Goal: Use online tool/utility: Utilize a website feature to perform a specific function

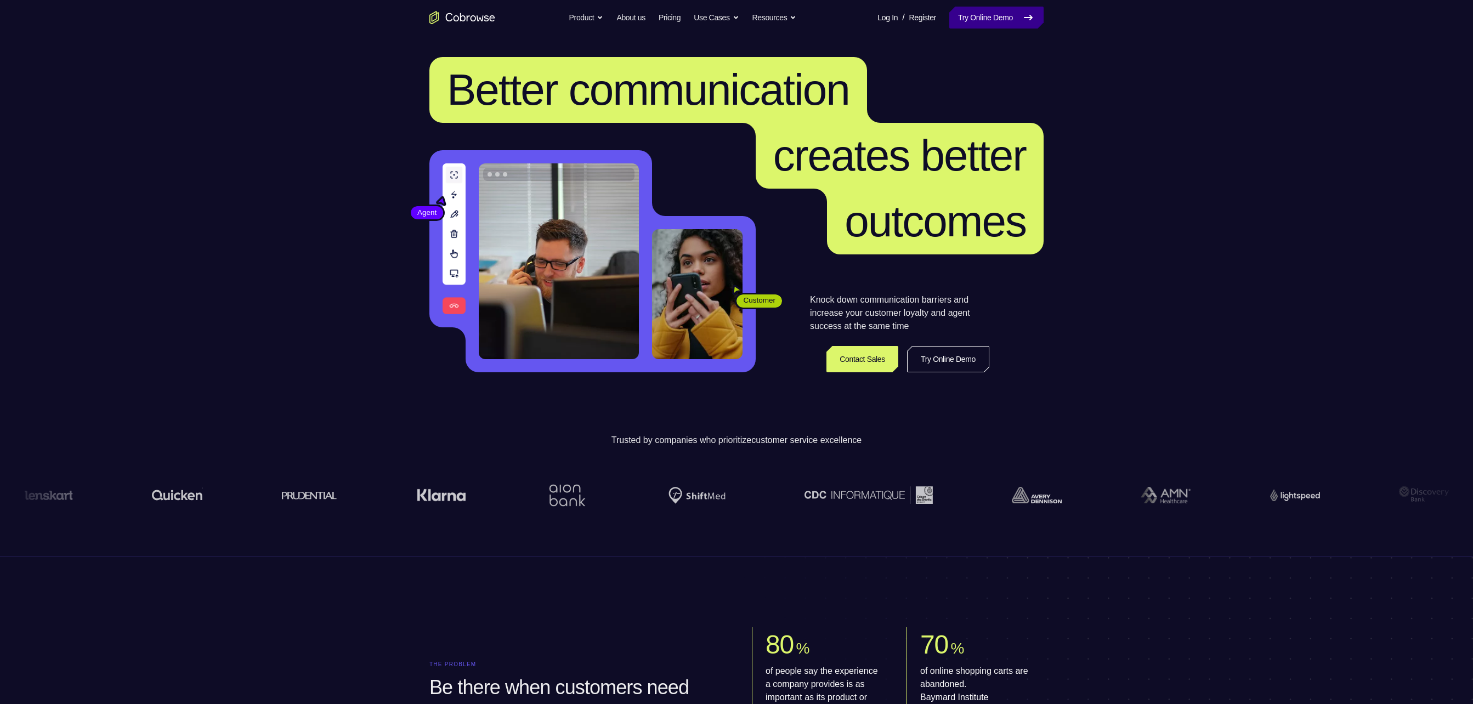
click at [1016, 24] on link "Try Online Demo" at bounding box center [996, 18] width 94 height 22
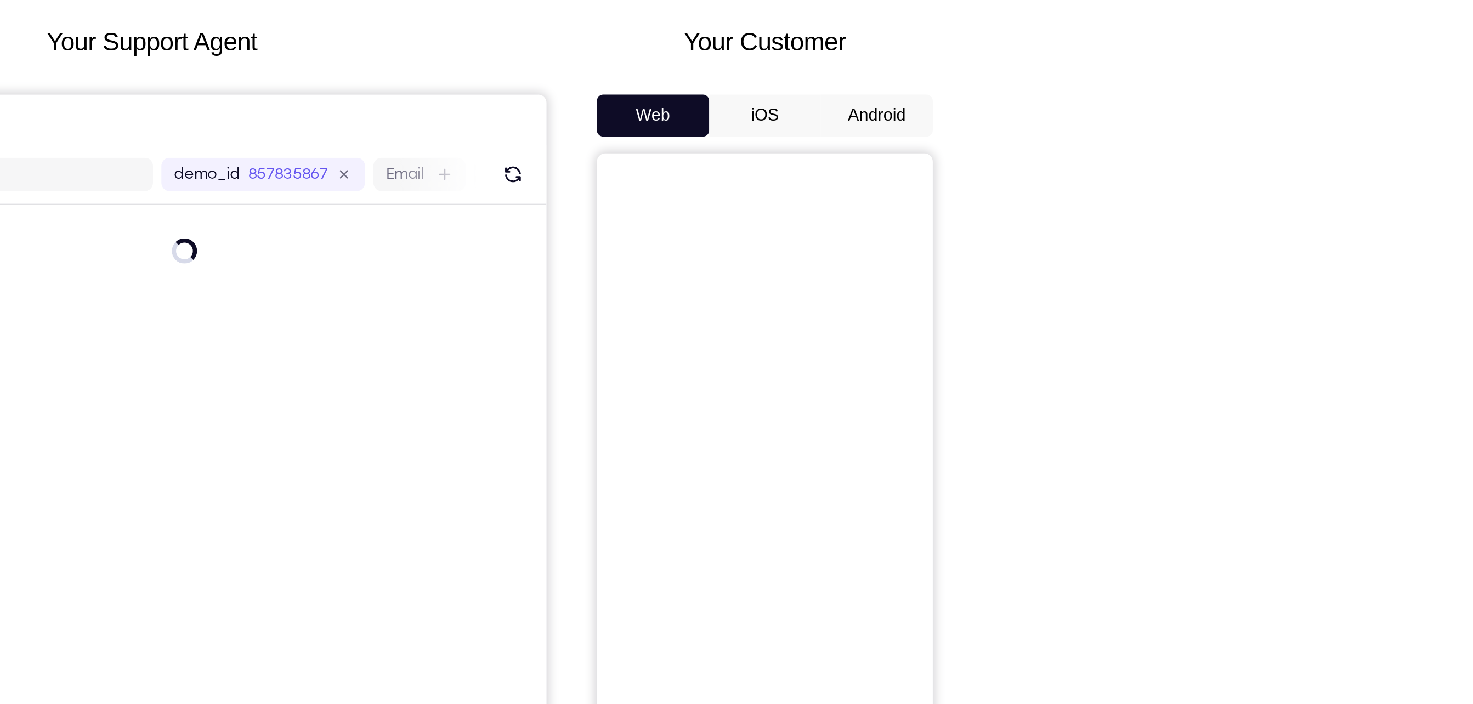
click at [1008, 160] on button "Android" at bounding box center [1014, 154] width 59 height 22
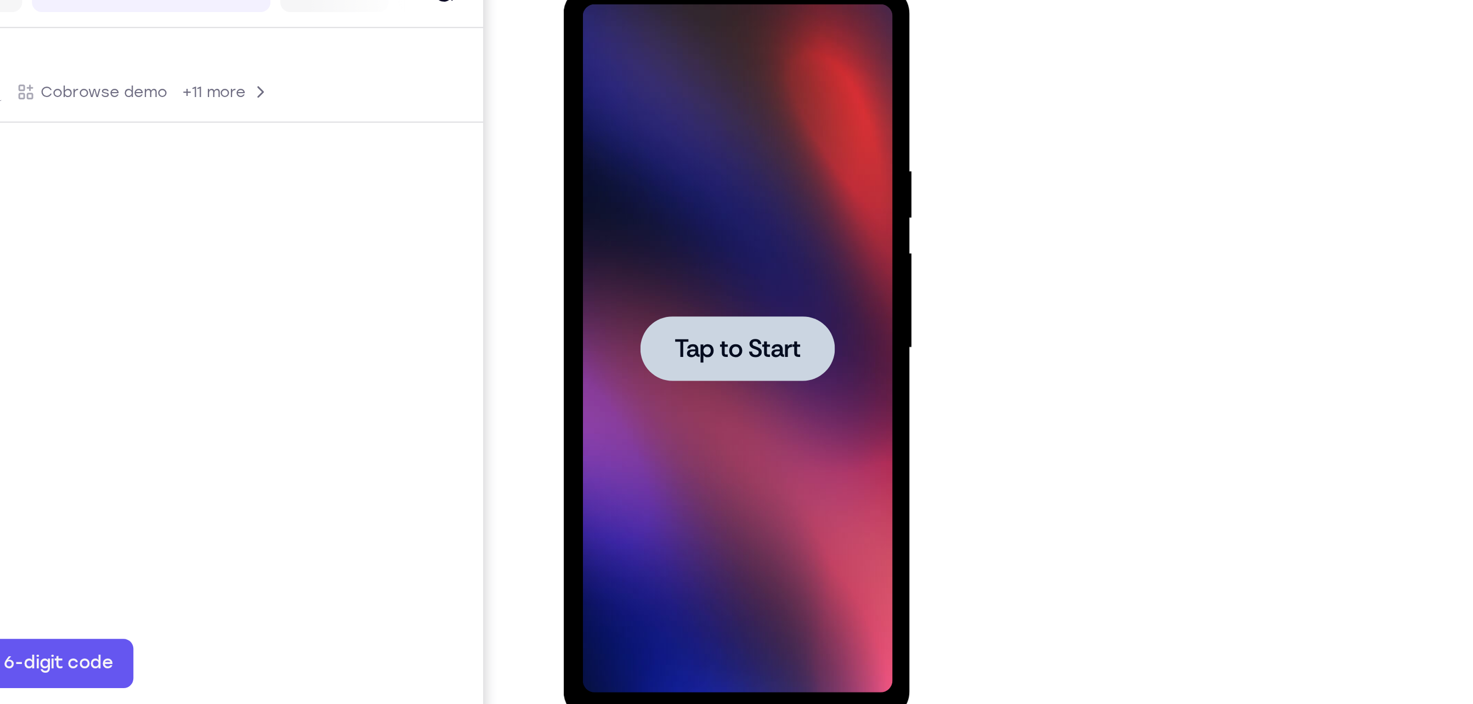
click at [653, 151] on span "Tap to Start" at bounding box center [641, 148] width 56 height 11
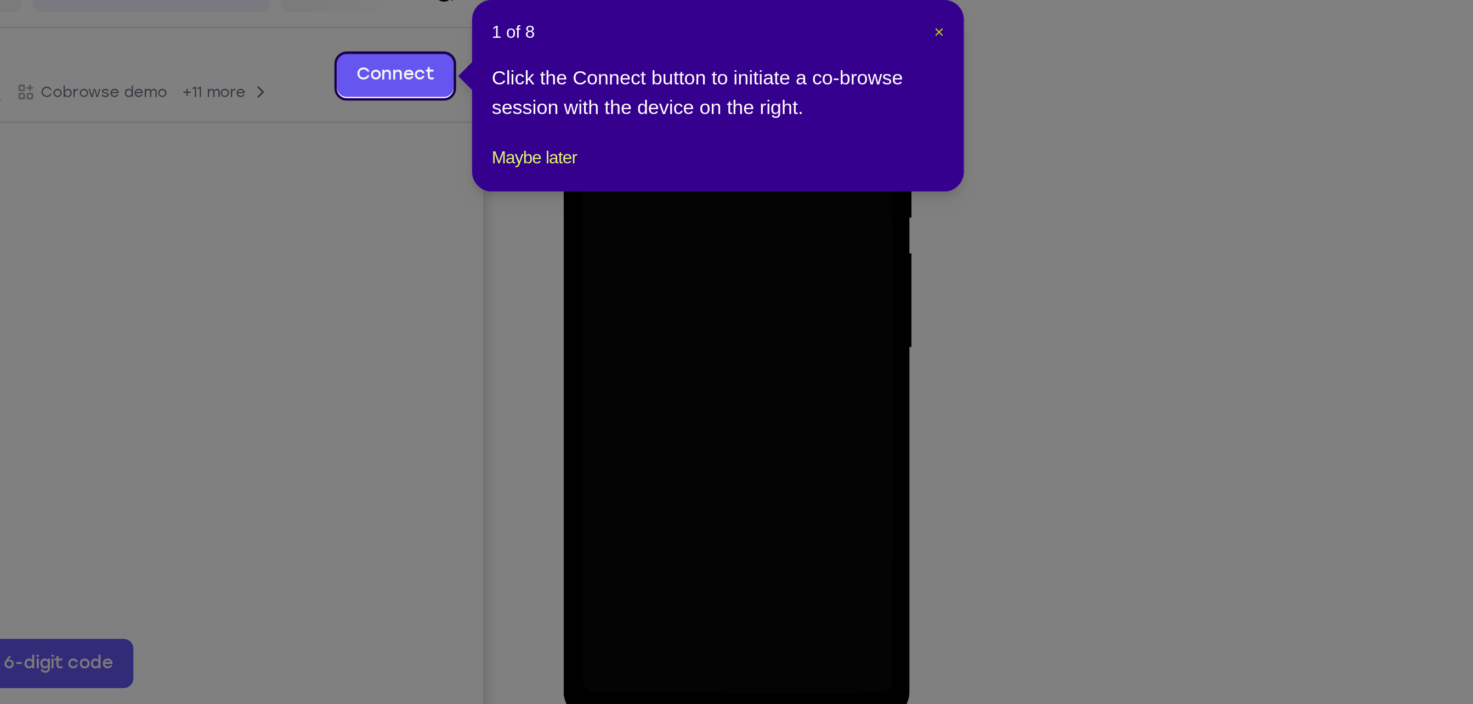
click at [1044, 200] on span "×" at bounding box center [1045, 201] width 4 height 9
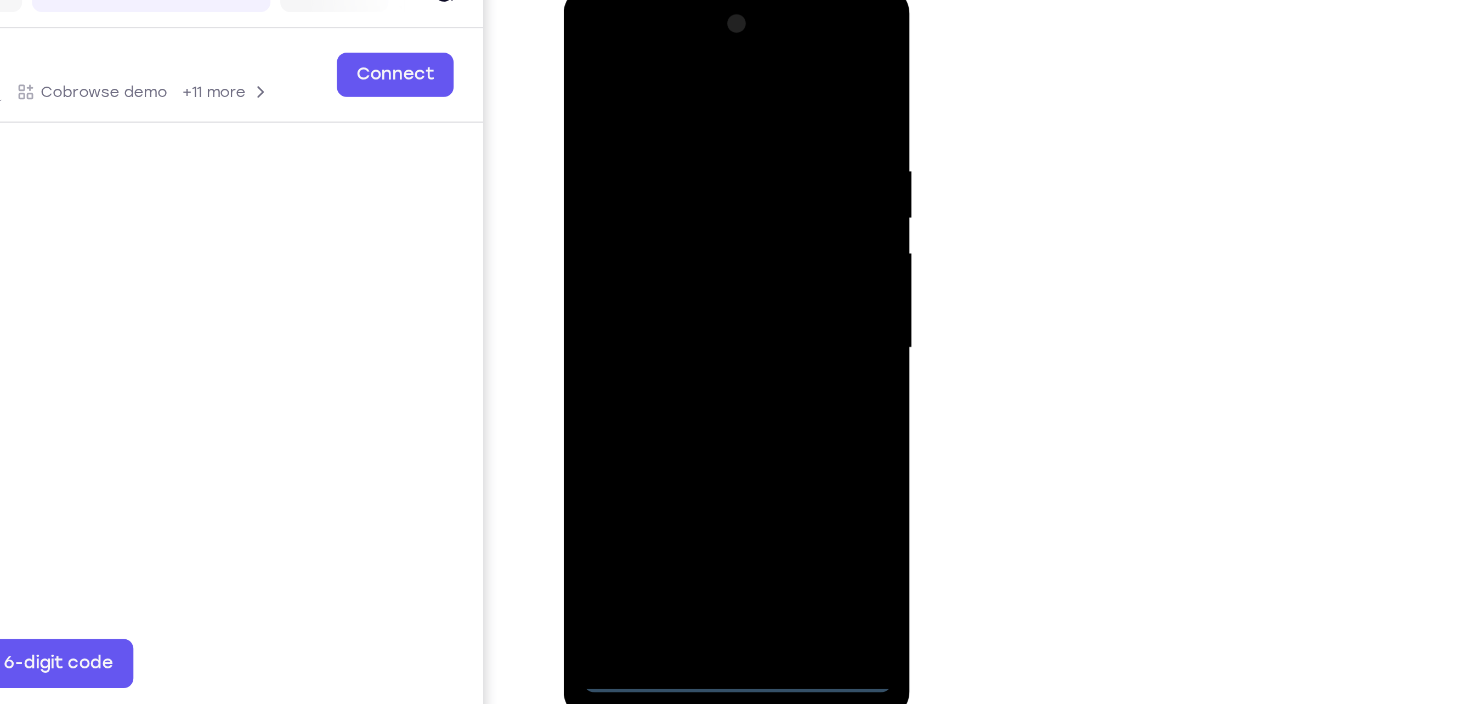
click at [639, 293] on div at bounding box center [640, 148] width 138 height 307
click at [688, 246] on div at bounding box center [640, 148] width 138 height 307
click at [688, 24] on div at bounding box center [640, 148] width 138 height 307
click at [647, 24] on div at bounding box center [640, 148] width 138 height 307
click at [592, 21] on div at bounding box center [640, 148] width 138 height 307
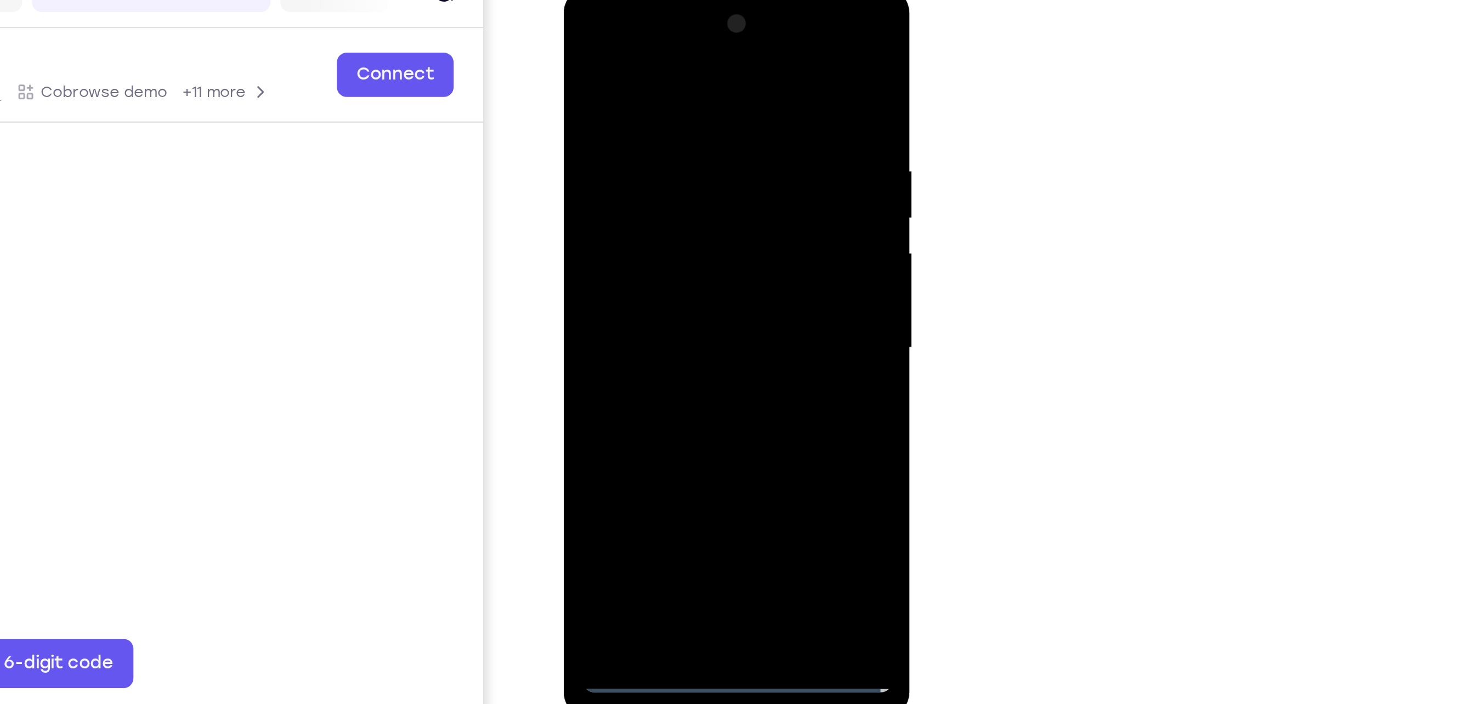
click at [689, 140] on div at bounding box center [640, 148] width 138 height 307
click at [628, 171] on div at bounding box center [640, 148] width 138 height 307
click at [642, 206] on div at bounding box center [640, 148] width 138 height 307
click at [635, 101] on div at bounding box center [640, 148] width 138 height 307
click at [648, 133] on div at bounding box center [640, 148] width 138 height 307
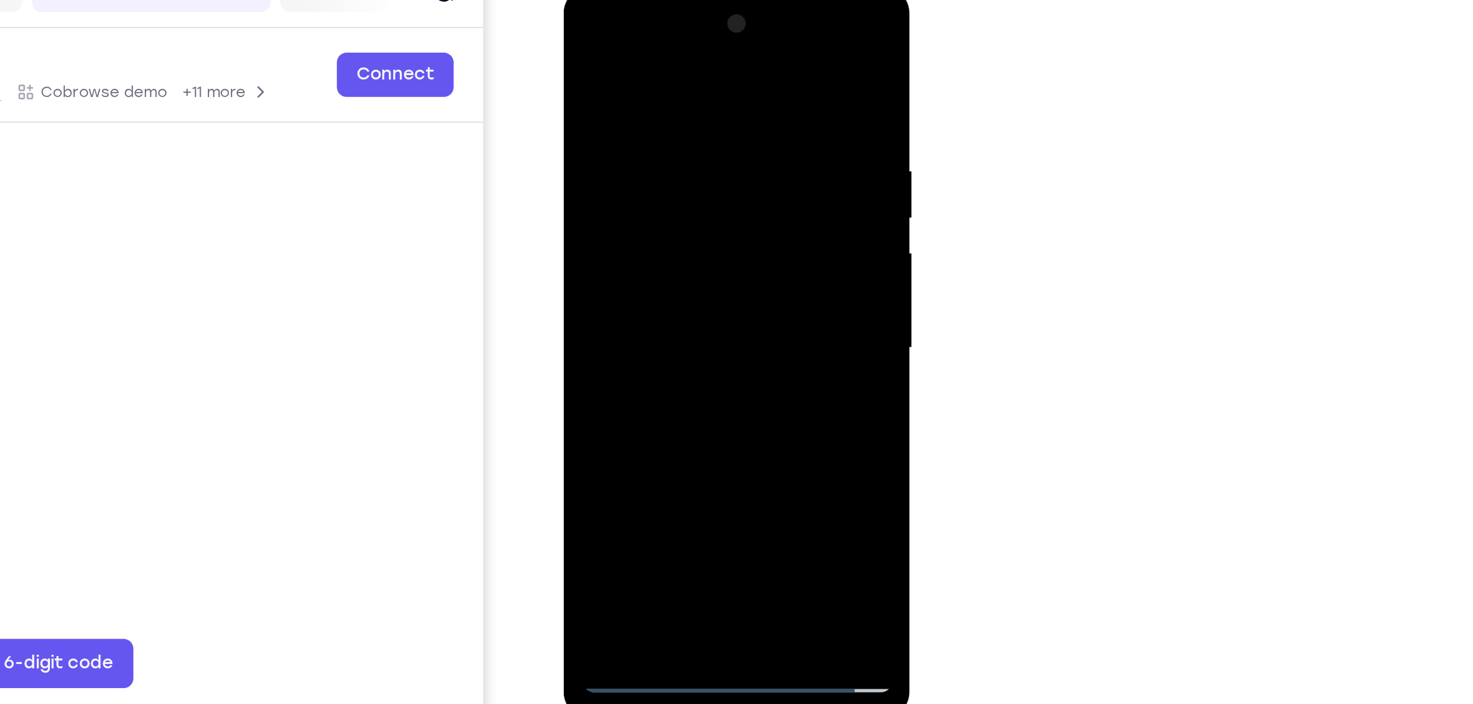
click at [610, 278] on div at bounding box center [640, 148] width 138 height 307
click at [631, 100] on div at bounding box center [640, 148] width 138 height 307
click at [696, 56] on div at bounding box center [640, 148] width 138 height 307
click at [666, 279] on div at bounding box center [640, 148] width 138 height 307
click at [629, 209] on div at bounding box center [640, 148] width 138 height 307
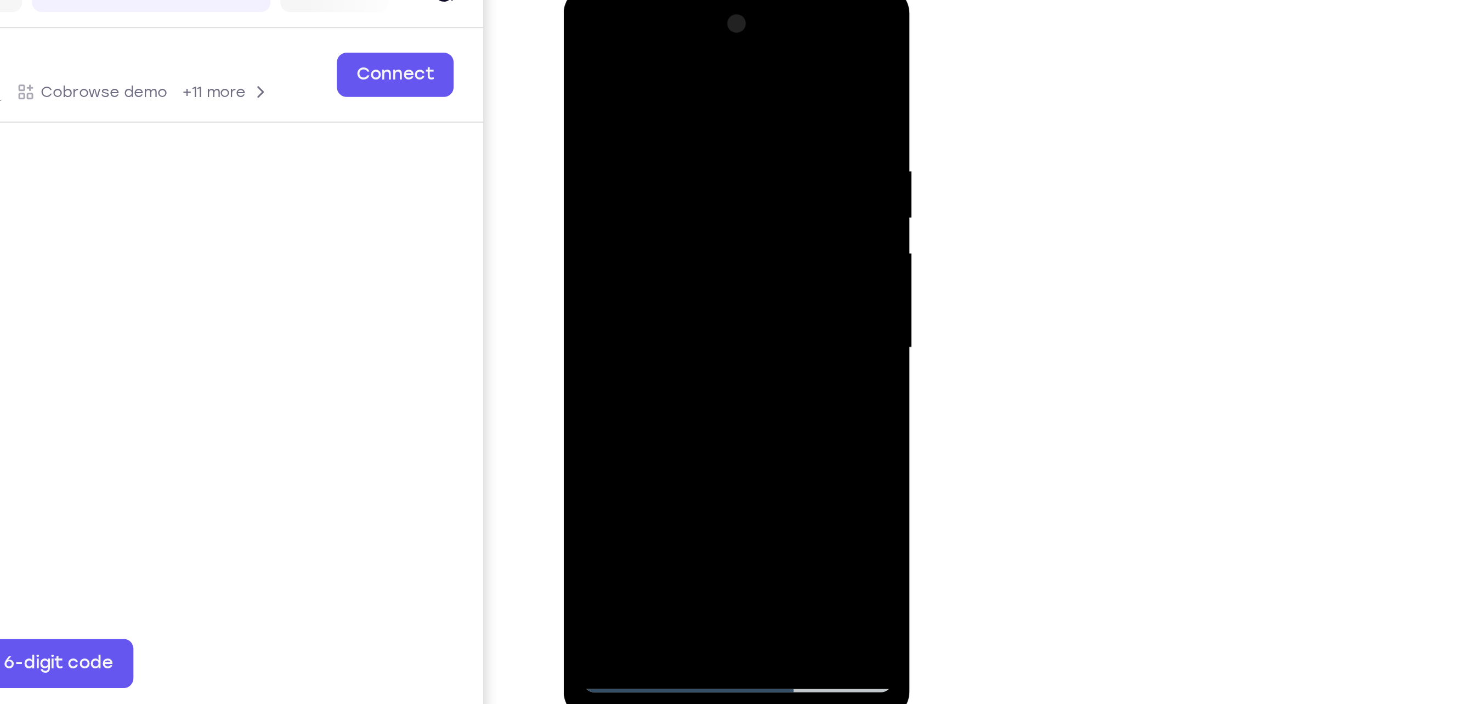
click at [586, 38] on div at bounding box center [640, 148] width 138 height 307
click at [616, 275] on div at bounding box center [640, 148] width 138 height 307
click at [637, 43] on div at bounding box center [640, 148] width 138 height 307
click at [625, 71] on div at bounding box center [640, 148] width 138 height 307
click at [616, 77] on div at bounding box center [640, 148] width 138 height 307
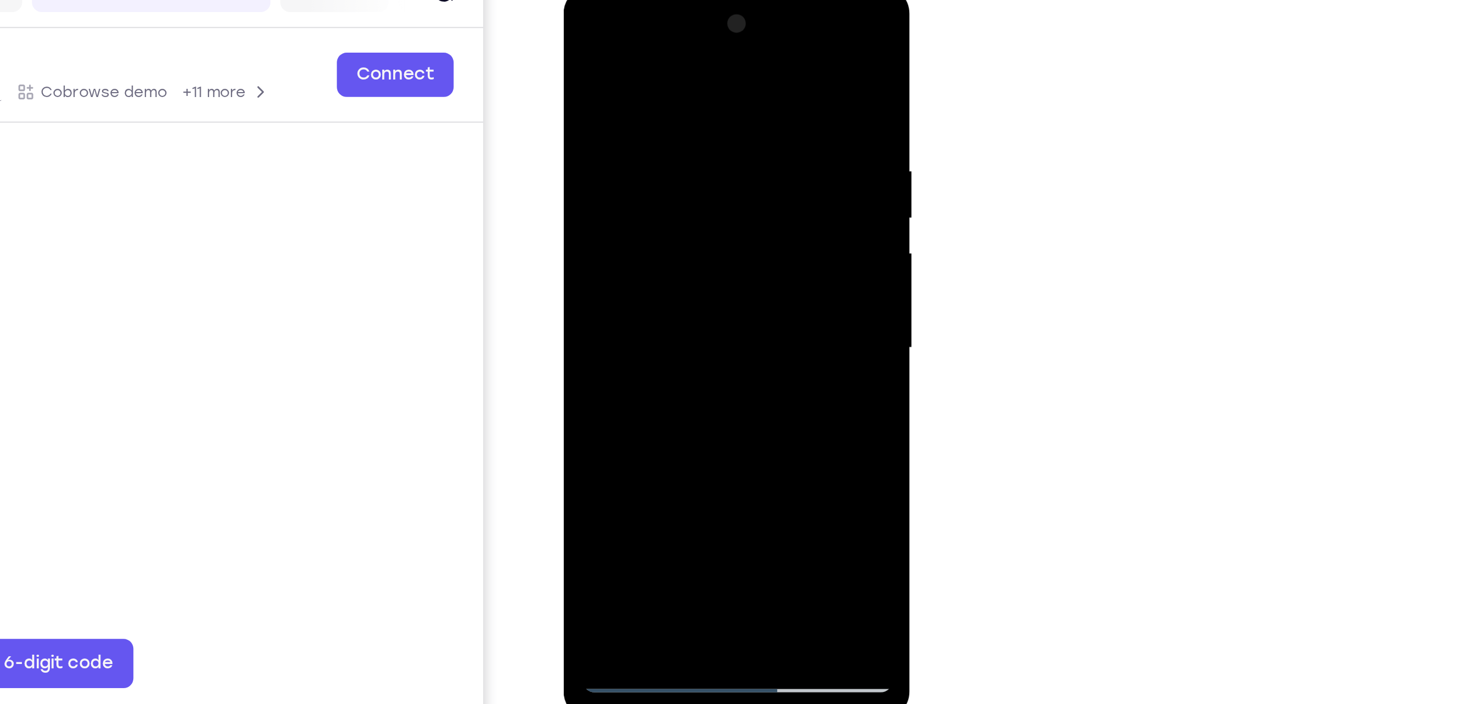
click at [597, 67] on div at bounding box center [640, 148] width 138 height 307
click at [587, 60] on div at bounding box center [640, 148] width 138 height 307
click at [590, 276] on div at bounding box center [640, 148] width 138 height 307
click at [624, 56] on div at bounding box center [640, 148] width 138 height 307
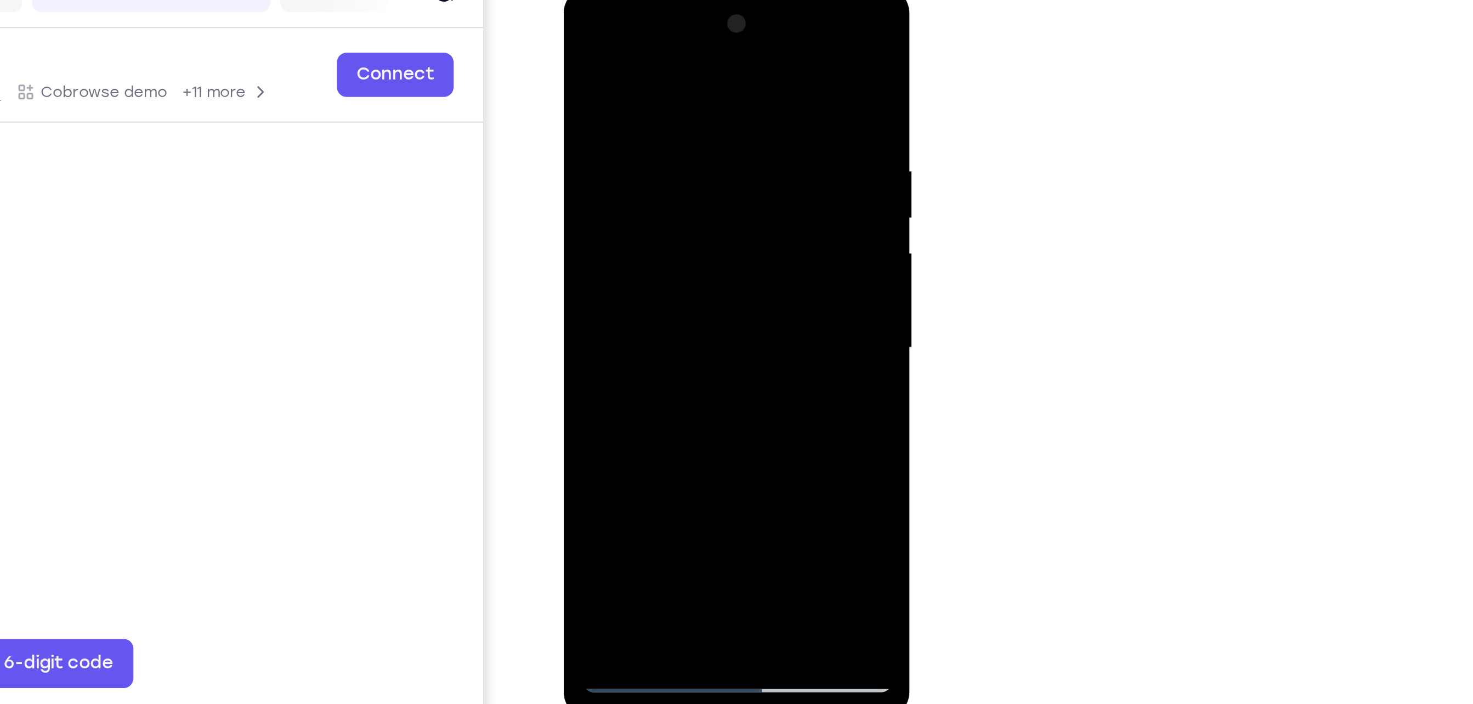
click at [702, 94] on div at bounding box center [640, 148] width 138 height 307
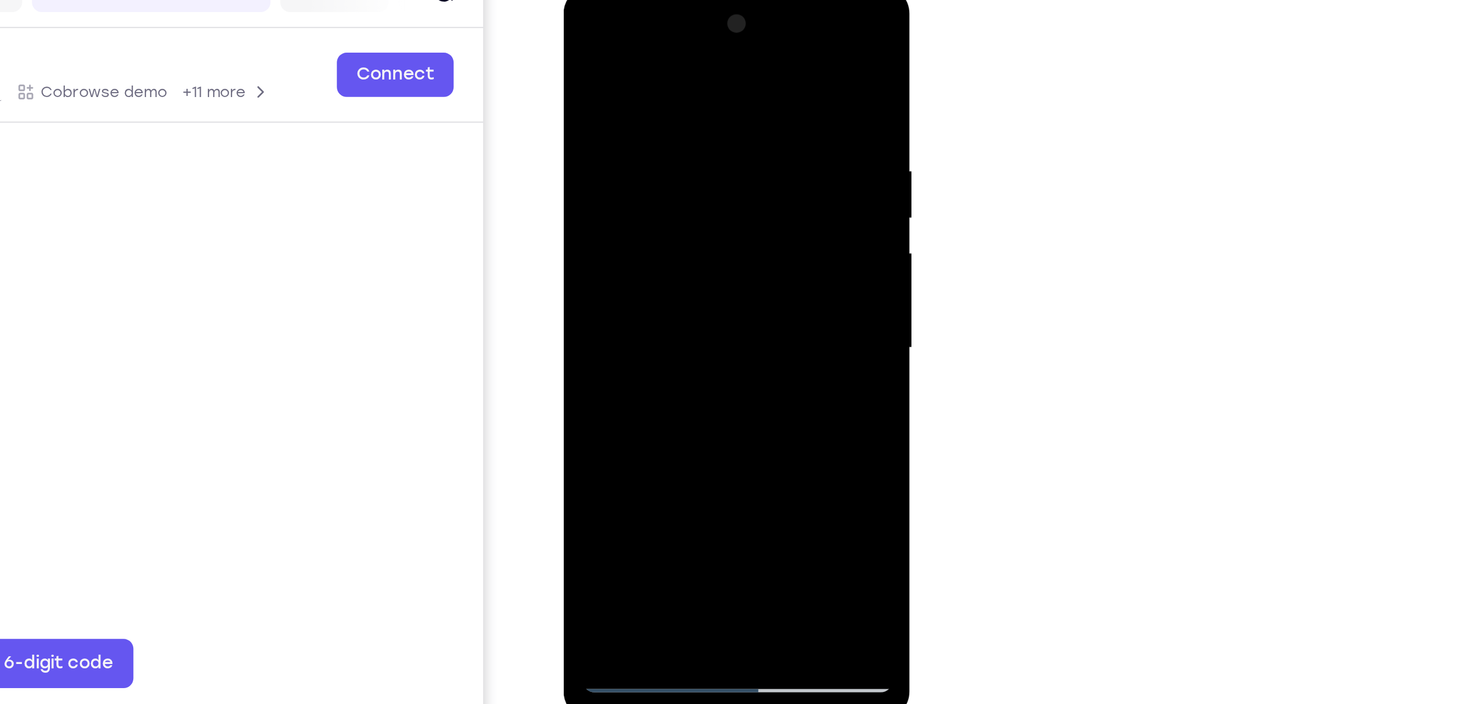
click at [702, 94] on div at bounding box center [640, 148] width 138 height 307
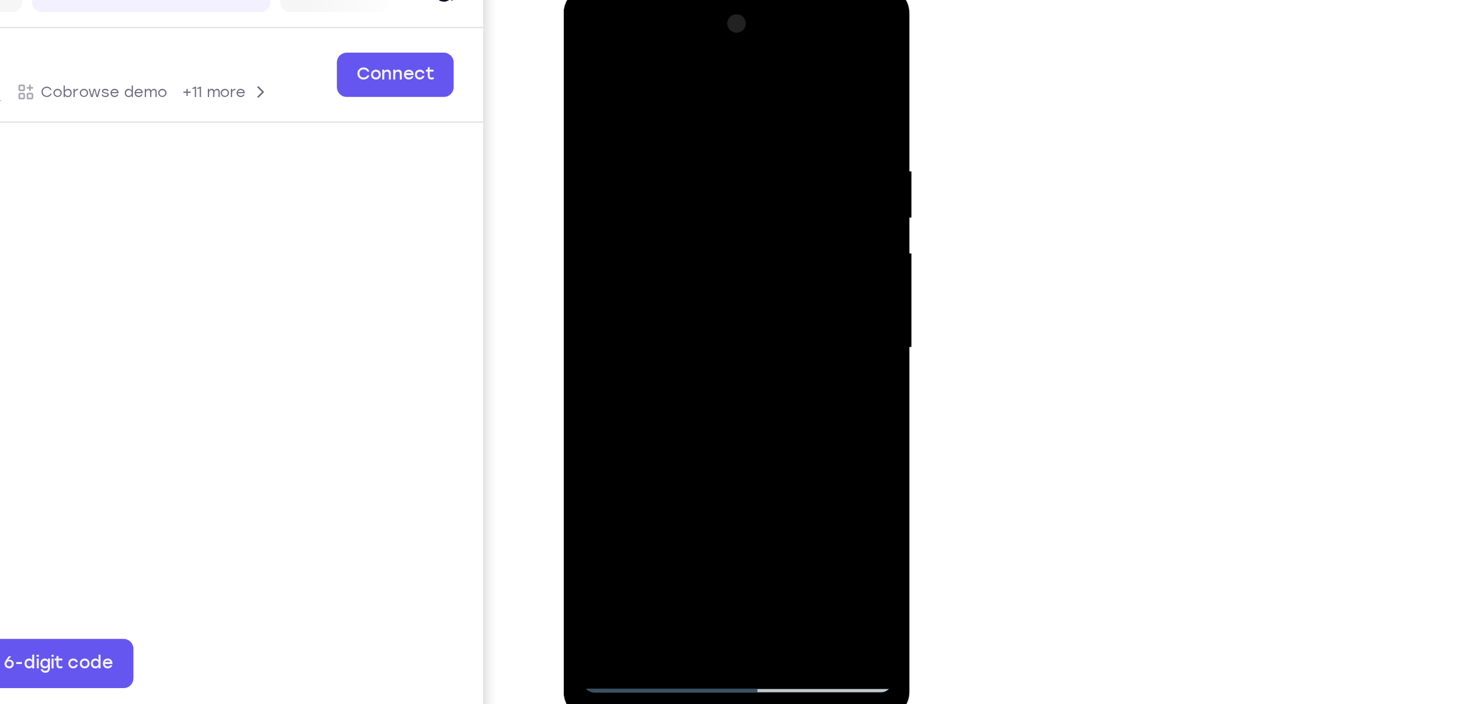
click at [702, 94] on div at bounding box center [640, 148] width 138 height 307
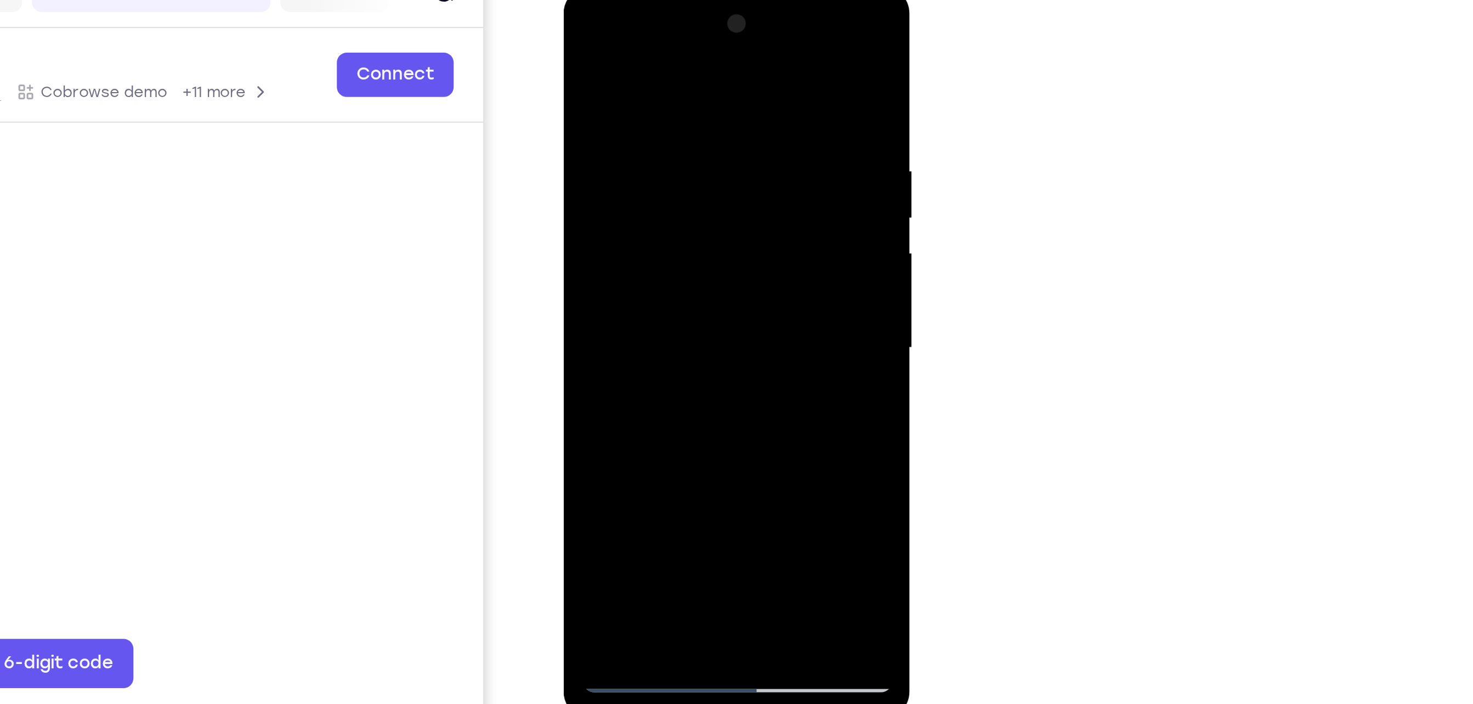
click at [702, 94] on div at bounding box center [640, 148] width 138 height 307
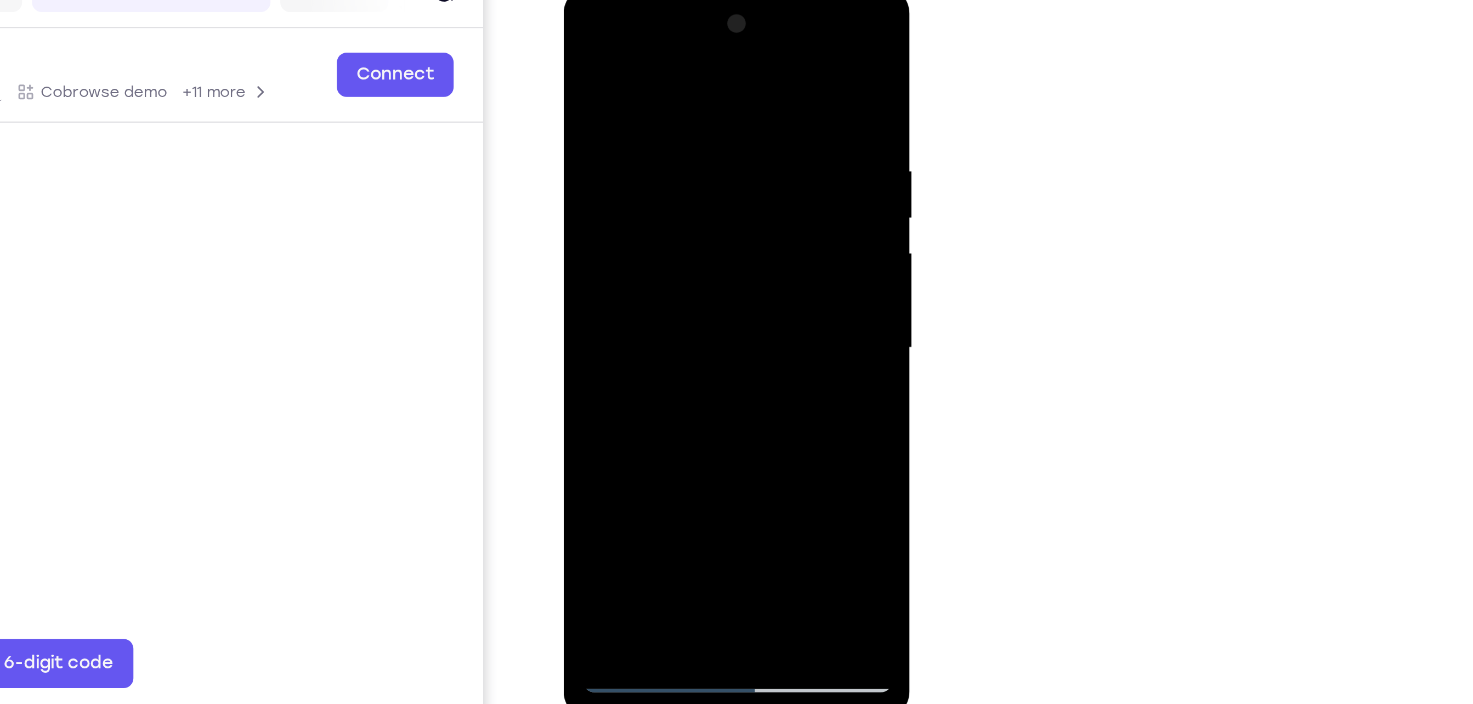
click at [702, 94] on div at bounding box center [640, 148] width 138 height 307
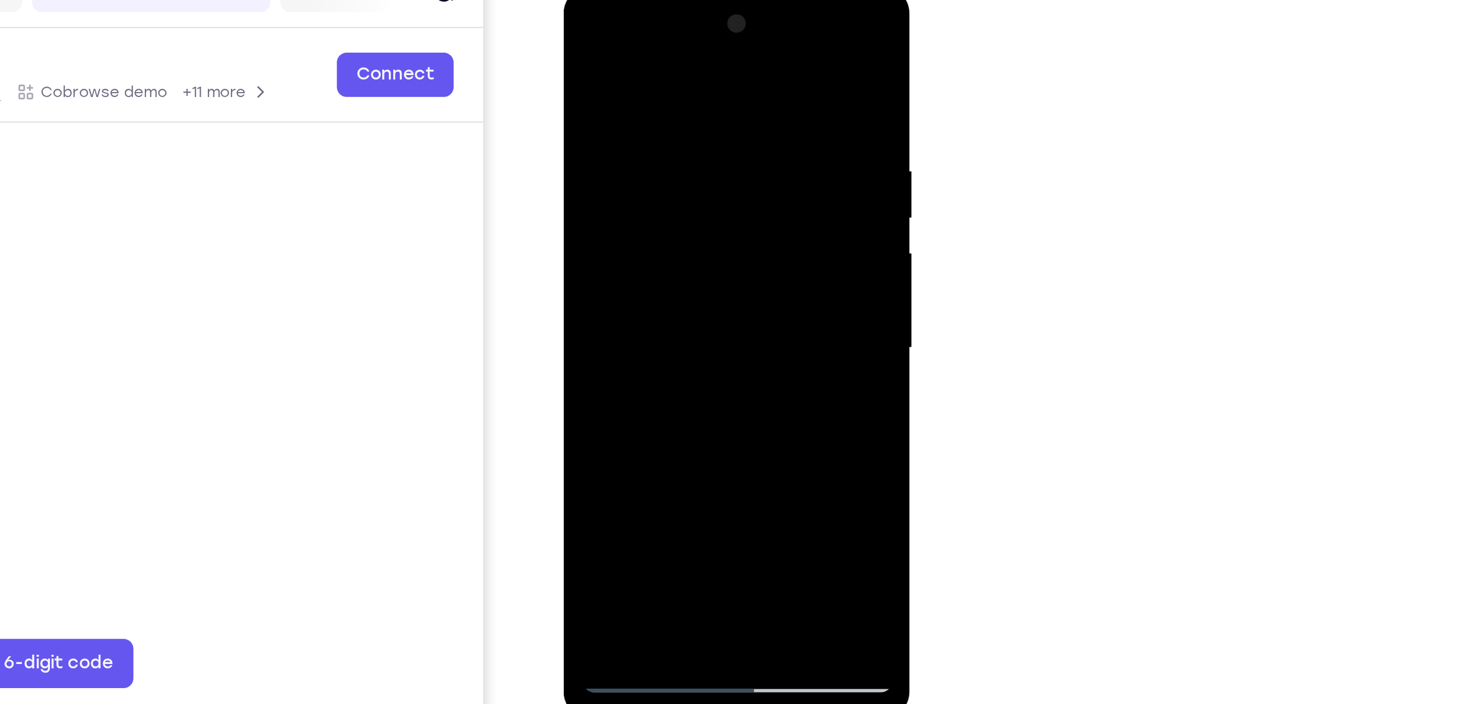
click at [702, 94] on div at bounding box center [640, 148] width 138 height 307
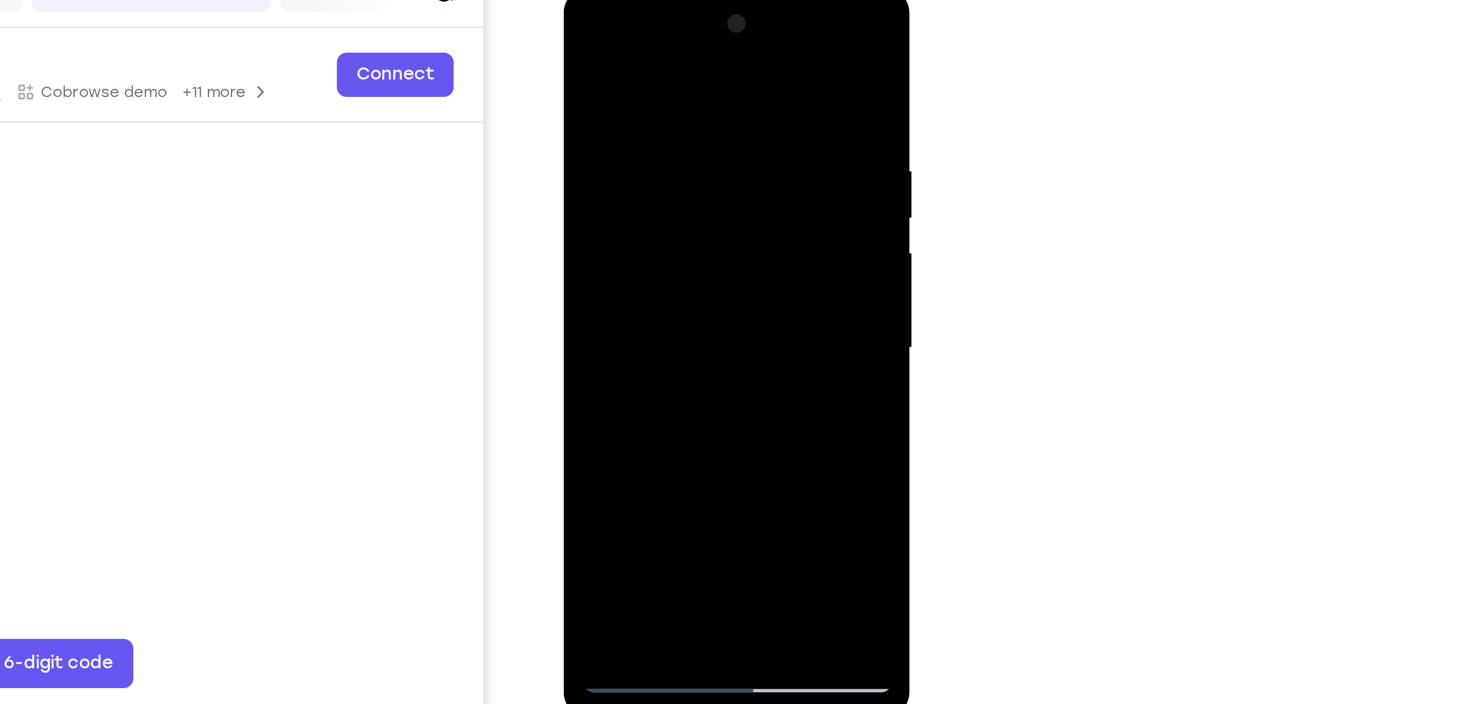
click at [702, 94] on div at bounding box center [640, 148] width 138 height 307
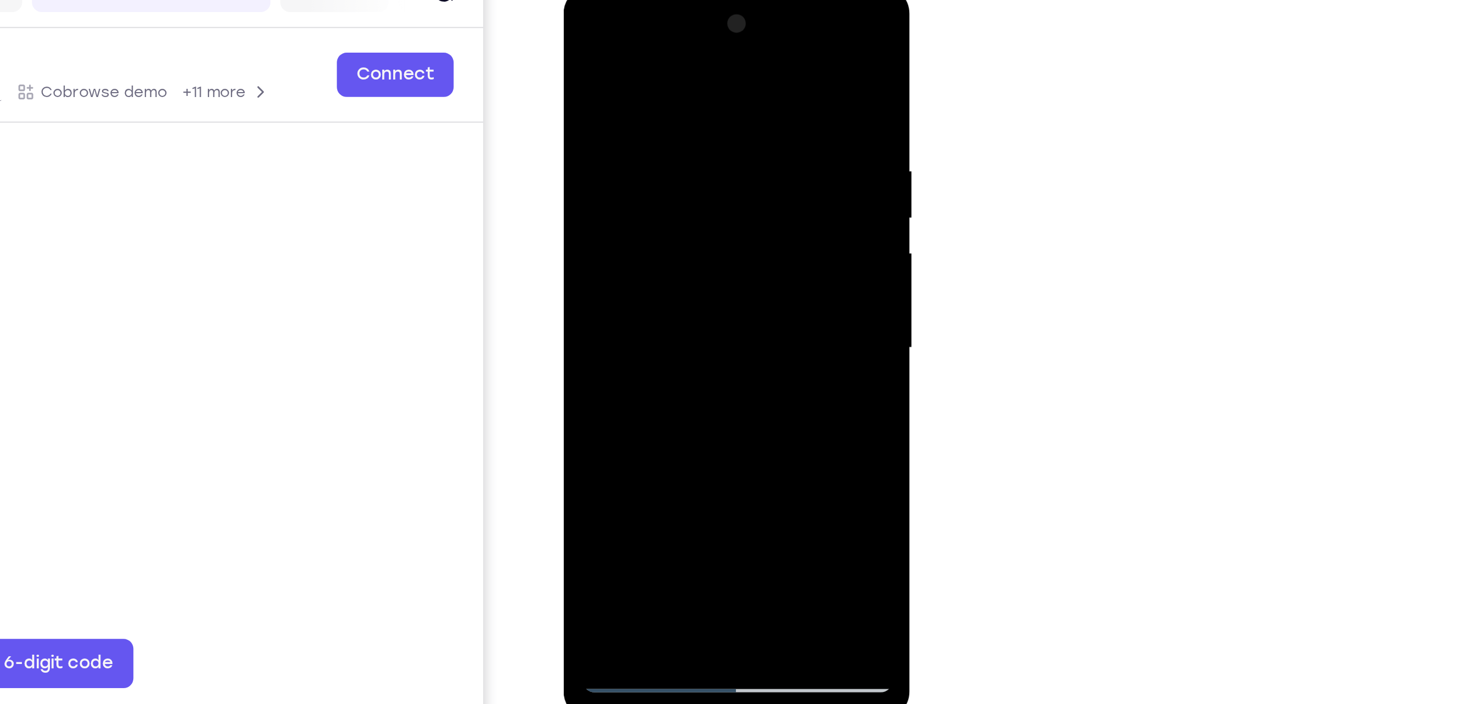
click at [696, 43] on div at bounding box center [640, 148] width 138 height 307
click at [698, 43] on div at bounding box center [640, 148] width 138 height 307
click at [699, 46] on div at bounding box center [640, 148] width 138 height 307
click at [698, 36] on div at bounding box center [640, 148] width 138 height 307
click at [580, 41] on div at bounding box center [640, 148] width 138 height 307
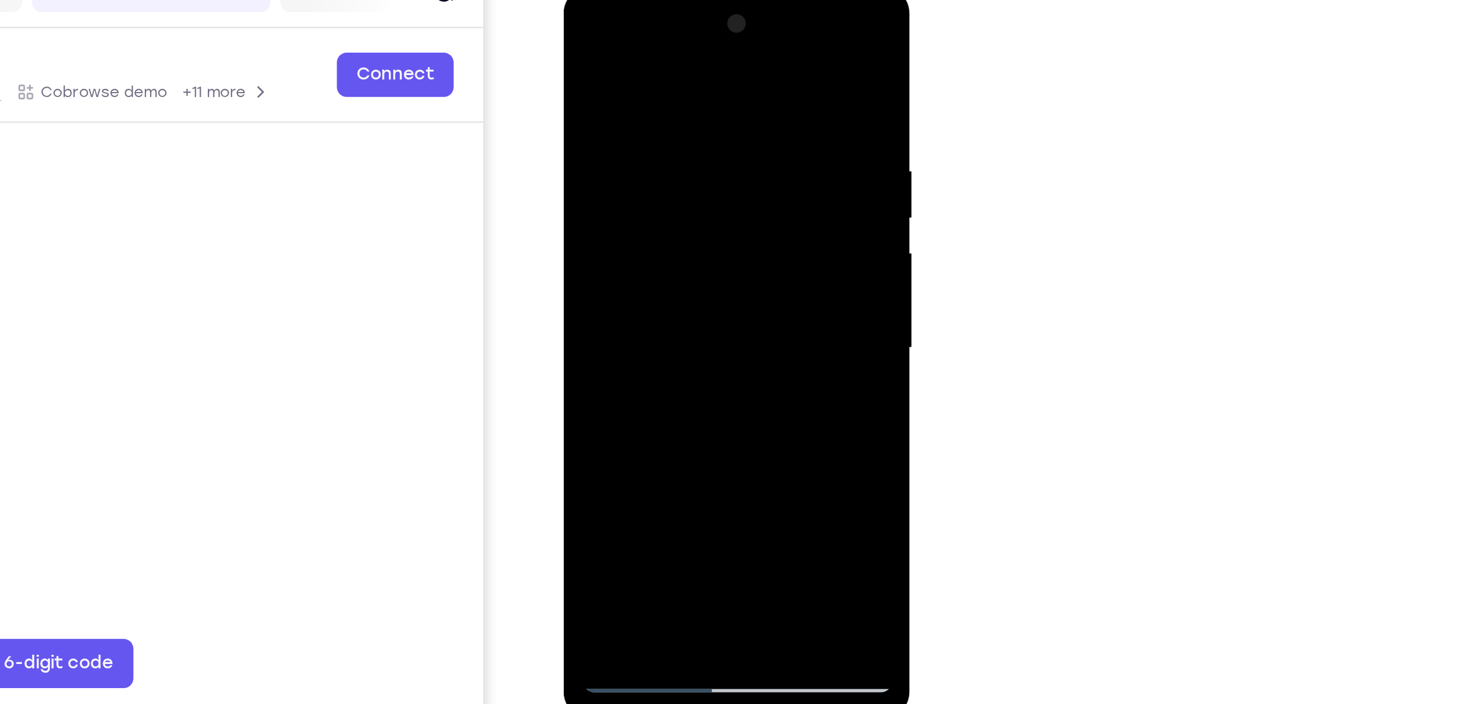
click at [581, 38] on div at bounding box center [640, 148] width 138 height 307
click at [656, 61] on div at bounding box center [640, 148] width 138 height 307
click at [695, 42] on div at bounding box center [640, 148] width 138 height 307
drag, startPoint x: 655, startPoint y: 66, endPoint x: 623, endPoint y: 282, distance: 219.0
click at [623, 282] on div at bounding box center [640, 148] width 138 height 307
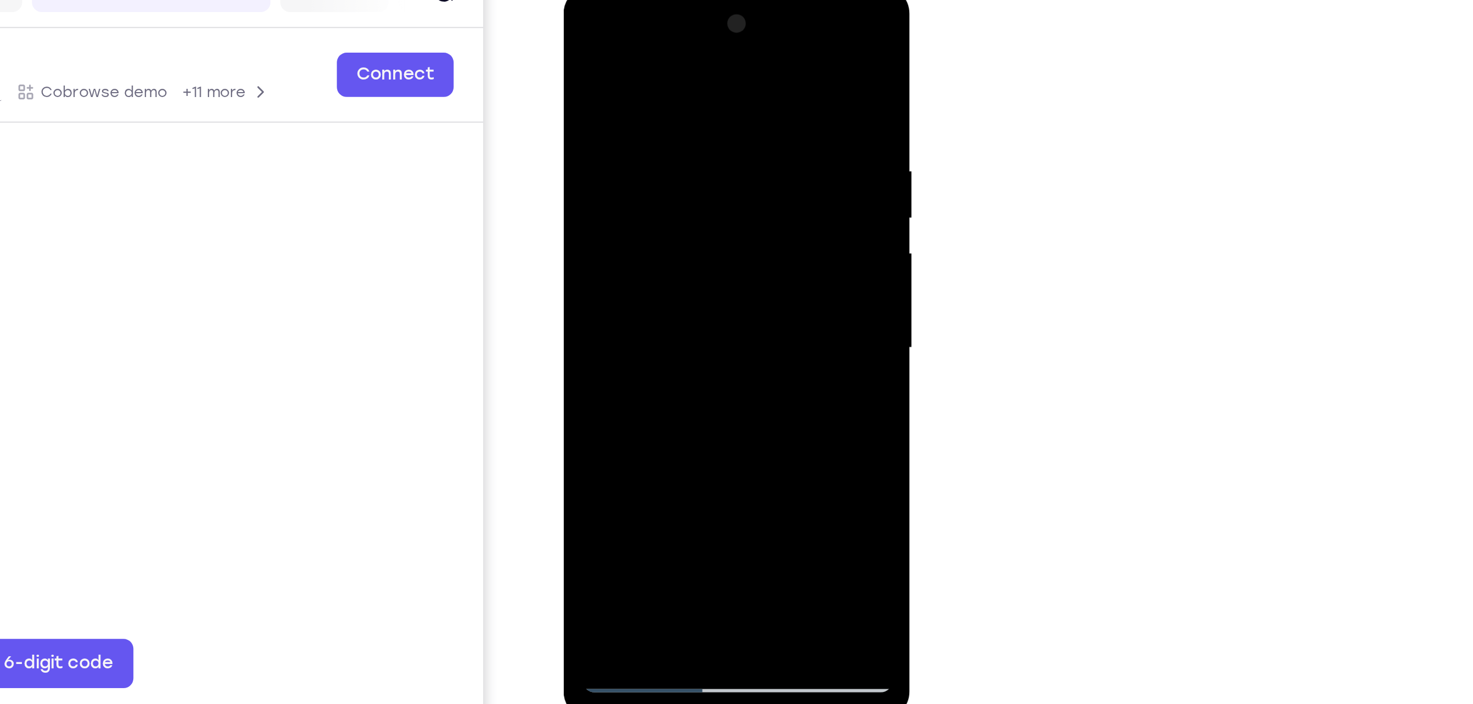
drag, startPoint x: 646, startPoint y: 64, endPoint x: 645, endPoint y: 265, distance: 201.8
click at [645, 265] on div at bounding box center [640, 148] width 138 height 307
click at [624, 74] on div at bounding box center [640, 148] width 138 height 307
click at [688, 94] on div at bounding box center [640, 148] width 138 height 307
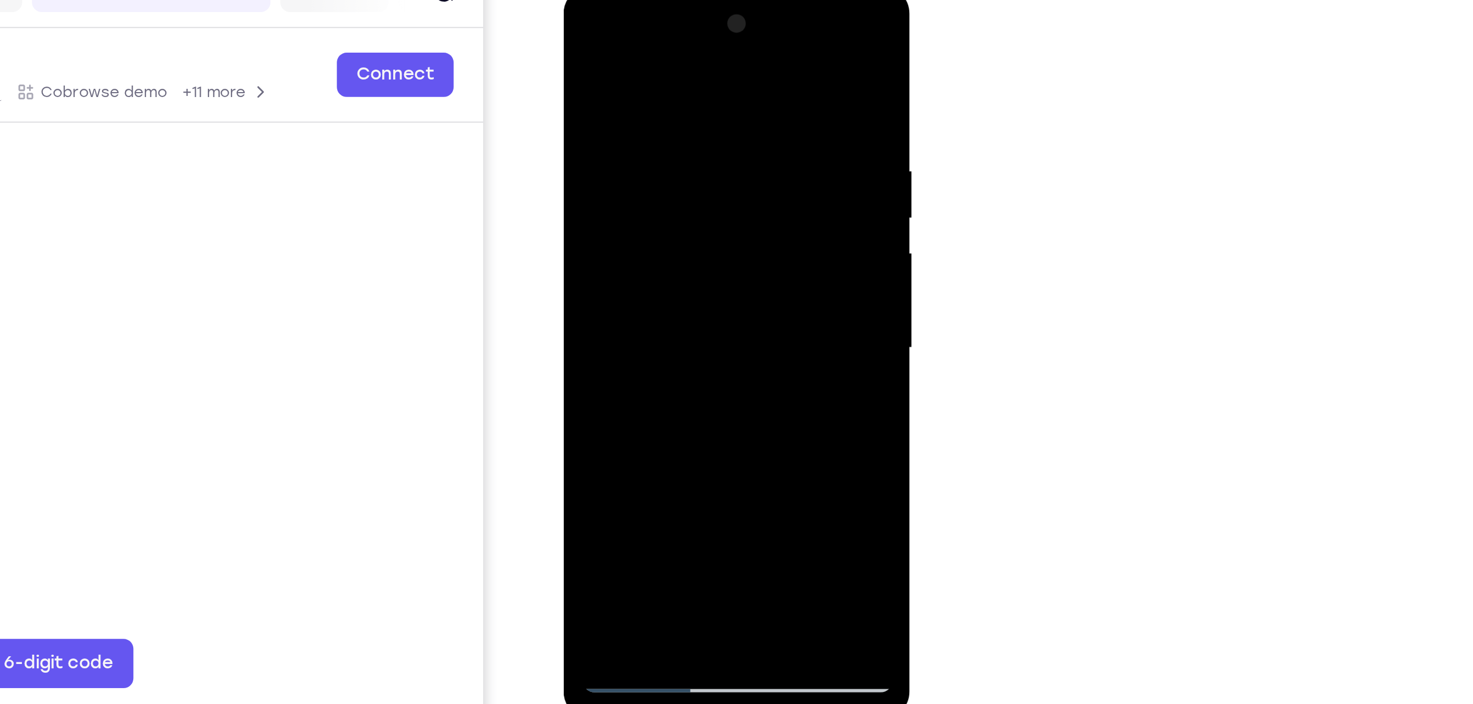
click at [699, 81] on div at bounding box center [640, 148] width 138 height 307
click at [695, 42] on div at bounding box center [640, 148] width 138 height 307
click at [664, 274] on div at bounding box center [640, 148] width 138 height 307
click at [643, 50] on div at bounding box center [640, 148] width 138 height 307
click at [630, 81] on div at bounding box center [640, 148] width 138 height 307
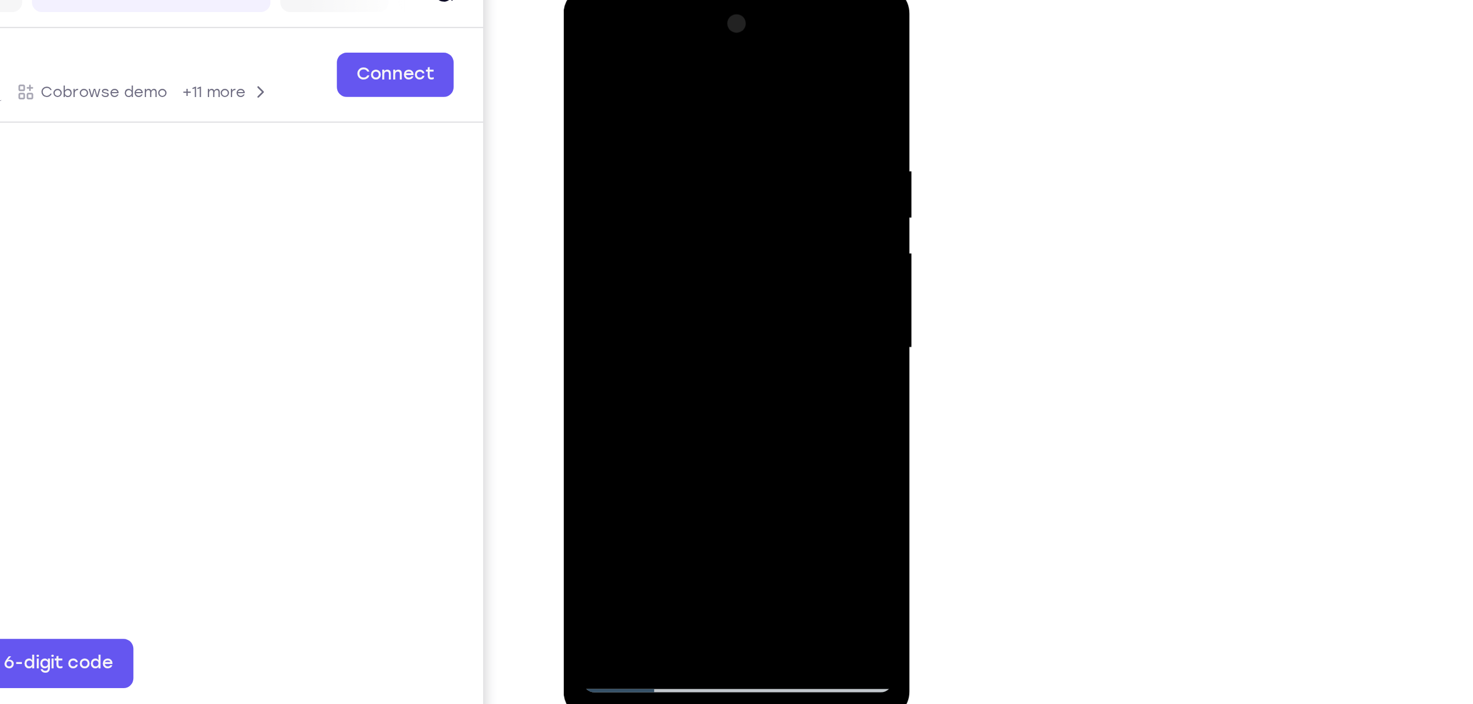
click at [586, 42] on div at bounding box center [640, 148] width 138 height 307
drag, startPoint x: 643, startPoint y: 66, endPoint x: 647, endPoint y: 205, distance: 138.3
click at [647, 205] on div at bounding box center [640, 148] width 138 height 307
click at [686, 280] on div at bounding box center [640, 148] width 138 height 307
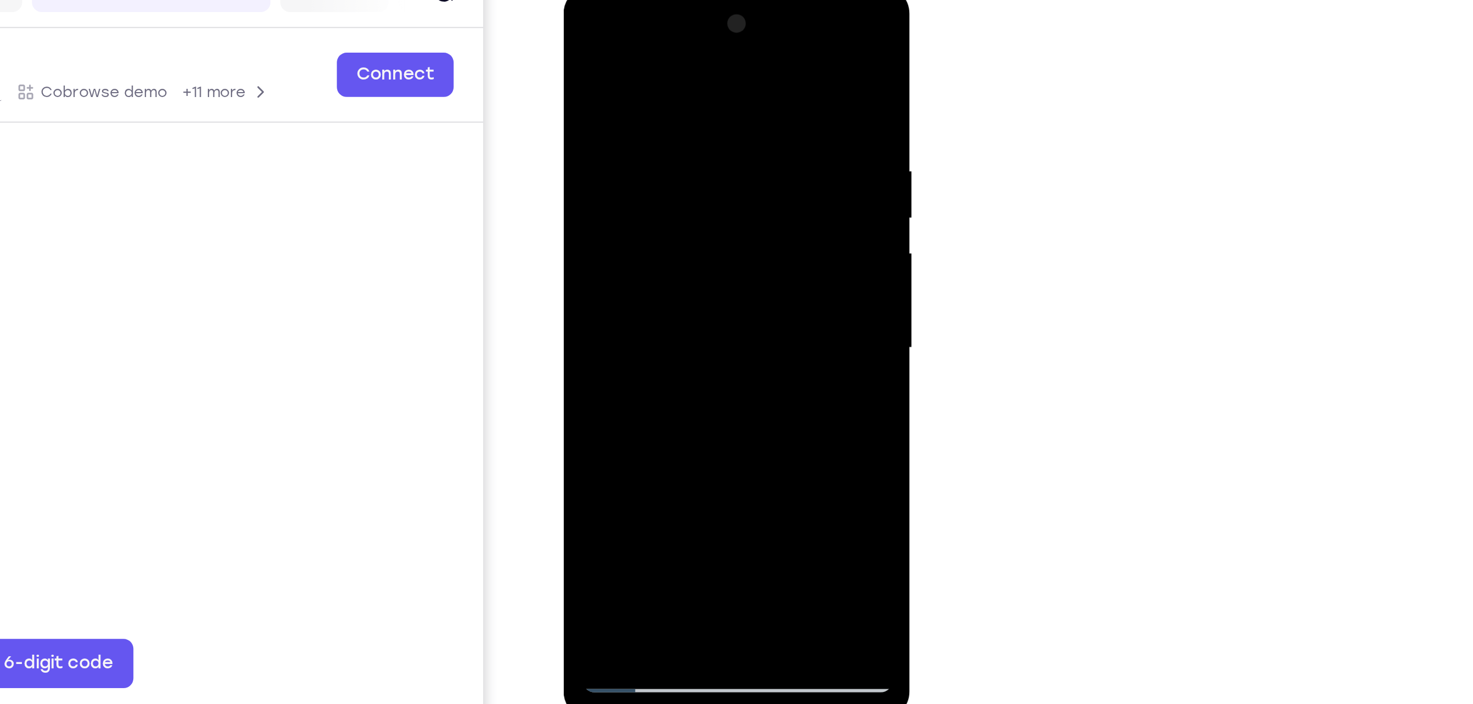
click at [670, 273] on div at bounding box center [640, 148] width 138 height 307
click at [653, 160] on div at bounding box center [640, 148] width 138 height 307
click at [609, 276] on div at bounding box center [640, 148] width 138 height 307
click at [581, 40] on div at bounding box center [640, 148] width 138 height 307
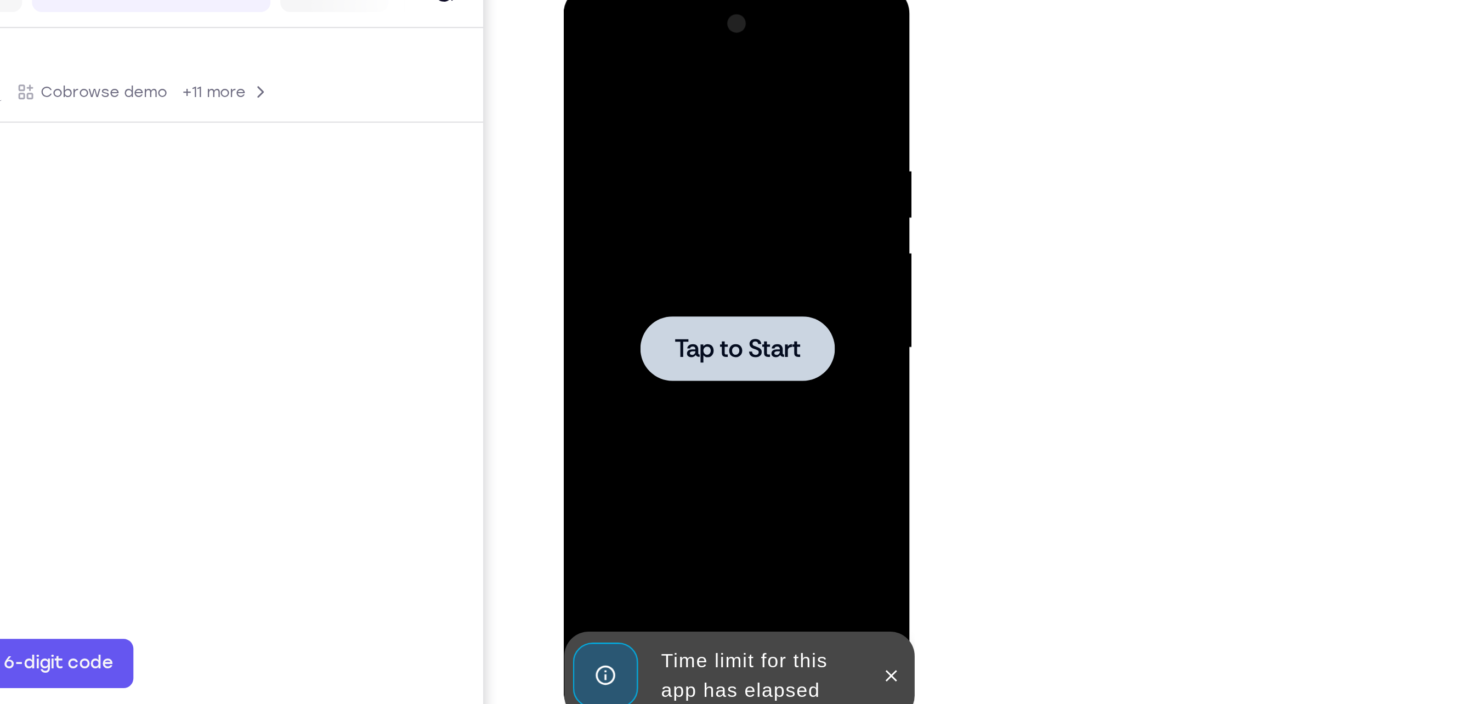
click at [645, 158] on div at bounding box center [640, 148] width 87 height 29
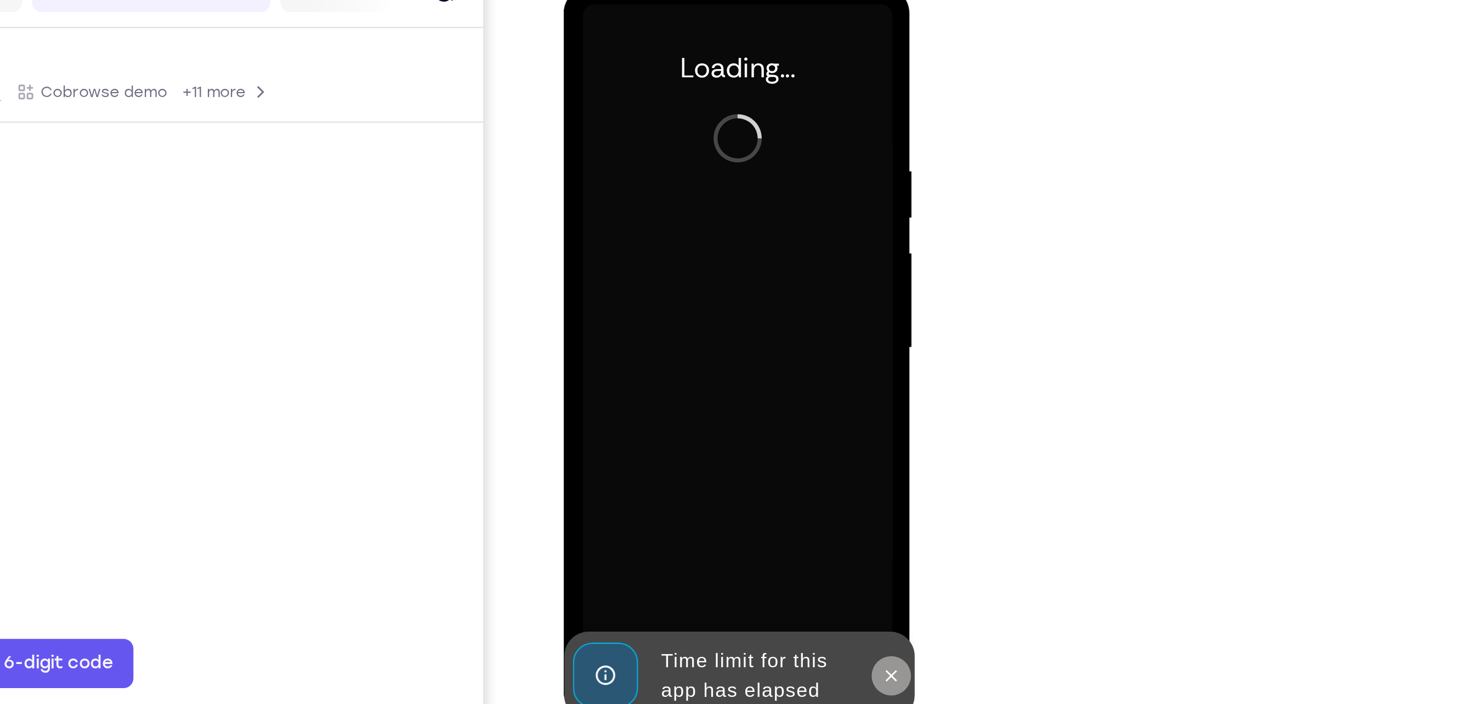
click at [712, 292] on icon at bounding box center [709, 294] width 9 height 9
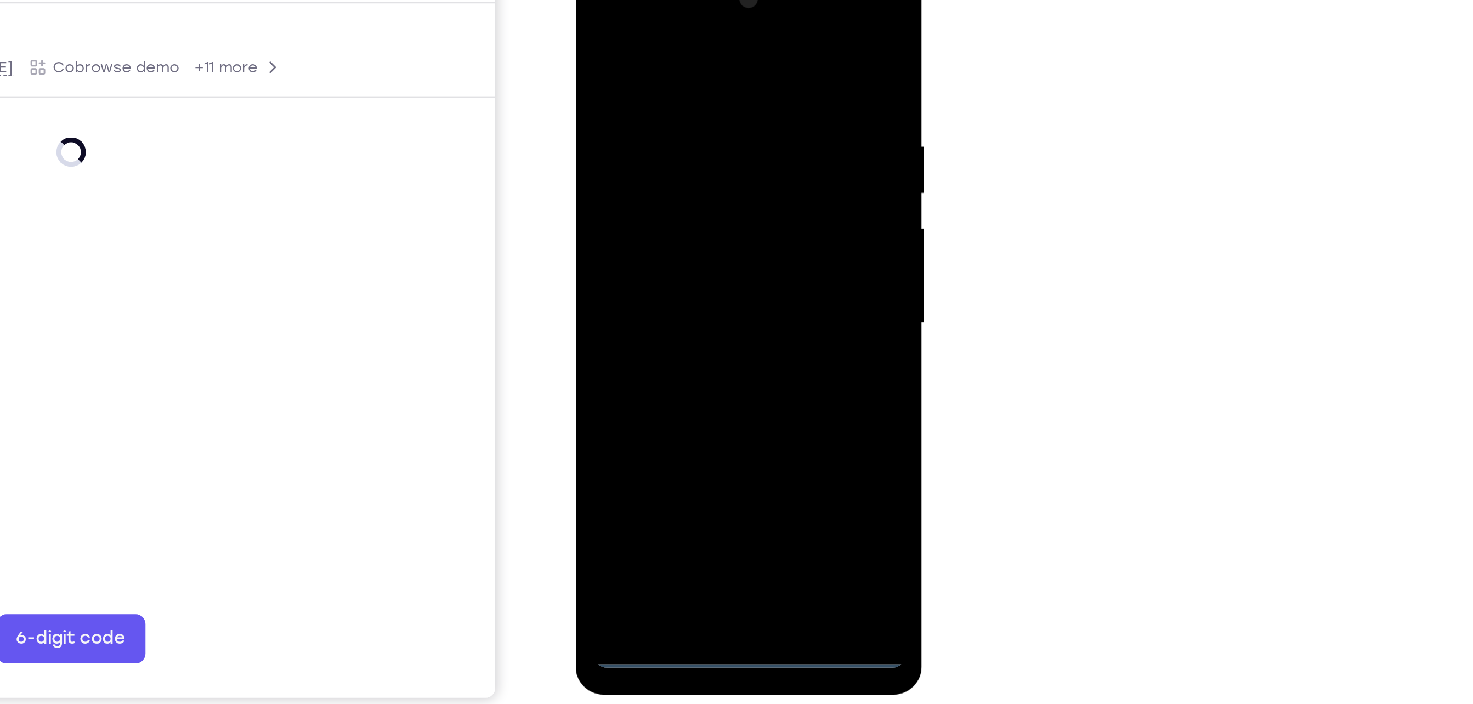
click at [652, 268] on div at bounding box center [653, 123] width 138 height 307
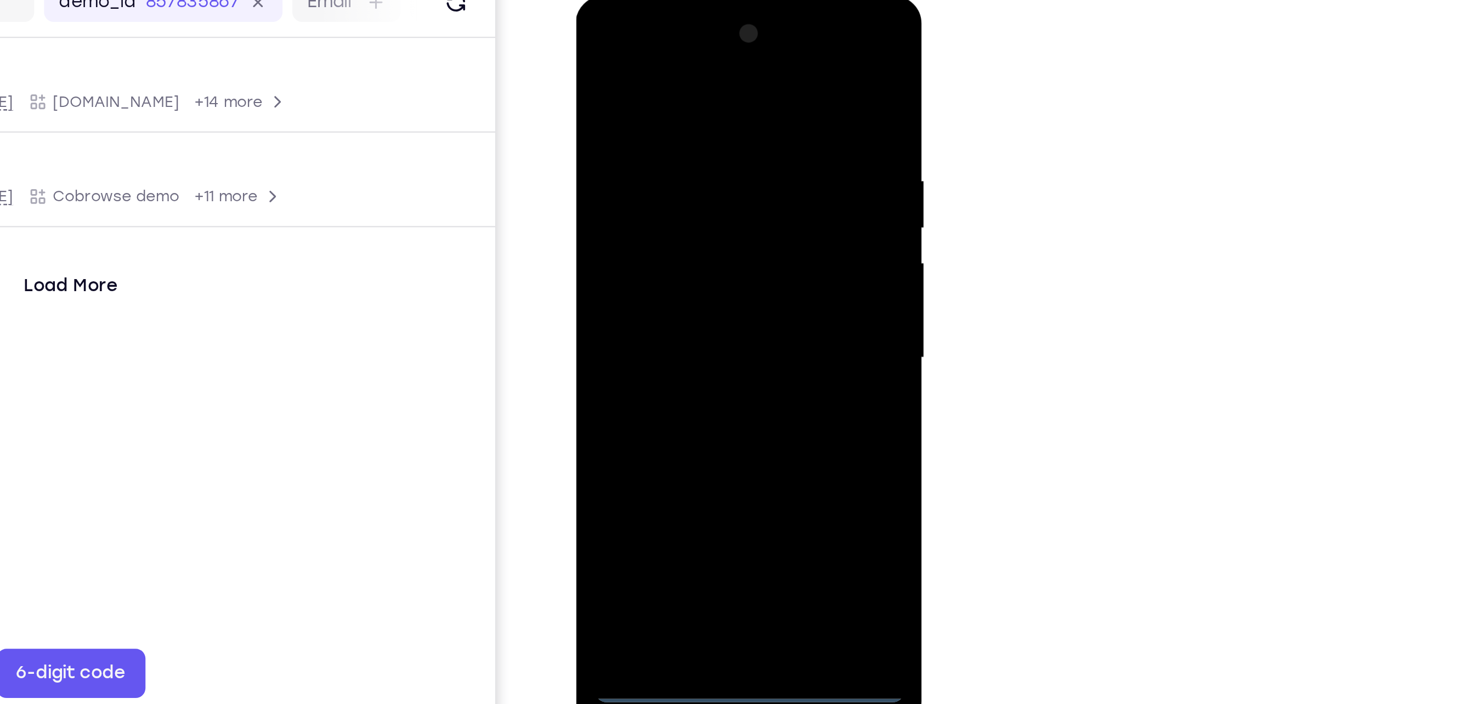
click at [651, 304] on div at bounding box center [653, 158] width 138 height 307
click at [699, 259] on div at bounding box center [653, 158] width 138 height 307
click at [698, 258] on div at bounding box center [653, 158] width 138 height 307
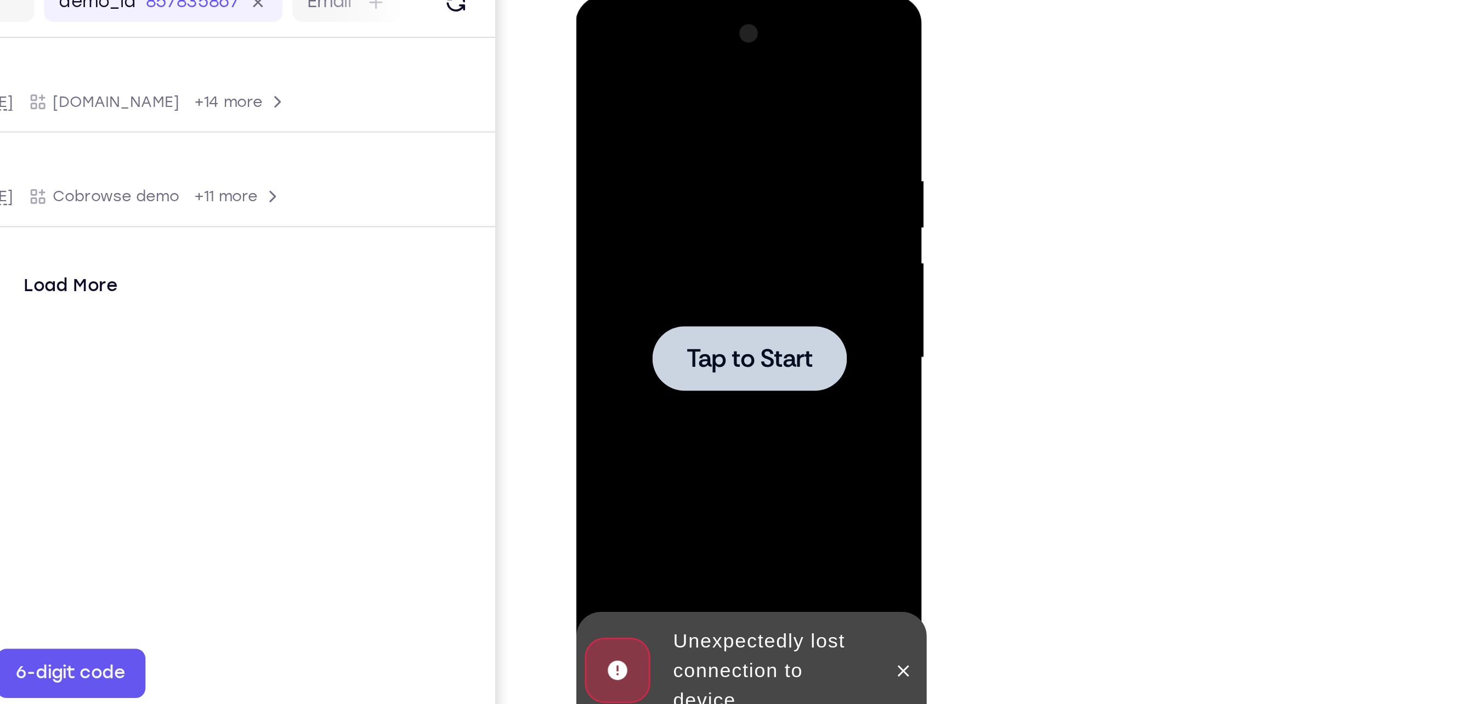
click at [660, 171] on div at bounding box center [653, 158] width 87 height 29
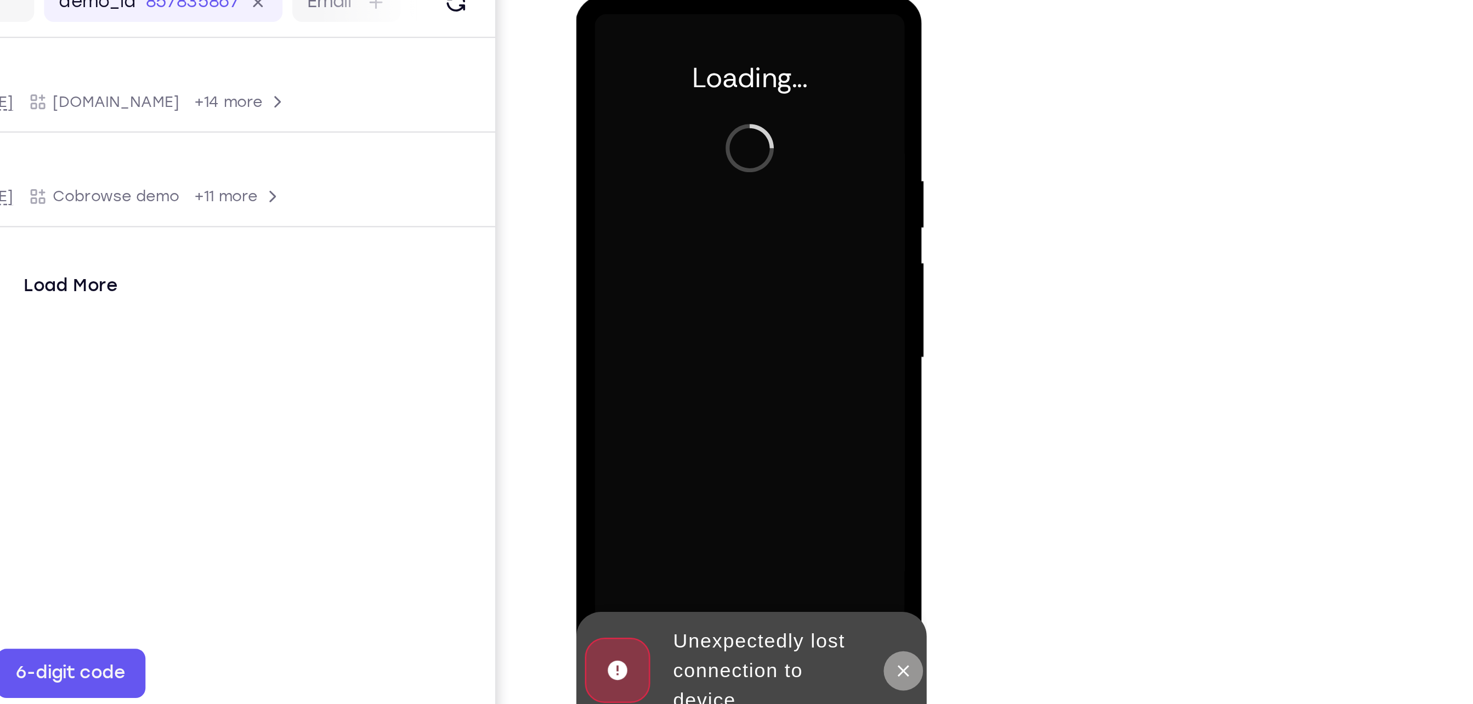
click at [723, 302] on icon at bounding box center [721, 297] width 9 height 9
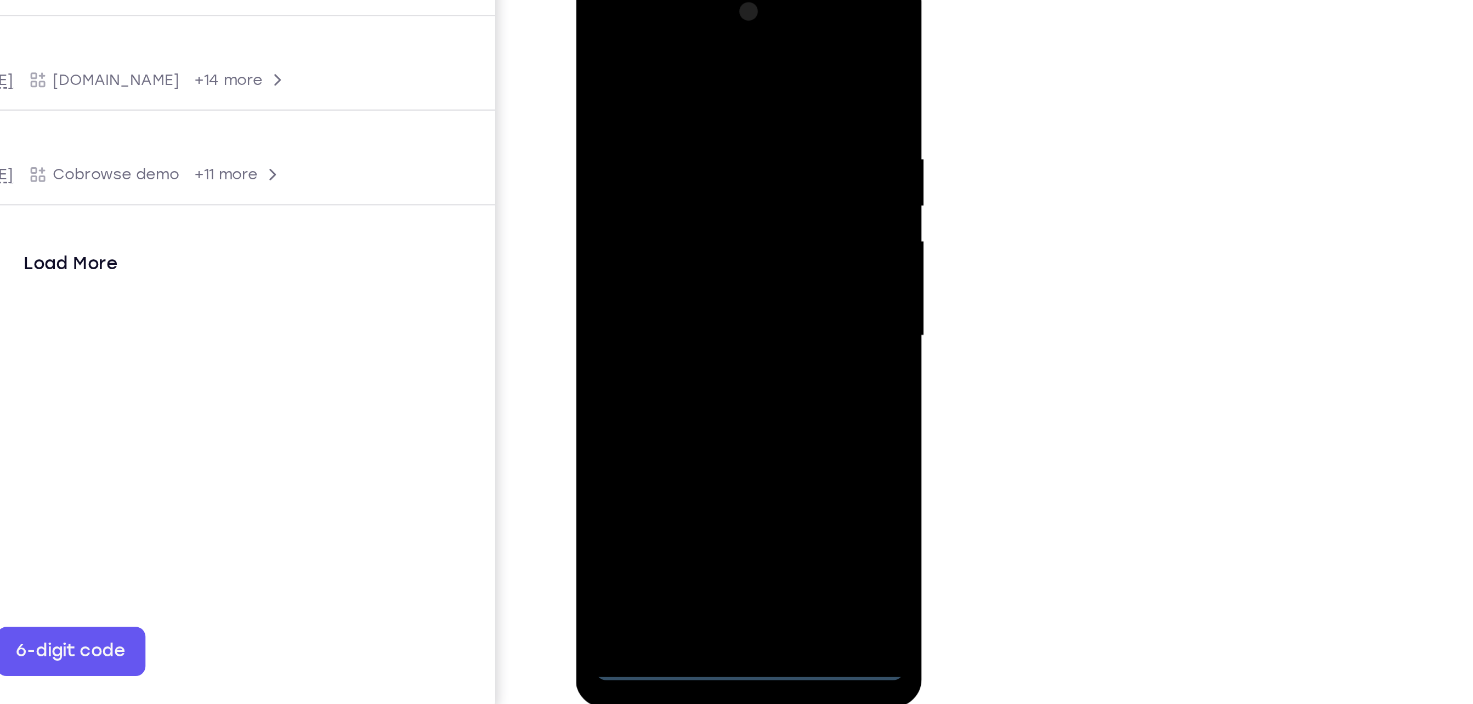
click at [650, 281] on div at bounding box center [653, 135] width 138 height 307
click at [692, 240] on div at bounding box center [653, 135] width 138 height 307
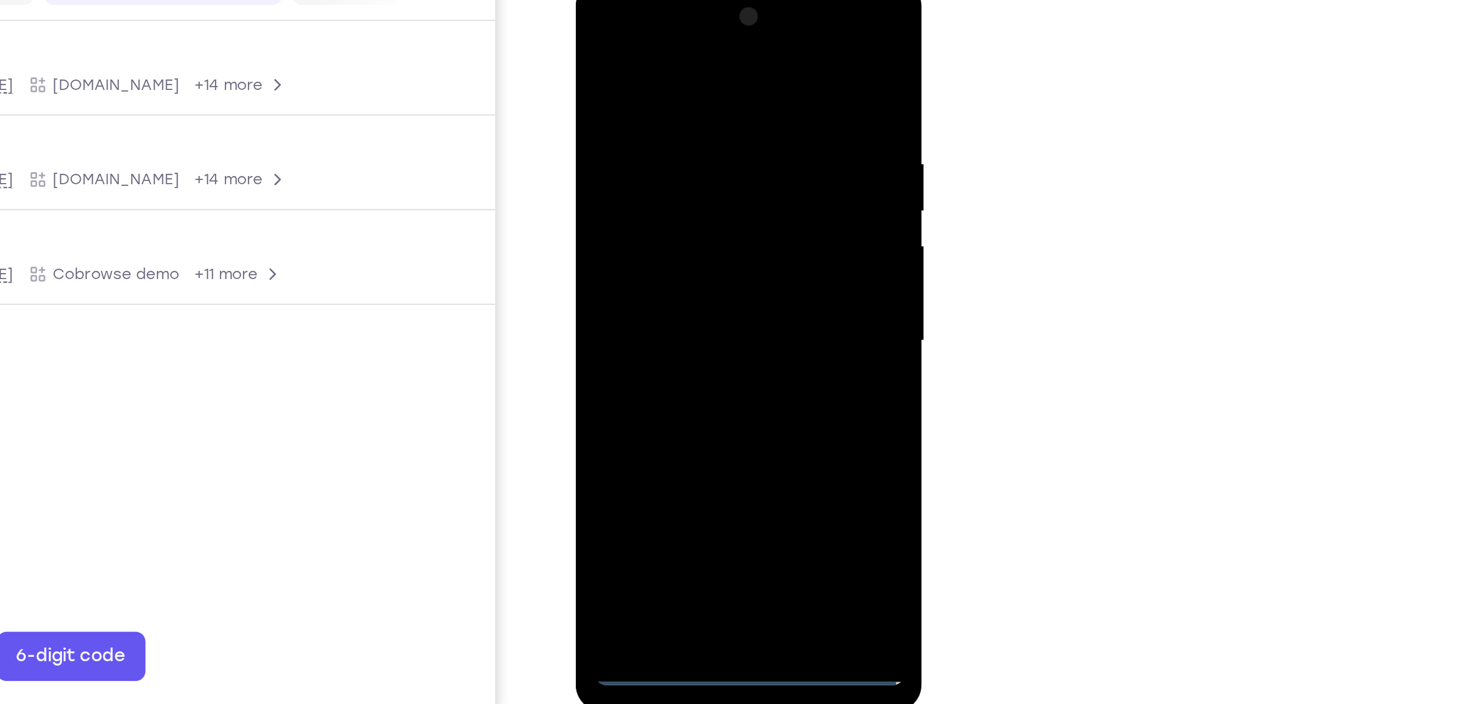
click at [702, 238] on div at bounding box center [653, 140] width 138 height 307
click at [620, 29] on div at bounding box center [653, 140] width 138 height 307
click at [698, 147] on div at bounding box center [653, 140] width 138 height 307
click at [651, 242] on div at bounding box center [653, 140] width 138 height 307
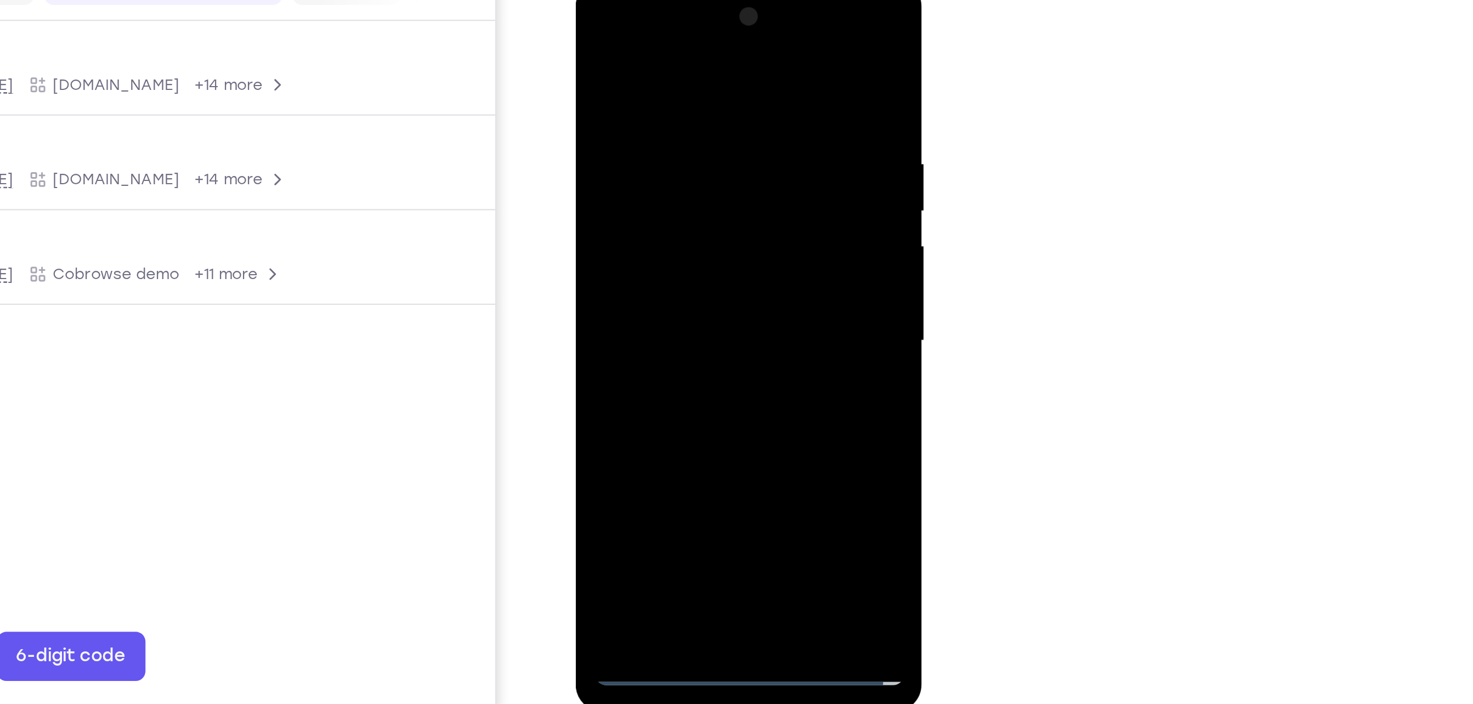
click at [662, 270] on div at bounding box center [653, 140] width 138 height 307
click at [677, 147] on div at bounding box center [653, 140] width 138 height 307
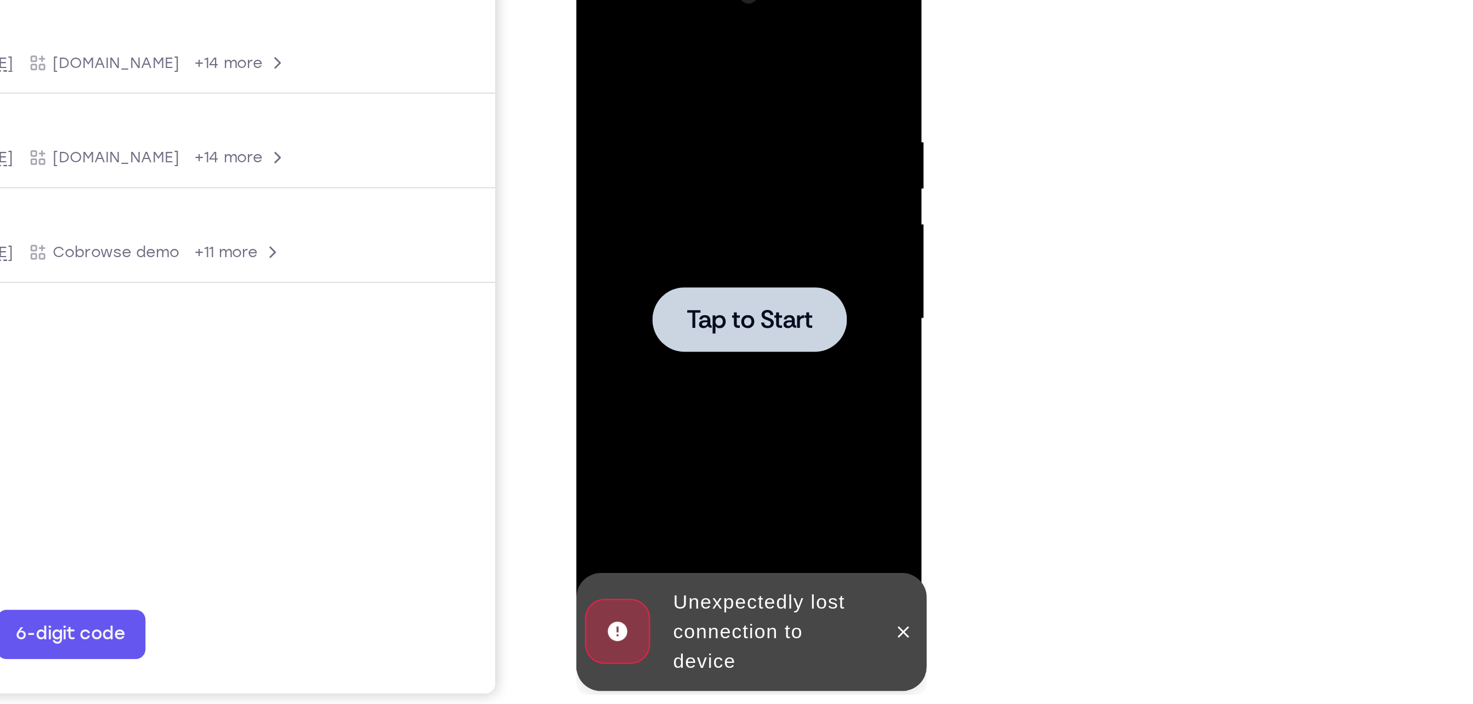
click at [672, 126] on div at bounding box center [653, 118] width 87 height 29
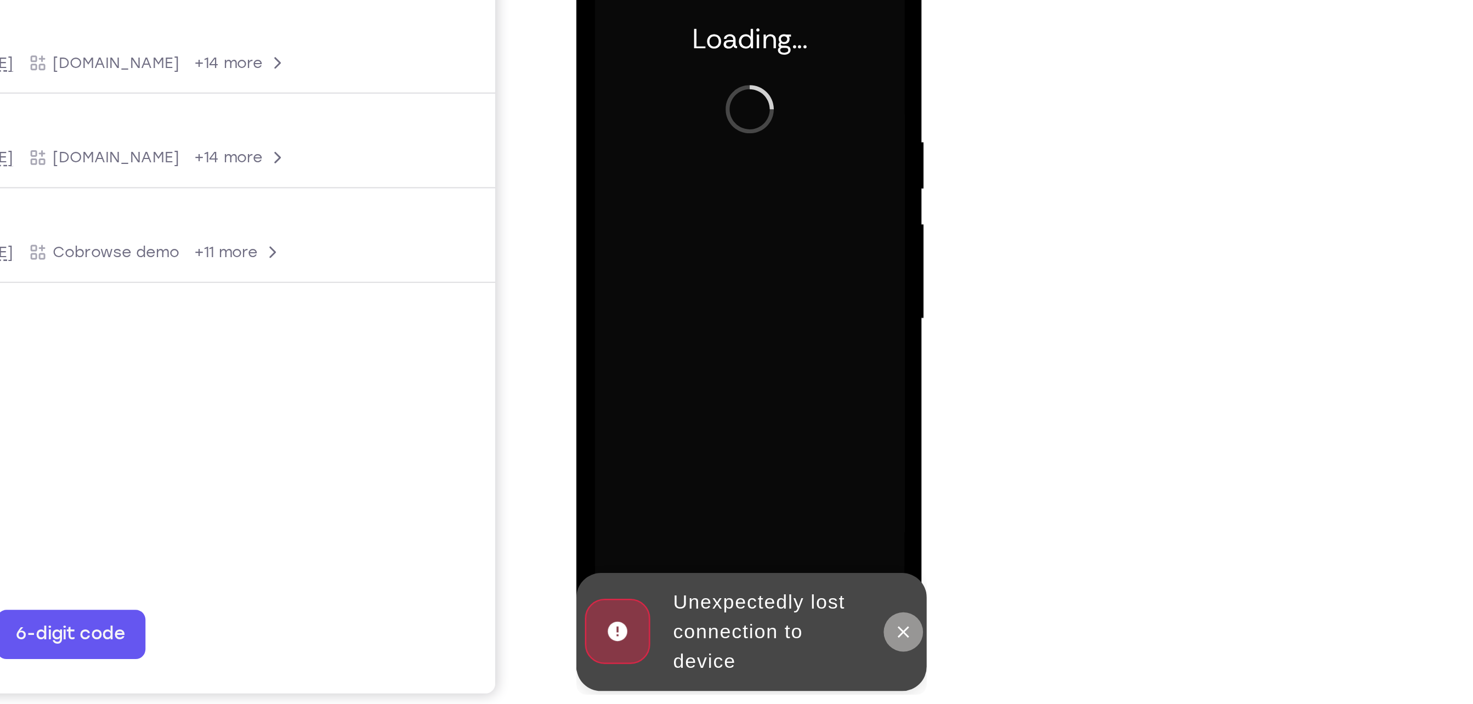
click at [724, 260] on icon at bounding box center [721, 258] width 5 height 5
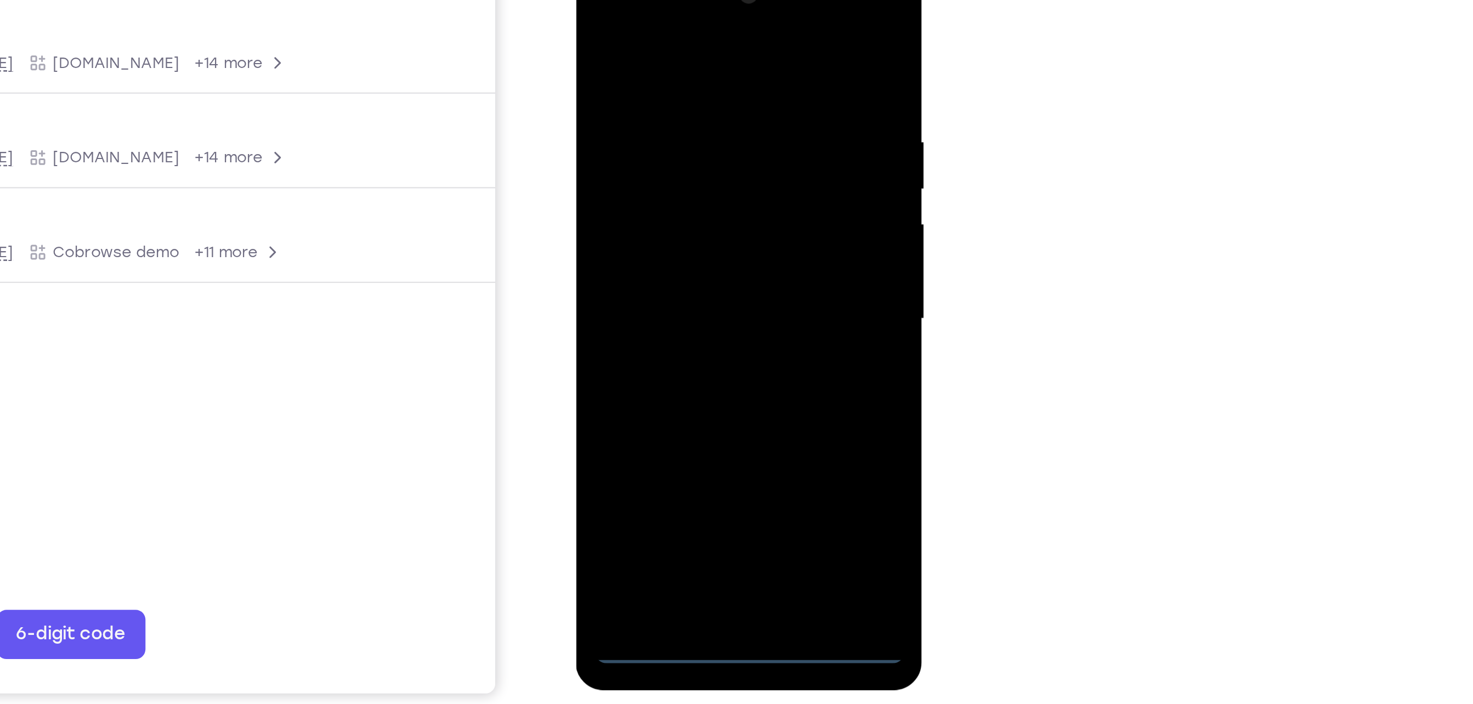
click at [656, 269] on div at bounding box center [653, 118] width 138 height 307
click at [702, 215] on div at bounding box center [653, 118] width 138 height 307
click at [629, 13] on div at bounding box center [653, 118] width 138 height 307
click at [701, 112] on div at bounding box center [653, 118] width 138 height 307
click at [642, 139] on div at bounding box center [653, 118] width 138 height 307
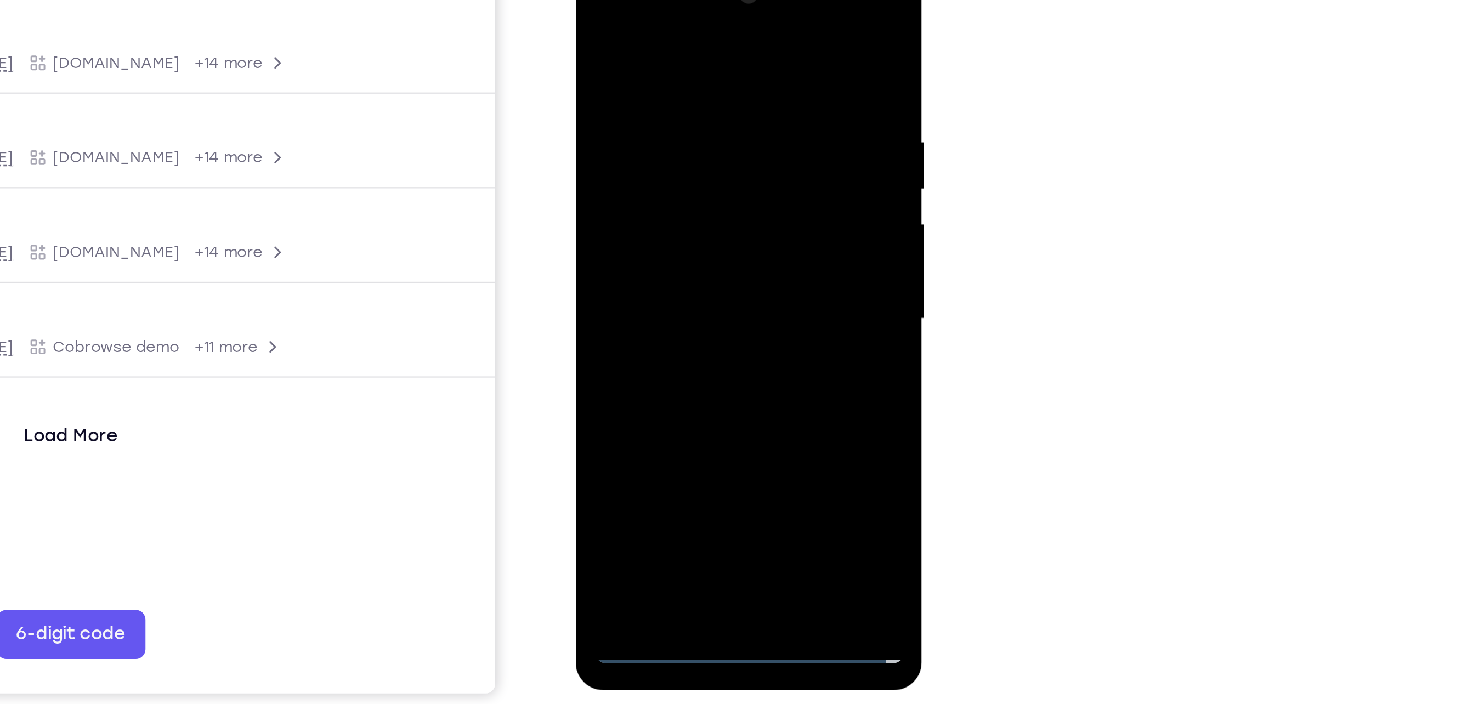
click at [647, 173] on div at bounding box center [653, 118] width 138 height 307
click at [676, 70] on div at bounding box center [653, 118] width 138 height 307
click at [664, 109] on div at bounding box center [653, 118] width 138 height 307
click at [621, 248] on div at bounding box center [653, 118] width 138 height 307
click at [705, 78] on div at bounding box center [653, 118] width 138 height 307
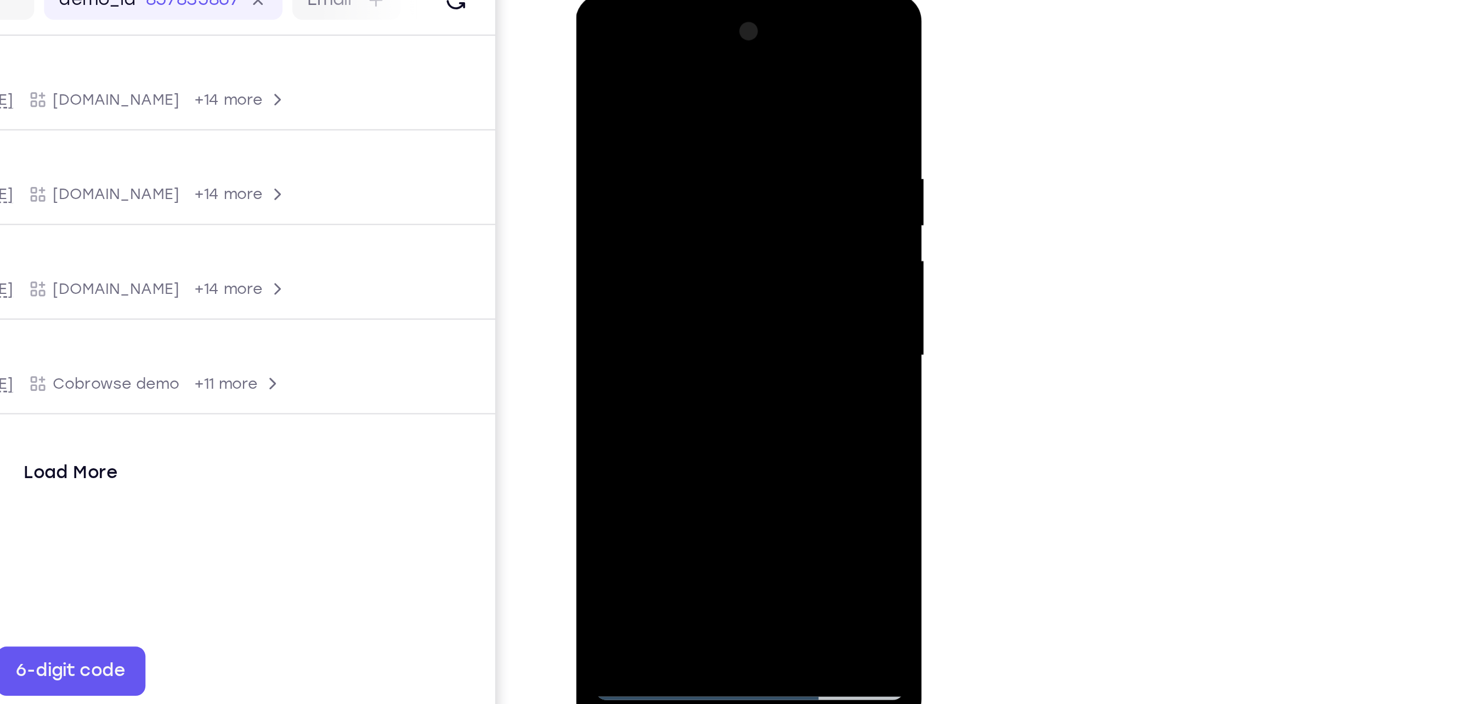
click at [713, 61] on div at bounding box center [653, 155] width 138 height 307
click at [713, 46] on div at bounding box center [653, 155] width 138 height 307
click at [628, 284] on div at bounding box center [653, 155] width 138 height 307
click at [639, 47] on div at bounding box center [653, 155] width 138 height 307
click at [631, 78] on div at bounding box center [653, 155] width 138 height 307
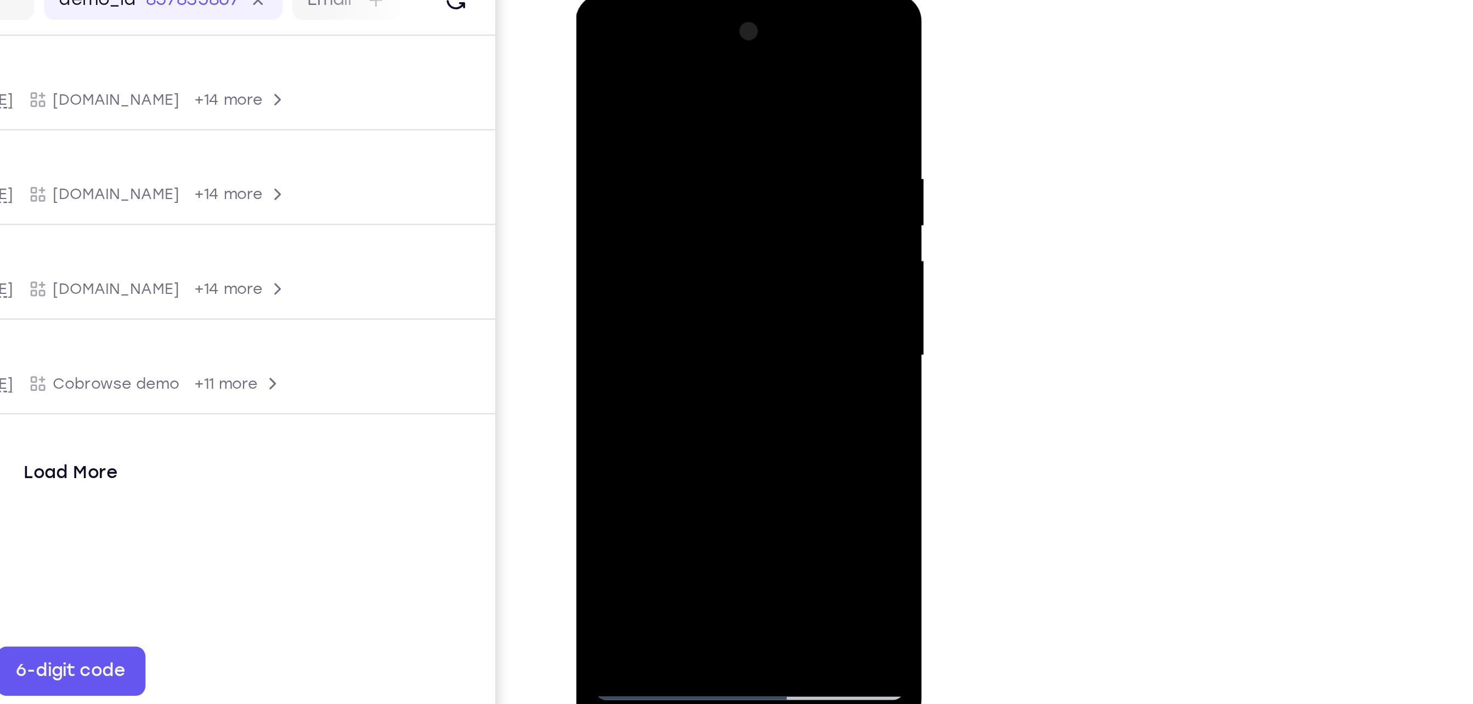
click at [703, 166] on div at bounding box center [653, 155] width 138 height 307
click at [657, 146] on div at bounding box center [653, 155] width 138 height 307
drag, startPoint x: 656, startPoint y: 213, endPoint x: 654, endPoint y: 101, distance: 111.9
click at [654, 101] on div at bounding box center [653, 155] width 138 height 307
drag, startPoint x: 640, startPoint y: 239, endPoint x: 653, endPoint y: 129, distance: 110.5
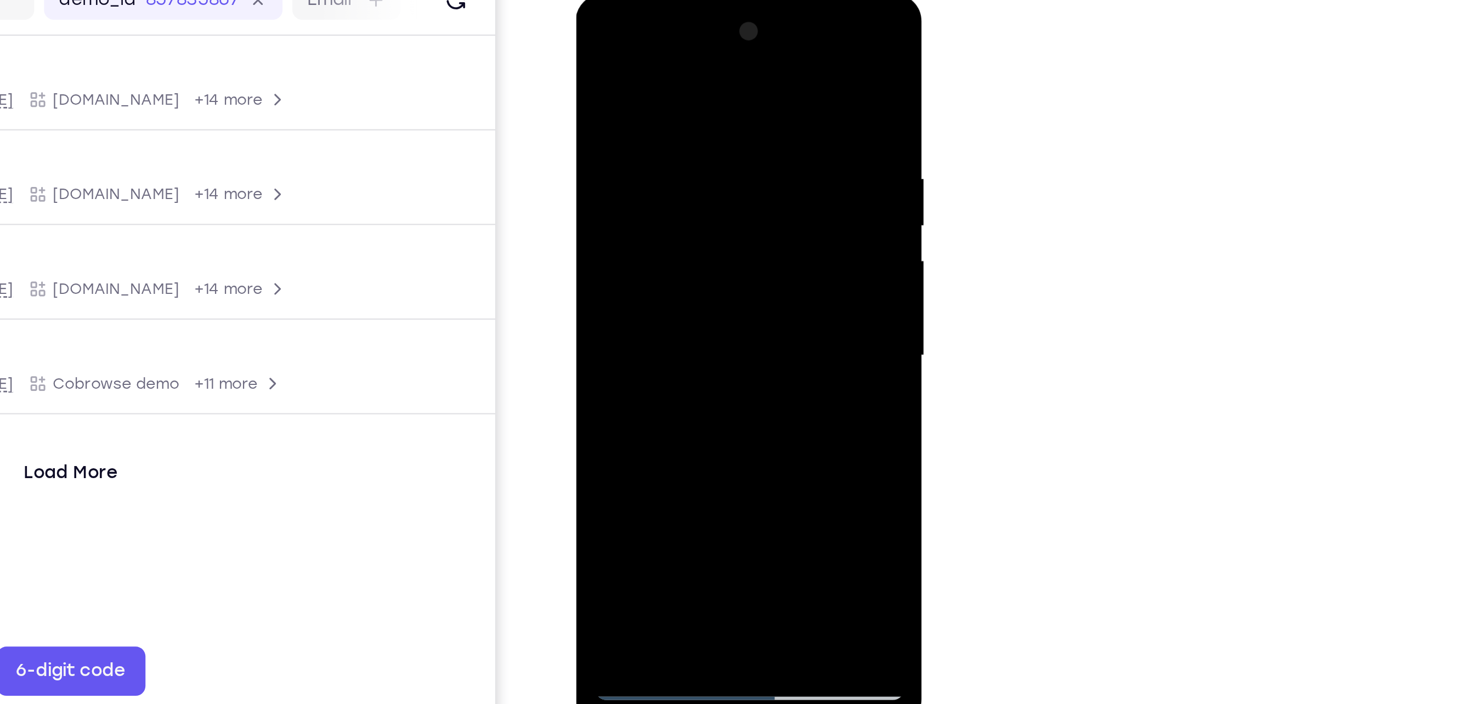
click at [653, 129] on div at bounding box center [653, 155] width 138 height 307
drag, startPoint x: 647, startPoint y: 256, endPoint x: 652, endPoint y: 140, distance: 115.3
click at [652, 140] on div at bounding box center [653, 155] width 138 height 307
drag, startPoint x: 654, startPoint y: 245, endPoint x: 653, endPoint y: 138, distance: 107.5
click at [653, 138] on div at bounding box center [653, 155] width 138 height 307
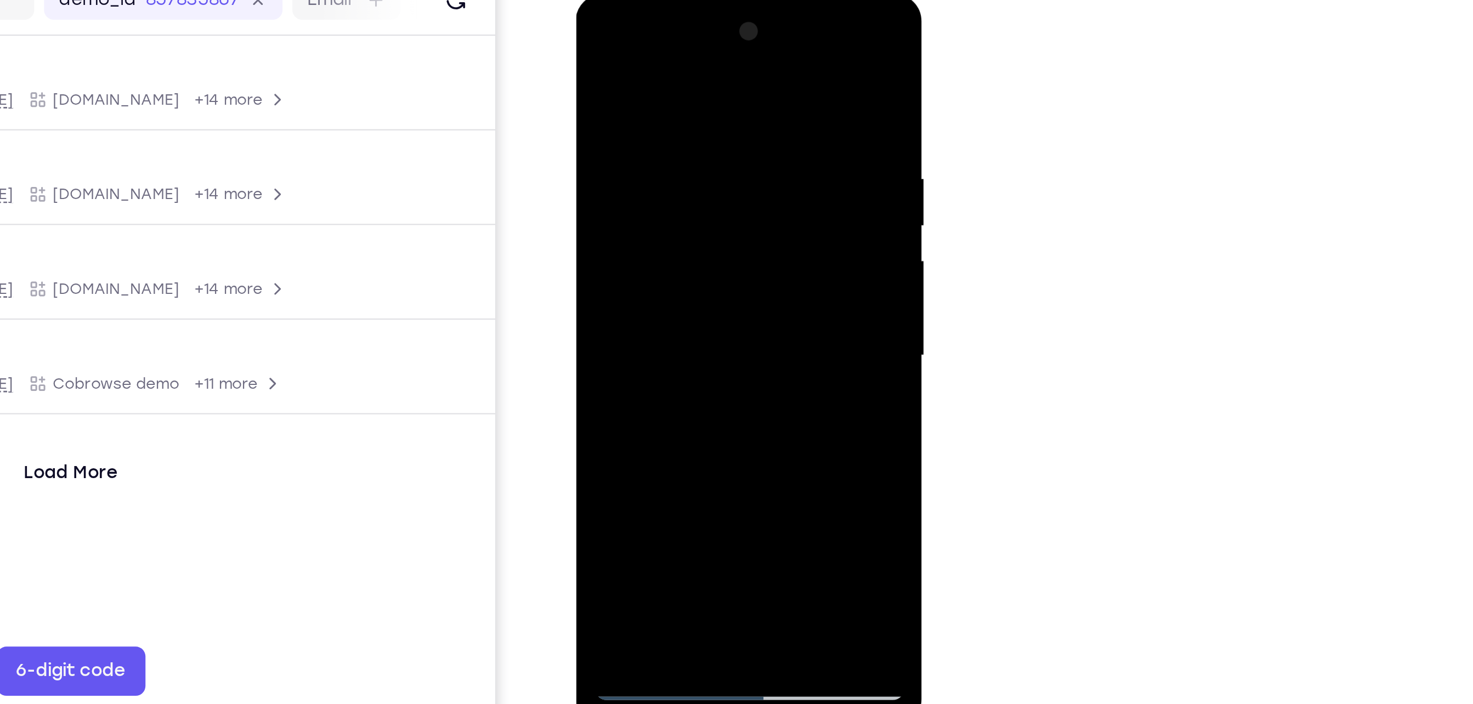
drag, startPoint x: 640, startPoint y: 243, endPoint x: 649, endPoint y: 135, distance: 108.4
click at [649, 135] on div at bounding box center [653, 155] width 138 height 307
drag, startPoint x: 638, startPoint y: 255, endPoint x: 647, endPoint y: 126, distance: 129.1
click at [647, 126] on div at bounding box center [653, 155] width 138 height 307
drag, startPoint x: 650, startPoint y: 244, endPoint x: 641, endPoint y: 124, distance: 120.5
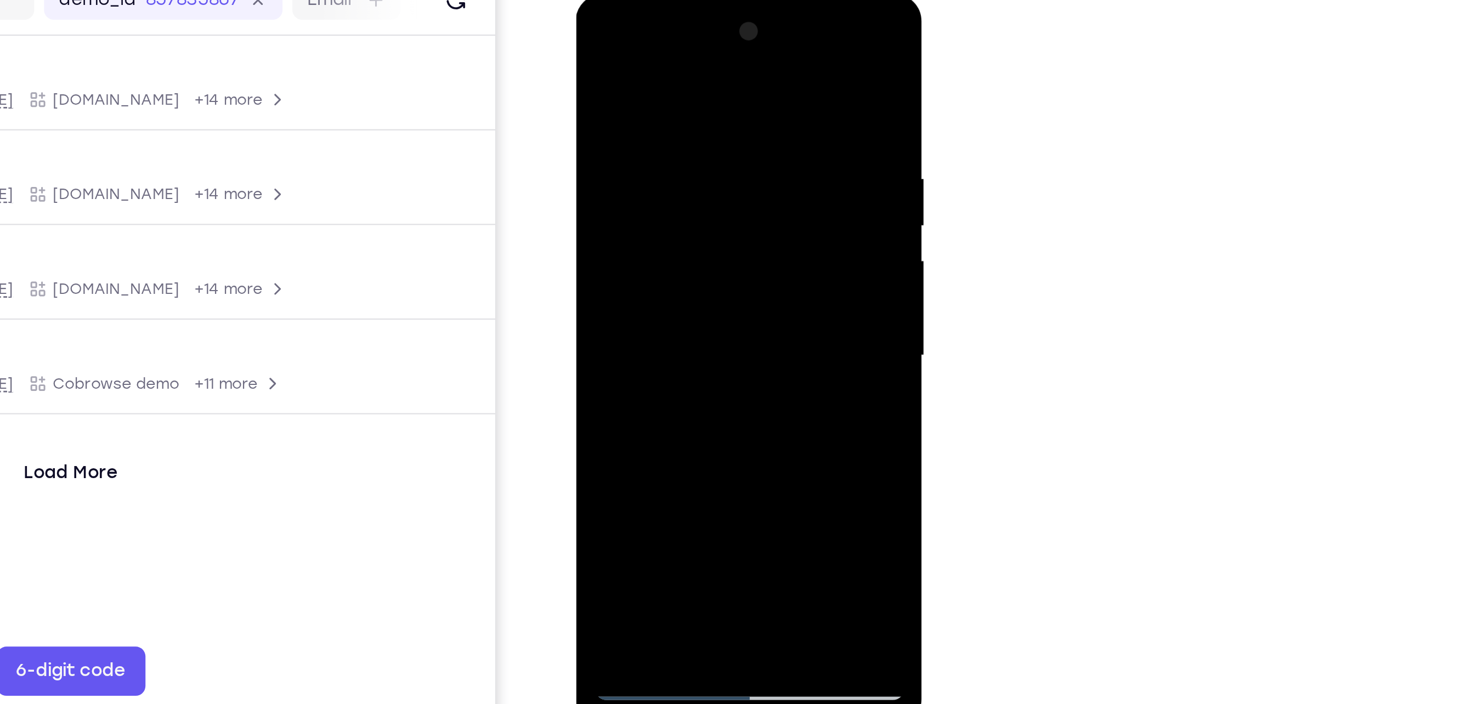
click at [641, 124] on div at bounding box center [653, 155] width 138 height 307
drag, startPoint x: 645, startPoint y: 188, endPoint x: 643, endPoint y: 98, distance: 89.9
click at [643, 98] on div at bounding box center [653, 155] width 138 height 307
drag, startPoint x: 638, startPoint y: 237, endPoint x: 645, endPoint y: 140, distance: 96.8
click at [645, 140] on div at bounding box center [653, 155] width 138 height 307
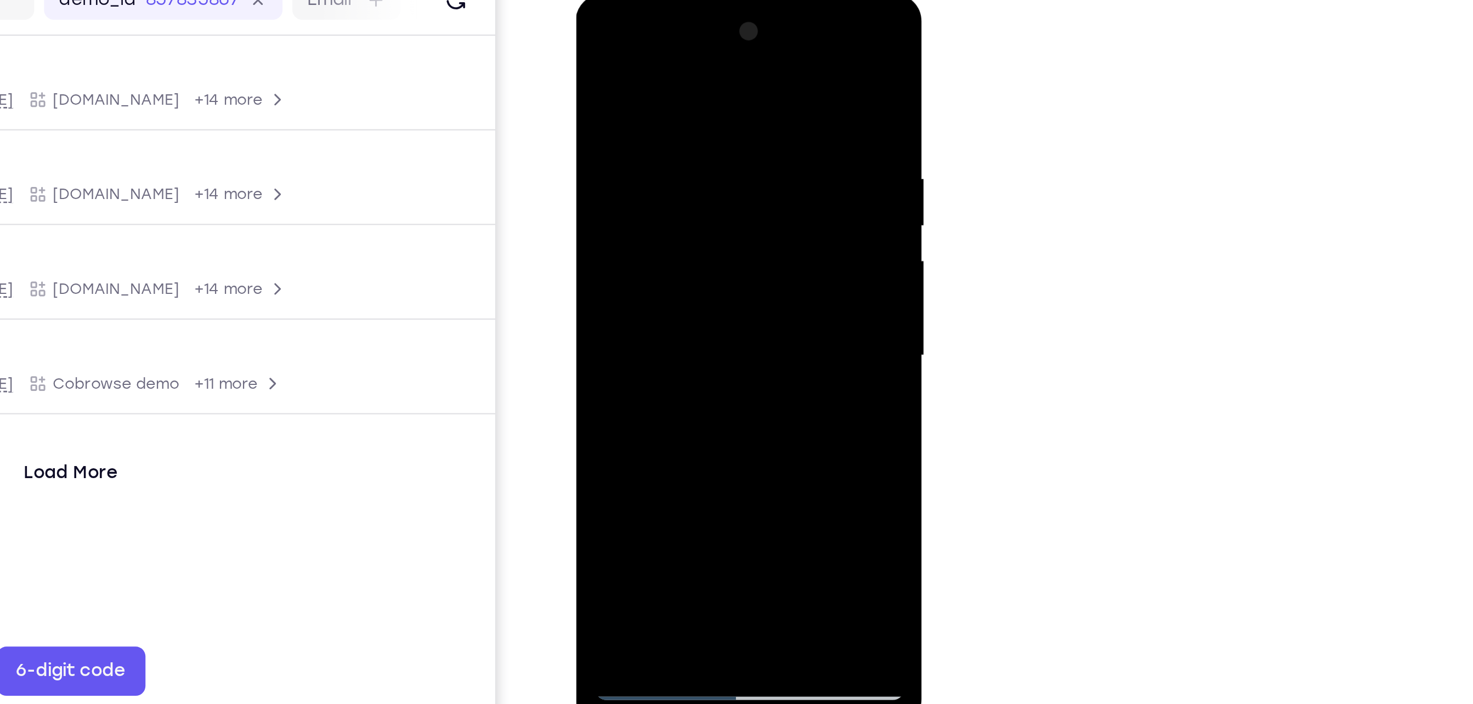
drag, startPoint x: 644, startPoint y: 231, endPoint x: 648, endPoint y: 205, distance: 26.6
click at [648, 205] on div at bounding box center [653, 155] width 138 height 307
click at [677, 287] on div at bounding box center [653, 155] width 138 height 307
click at [643, 216] on div at bounding box center [653, 155] width 138 height 307
click at [614, 299] on div at bounding box center [653, 155] width 138 height 307
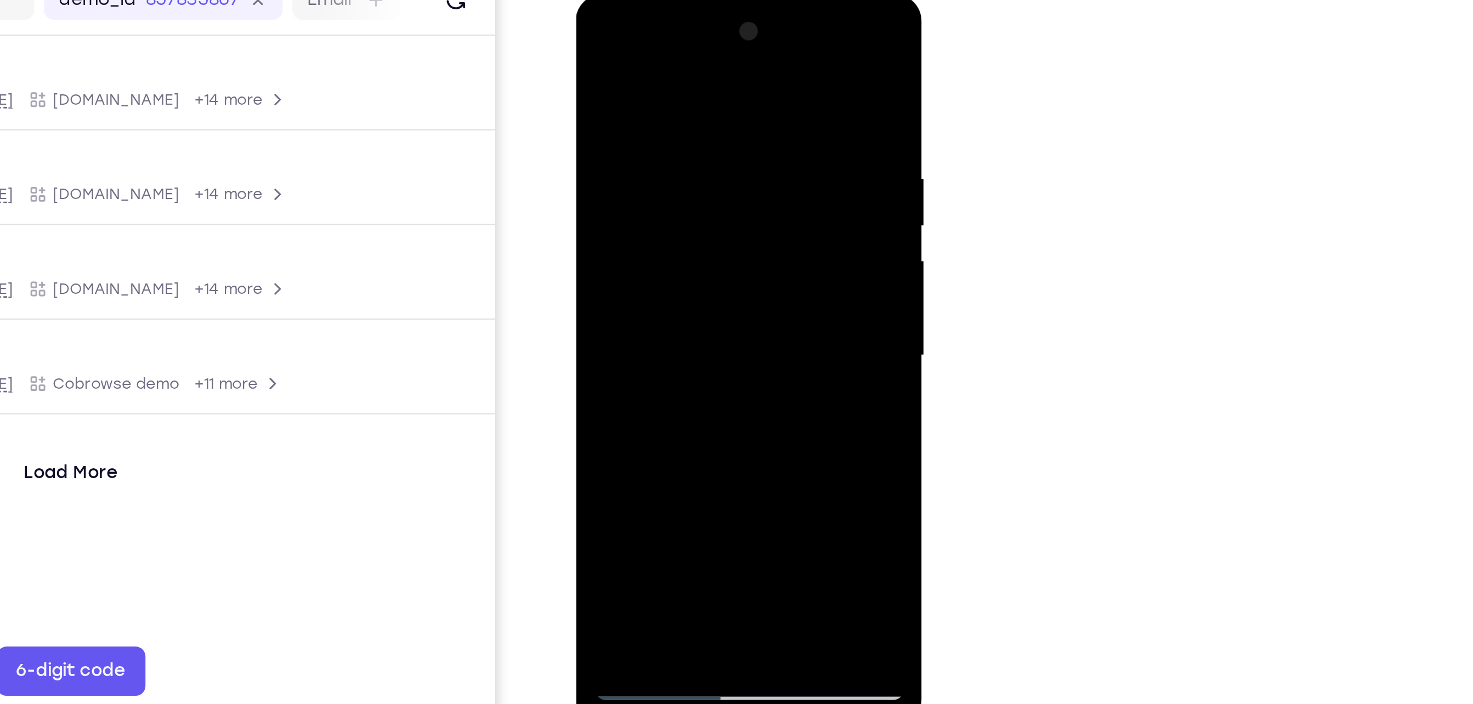
click at [598, 285] on div at bounding box center [653, 155] width 138 height 307
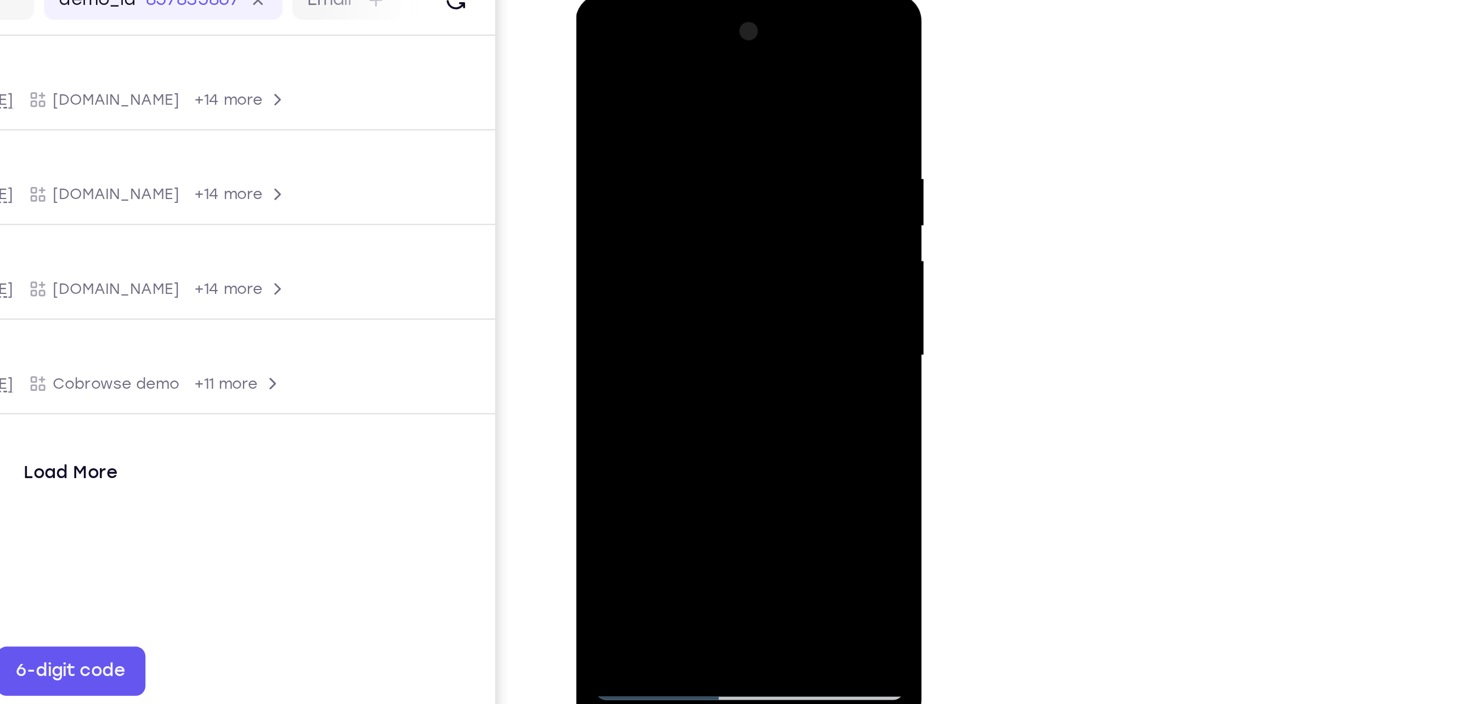
click at [598, 285] on div at bounding box center [653, 155] width 138 height 307
click at [706, 282] on div at bounding box center [653, 155] width 138 height 307
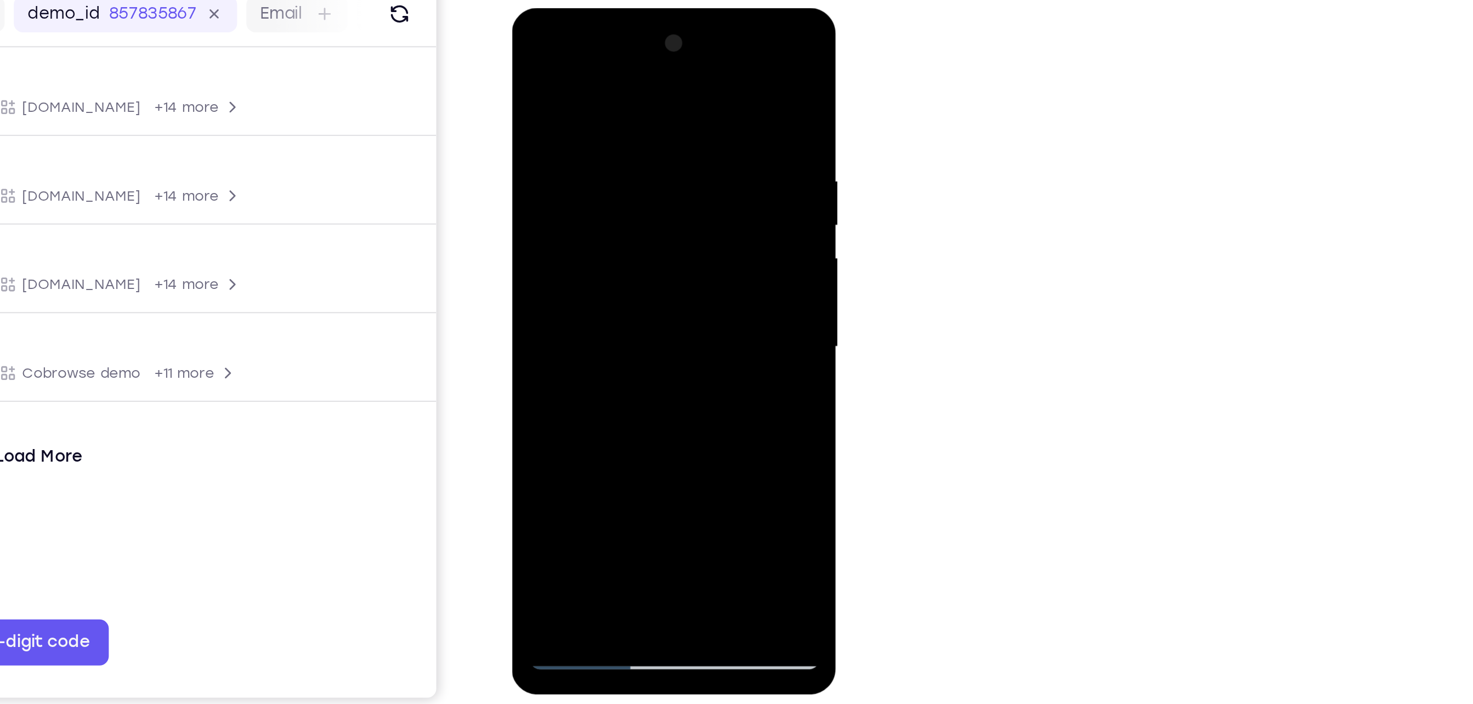
click at [532, 168] on div at bounding box center [589, 169] width 138 height 307
click at [647, 148] on div at bounding box center [589, 169] width 138 height 307
click at [635, 26] on div at bounding box center [589, 169] width 138 height 307
click at [603, 114] on div at bounding box center [589, 169] width 138 height 307
click at [649, 30] on div at bounding box center [589, 169] width 138 height 307
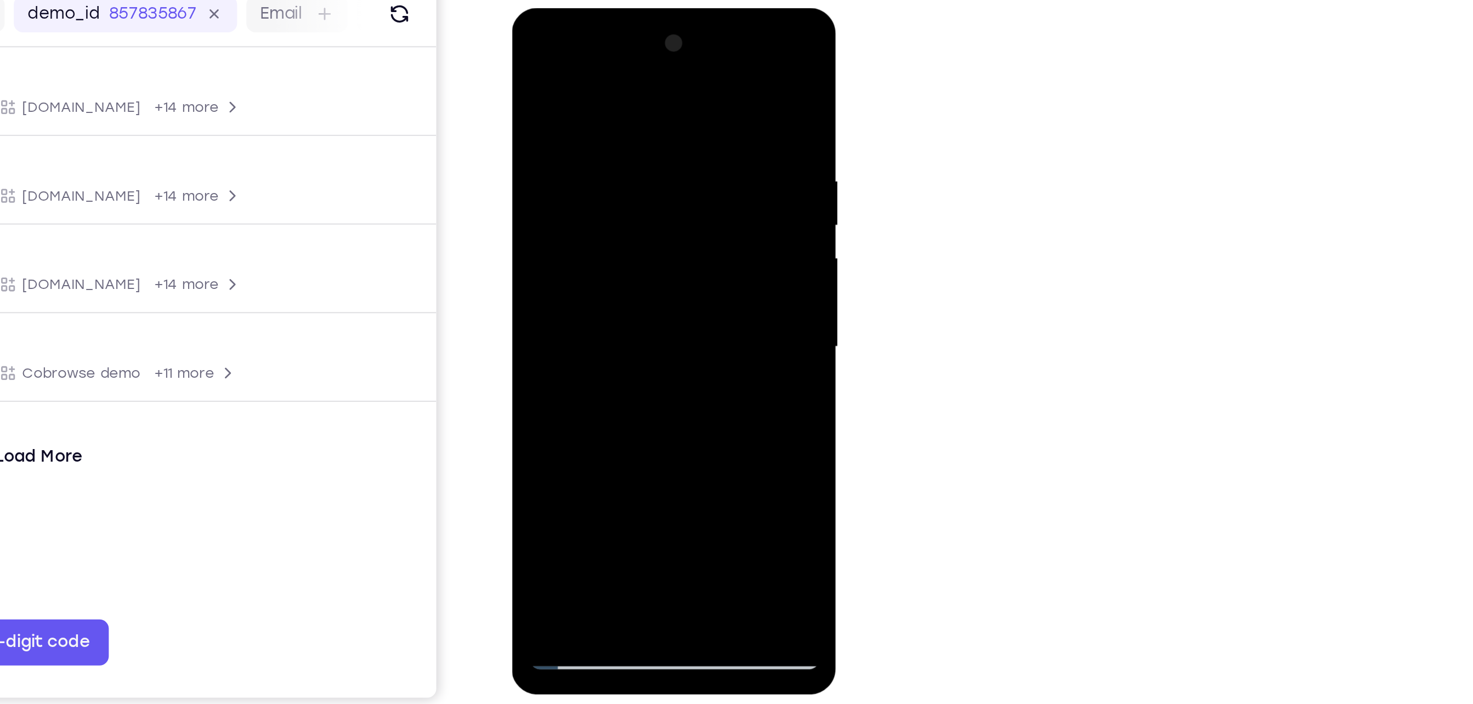
click at [534, 300] on div at bounding box center [589, 169] width 138 height 307
click at [560, 298] on div at bounding box center [589, 169] width 138 height 307
click at [588, 59] on div at bounding box center [589, 169] width 138 height 307
click at [553, 93] on div at bounding box center [589, 169] width 138 height 307
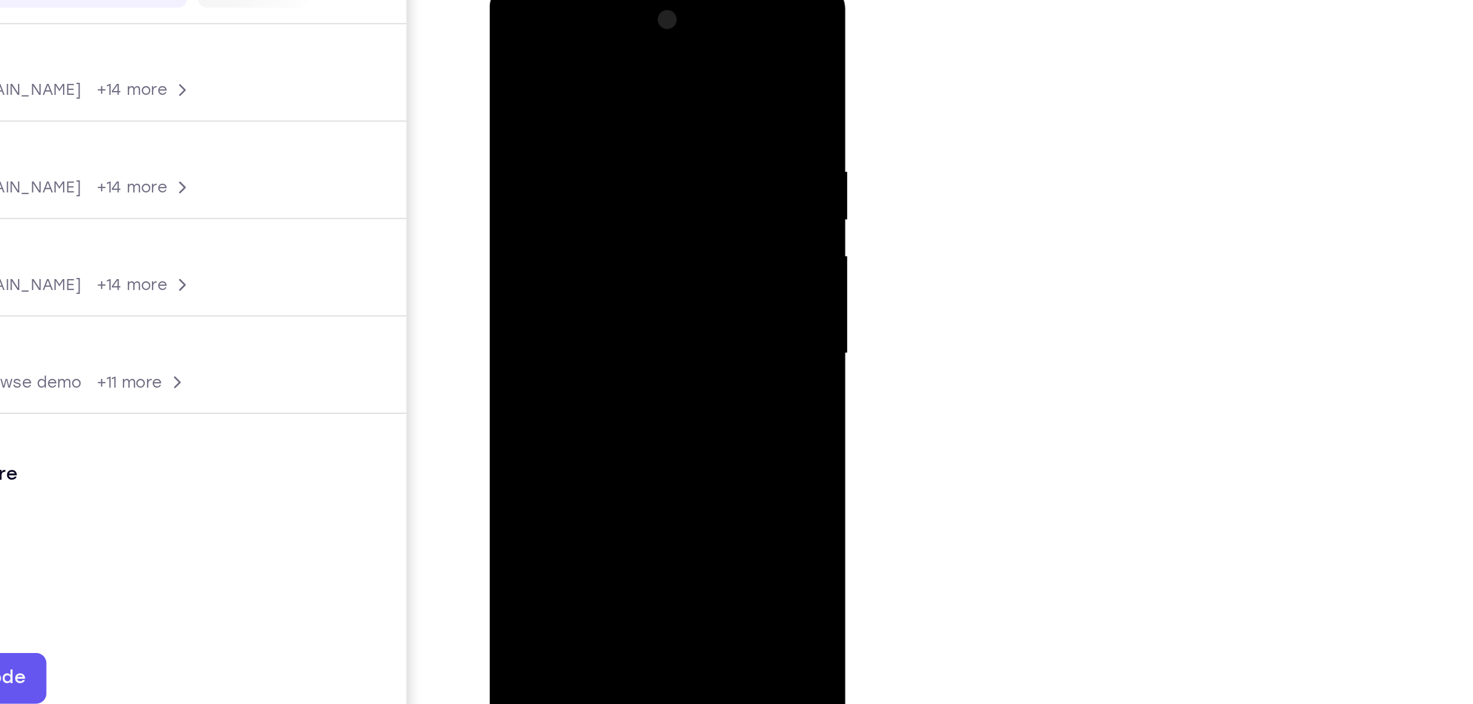
click at [597, 70] on div at bounding box center [566, 143] width 138 height 307
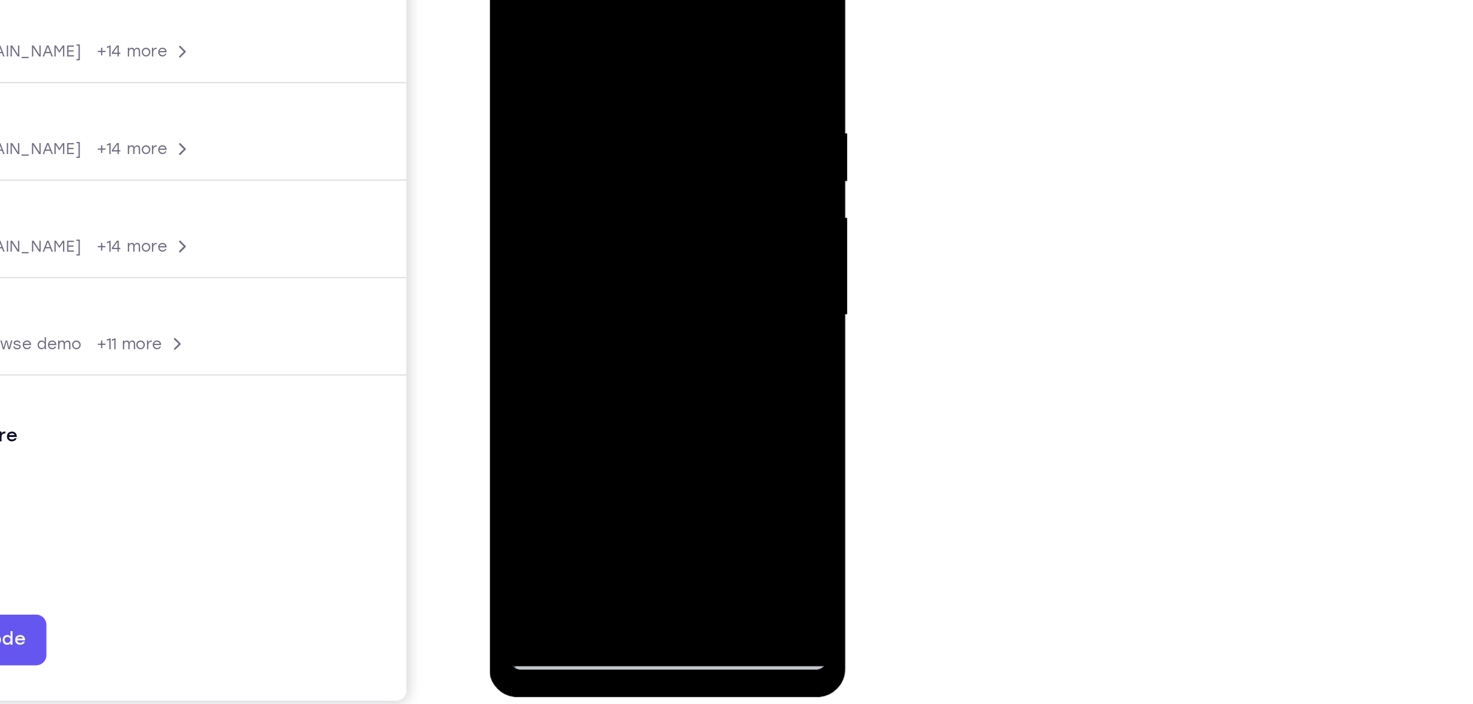
click at [505, 0] on div at bounding box center [566, 105] width 138 height 307
click at [507, 0] on div at bounding box center [566, 105] width 138 height 307
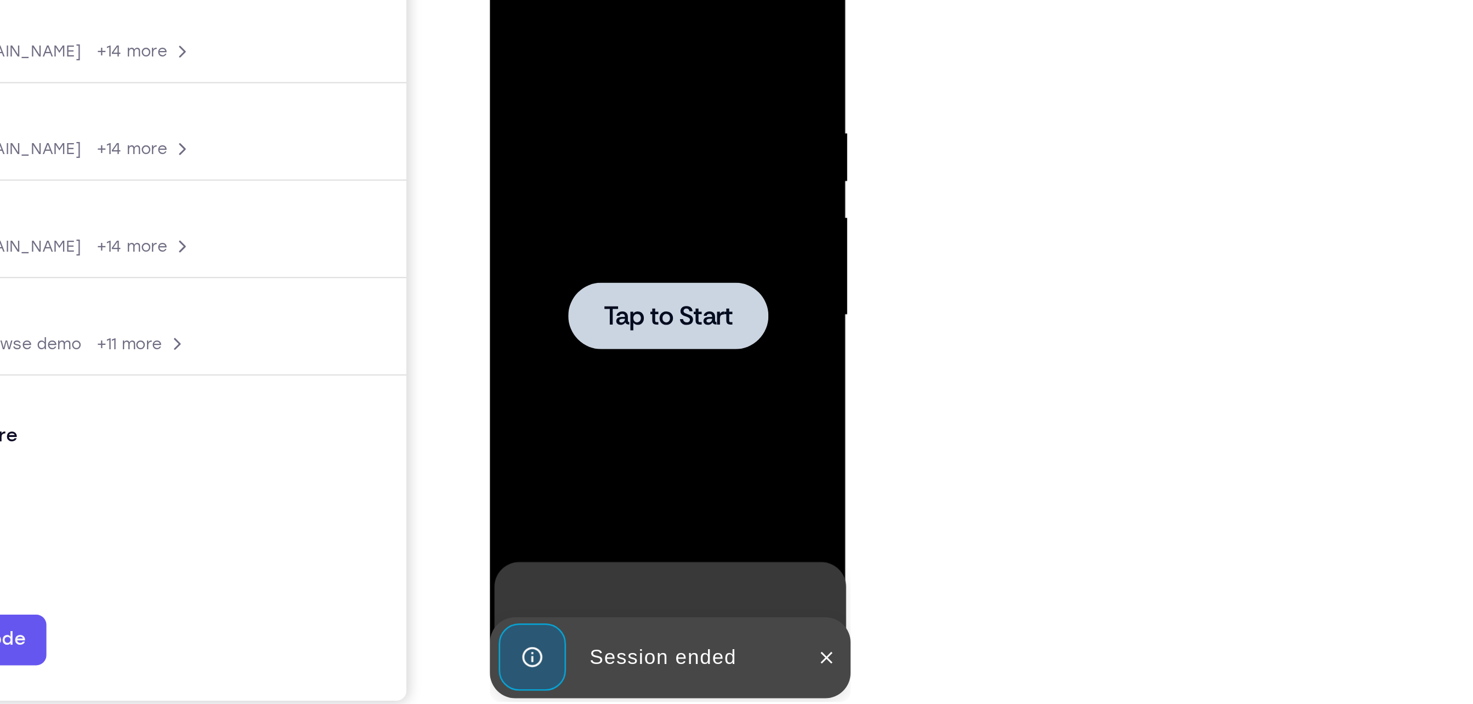
click at [565, 104] on span "Tap to Start" at bounding box center [566, 105] width 56 height 11
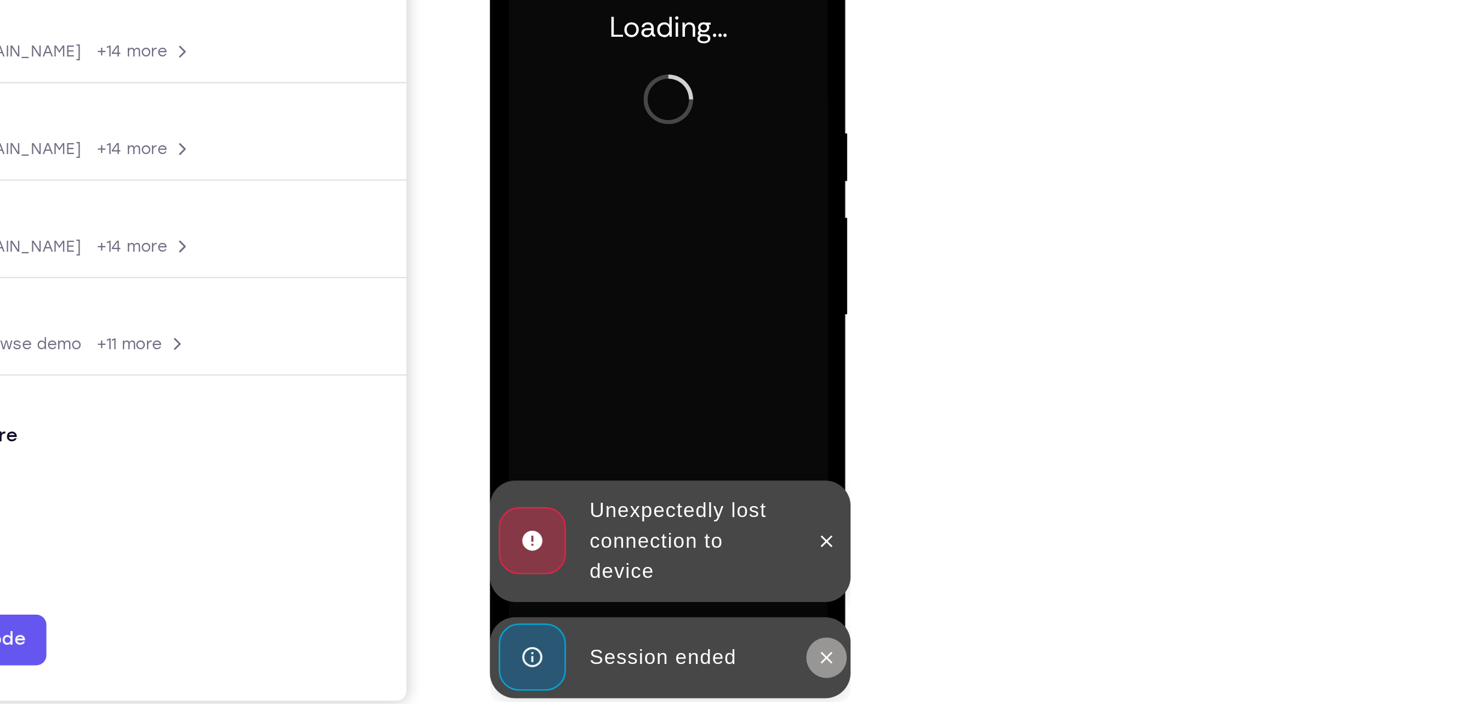
click at [632, 260] on button at bounding box center [635, 254] width 18 height 18
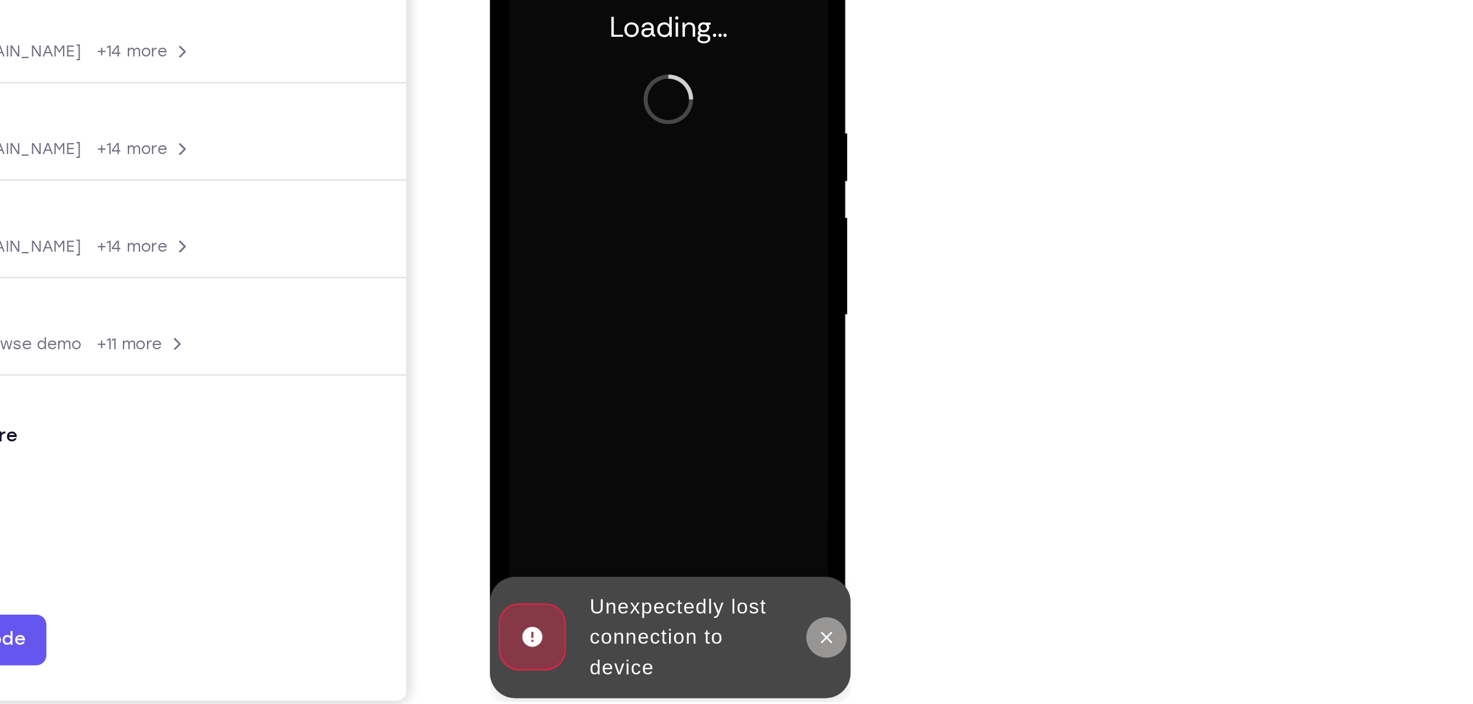
click at [637, 249] on icon at bounding box center [634, 244] width 9 height 9
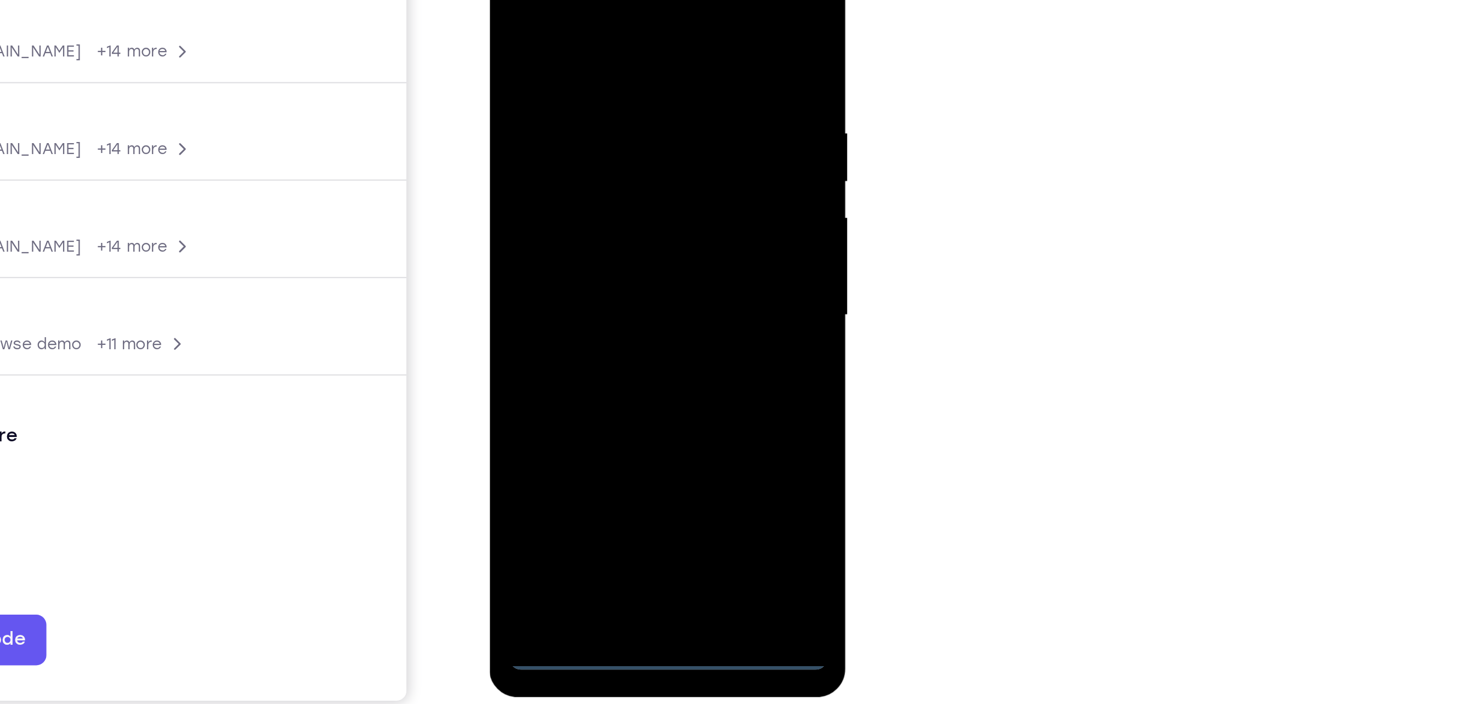
click at [567, 251] on div at bounding box center [566, 105] width 138 height 307
click at [624, 211] on div at bounding box center [566, 105] width 138 height 307
click at [610, 203] on div at bounding box center [566, 105] width 138 height 307
click at [564, 3] on div at bounding box center [566, 105] width 138 height 307
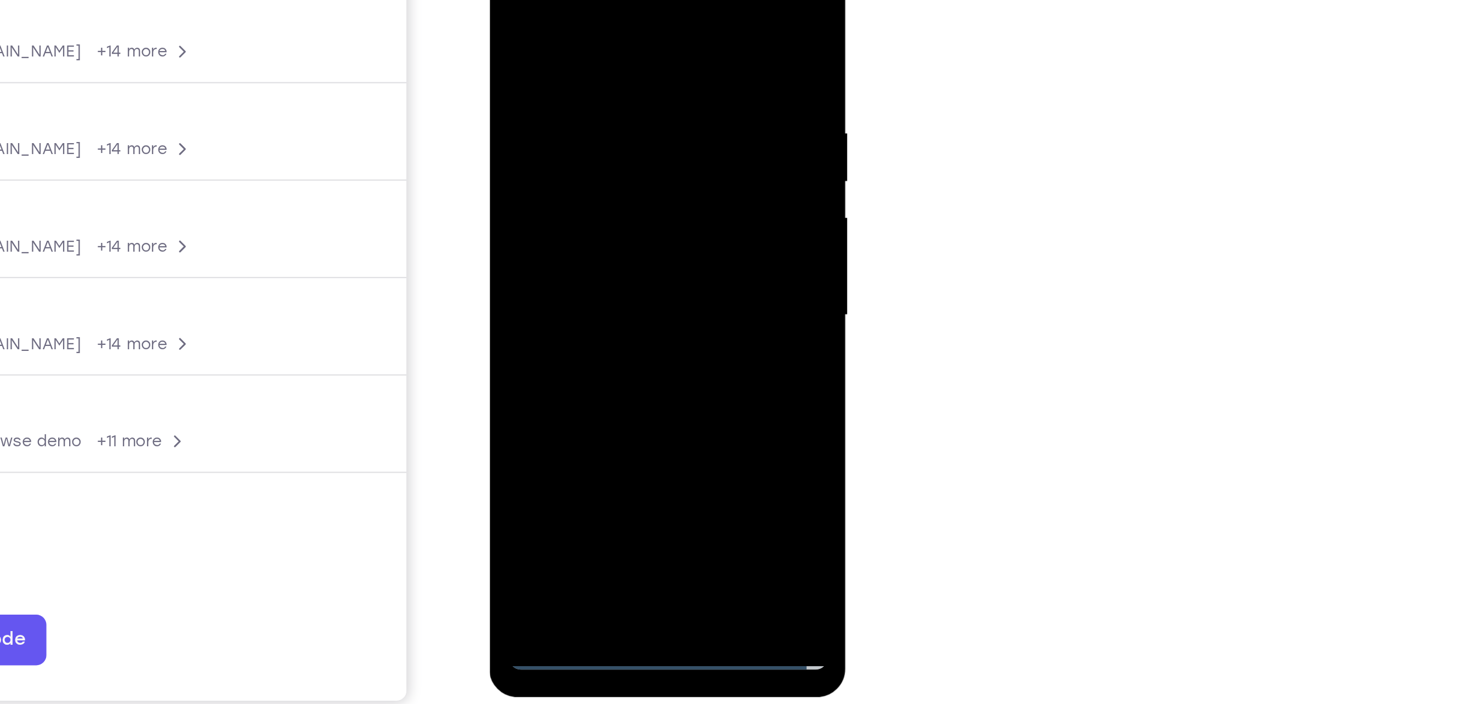
click at [618, 106] on div at bounding box center [566, 105] width 138 height 307
click at [552, 124] on div at bounding box center [566, 105] width 138 height 307
click at [575, 163] on div at bounding box center [566, 105] width 138 height 307
click at [574, 53] on div at bounding box center [566, 105] width 138 height 307
click at [588, 72] on div at bounding box center [566, 105] width 138 height 307
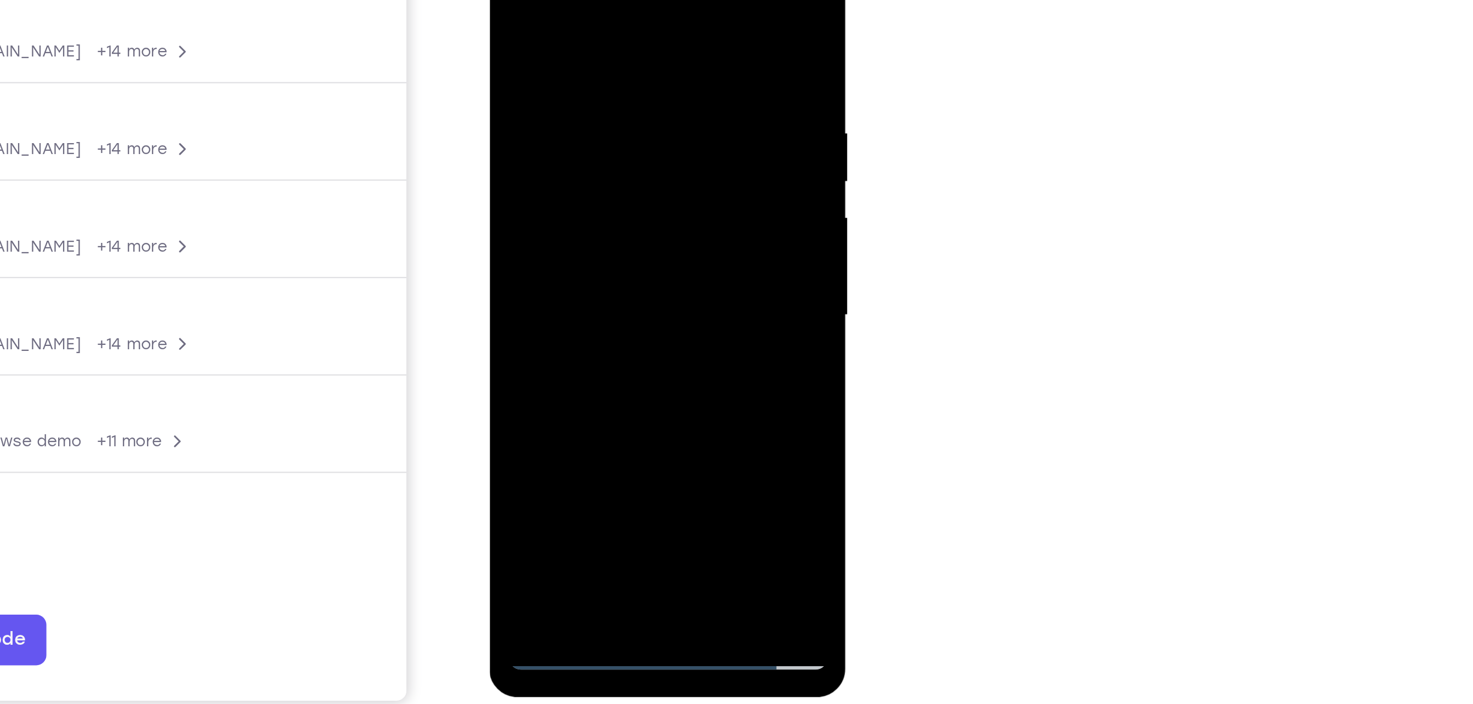
click at [562, 220] on div at bounding box center [566, 105] width 138 height 307
click at [605, 49] on div at bounding box center [566, 105] width 138 height 307
click at [545, 48] on div at bounding box center [566, 105] width 138 height 307
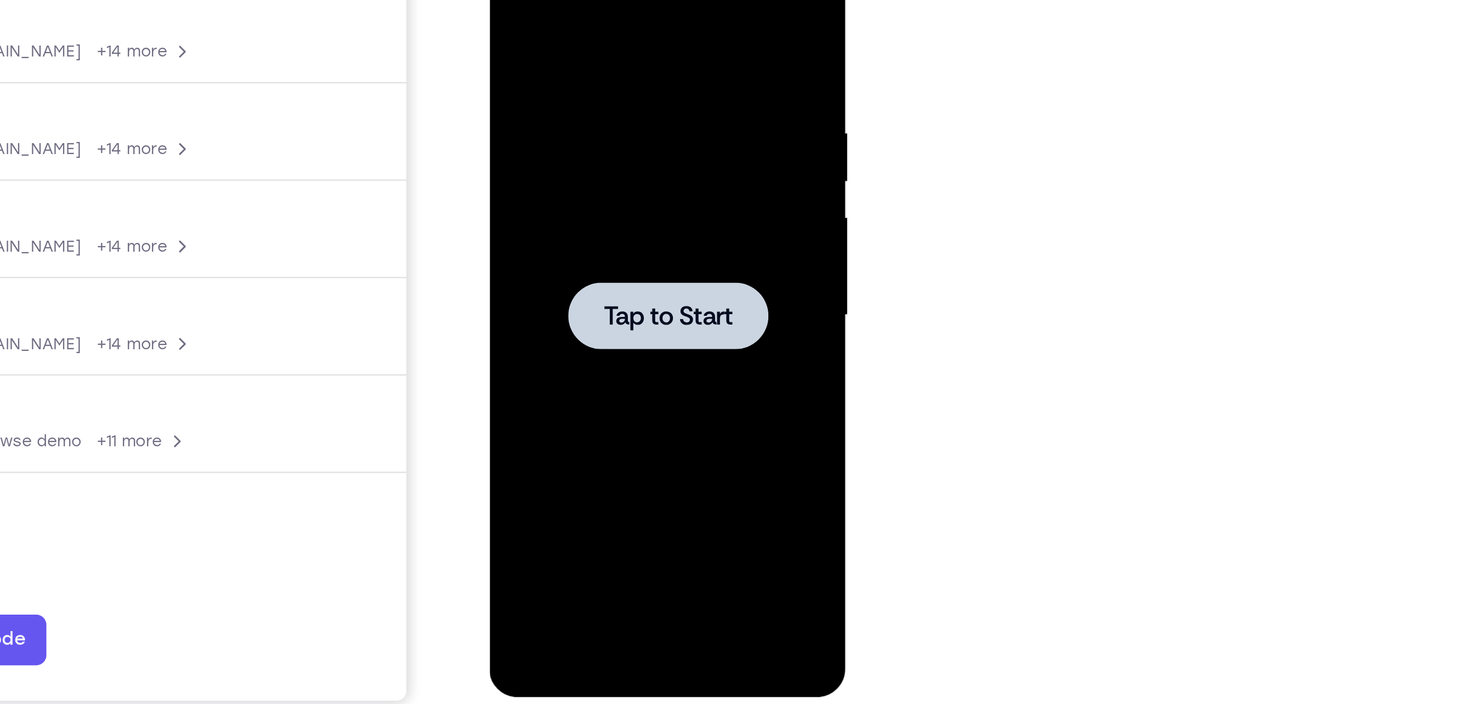
click at [551, 139] on div at bounding box center [566, 105] width 138 height 307
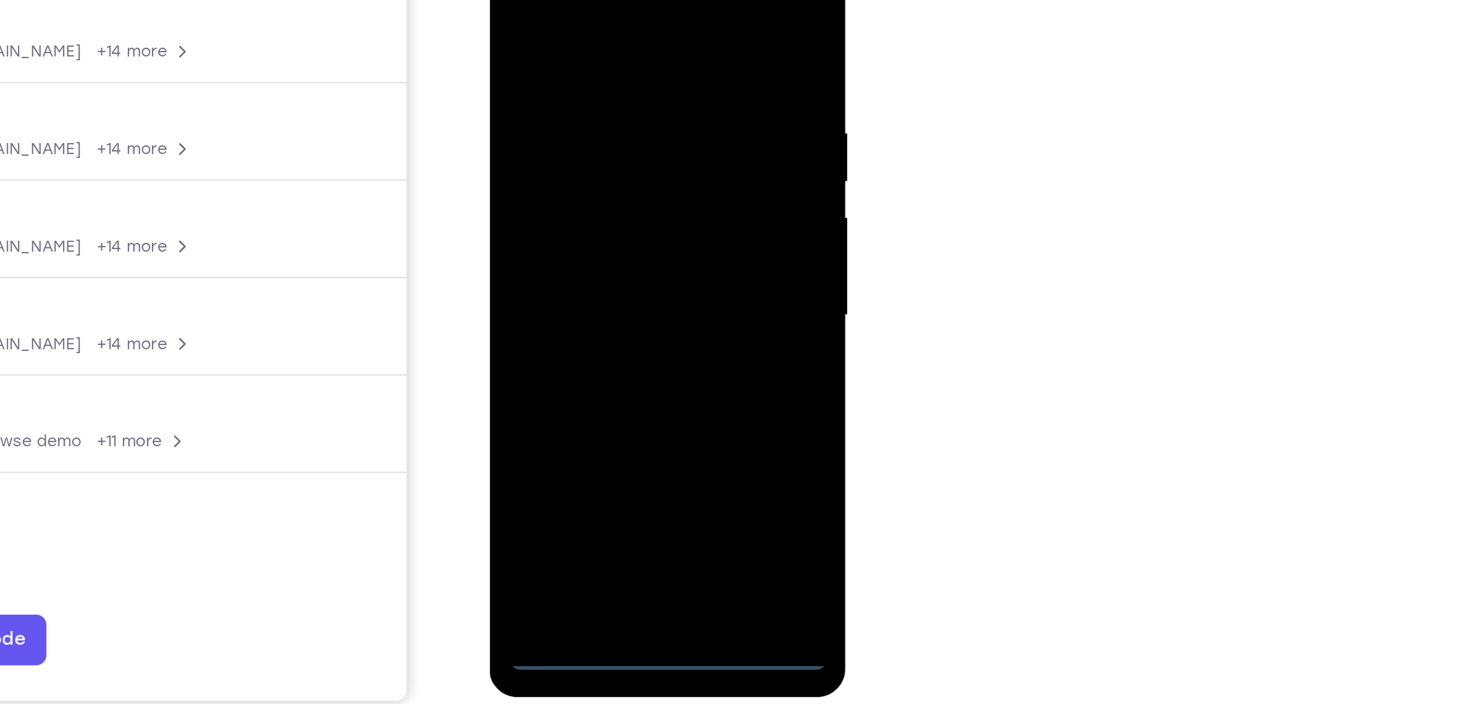
click at [563, 255] on div at bounding box center [566, 105] width 138 height 307
click at [616, 203] on div at bounding box center [566, 105] width 138 height 307
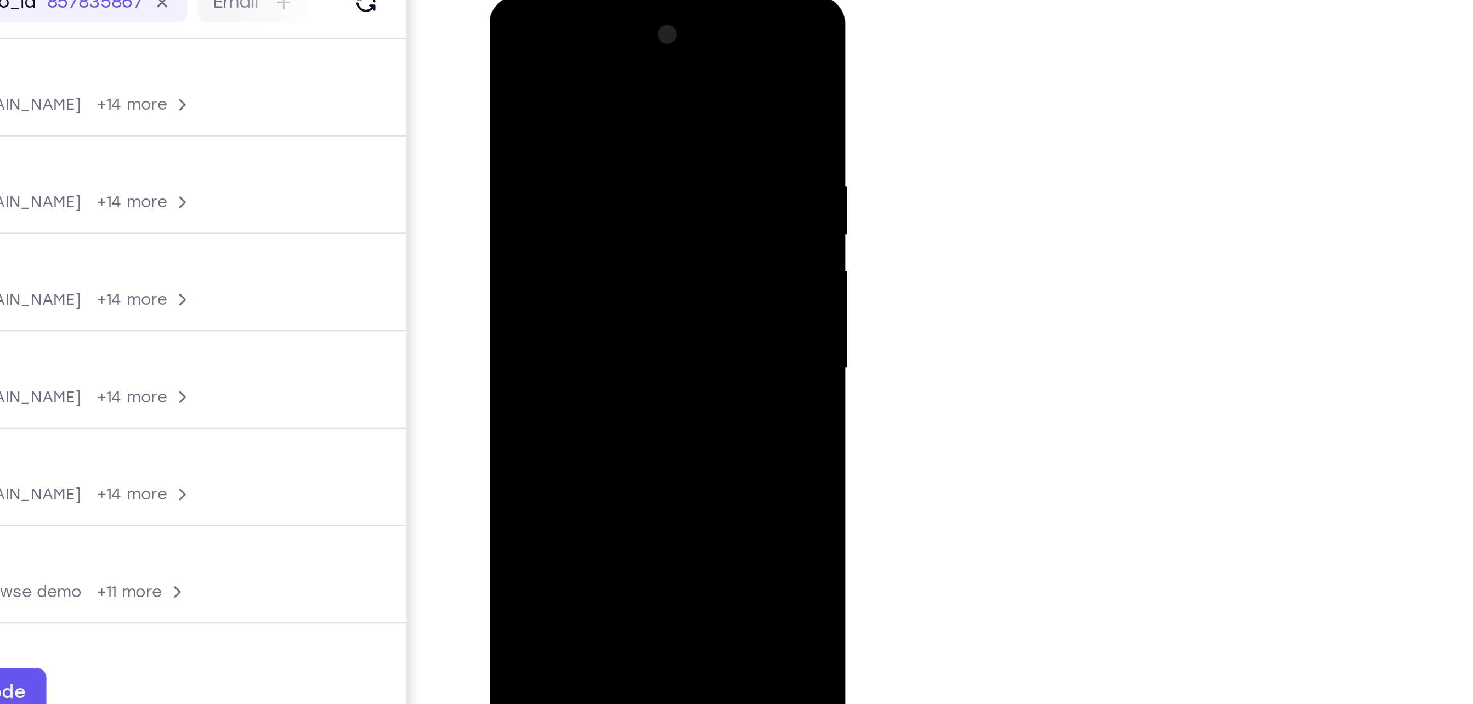
click at [558, 55] on div at bounding box center [566, 158] width 138 height 307
click at [613, 153] on div at bounding box center [566, 158] width 138 height 307
click at [551, 178] on div at bounding box center [566, 158] width 138 height 307
click at [576, 211] on div at bounding box center [566, 158] width 138 height 307
click at [560, 105] on div at bounding box center [566, 158] width 138 height 307
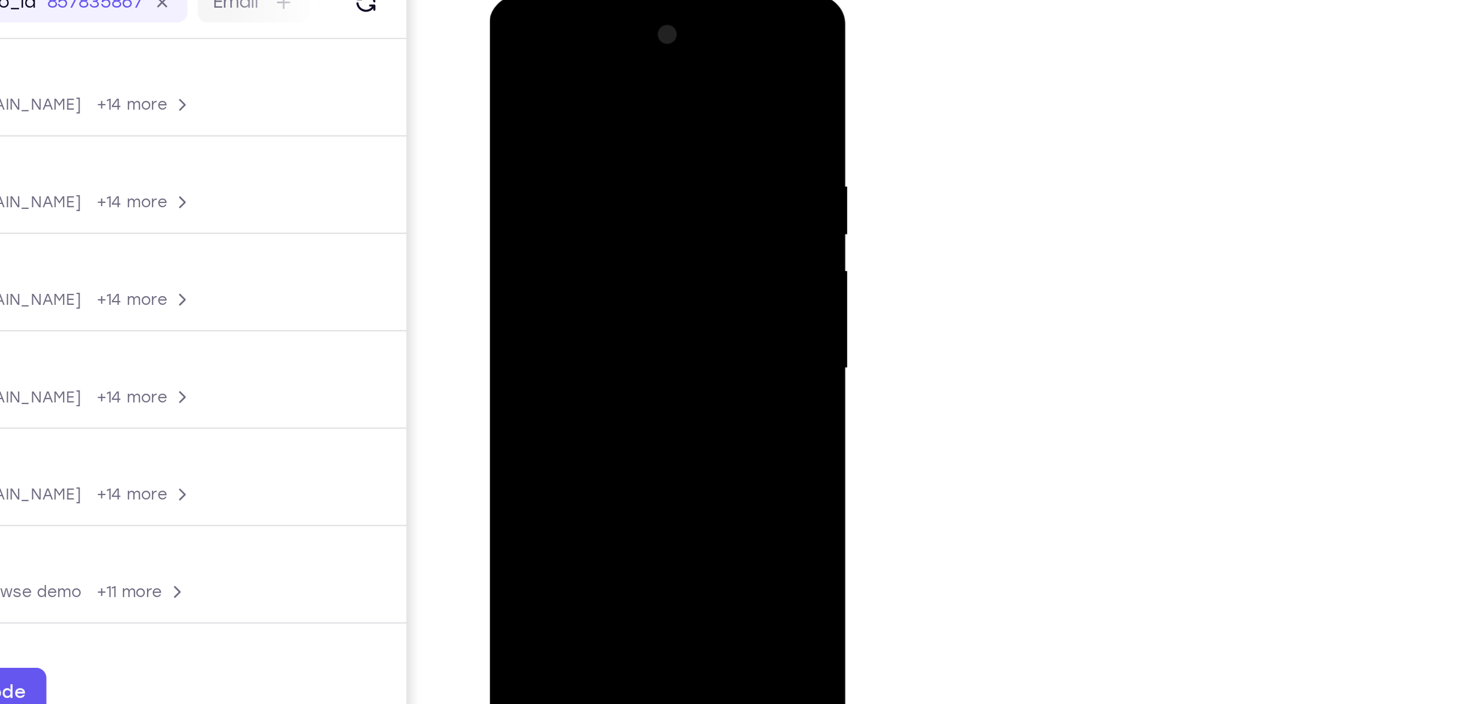
click at [560, 207] on div at bounding box center [566, 158] width 138 height 307
click at [607, 261] on div at bounding box center [566, 158] width 138 height 307
click at [610, 227] on div at bounding box center [566, 158] width 138 height 307
click at [514, 246] on div at bounding box center [566, 158] width 138 height 307
click at [524, 262] on div at bounding box center [566, 158] width 138 height 307
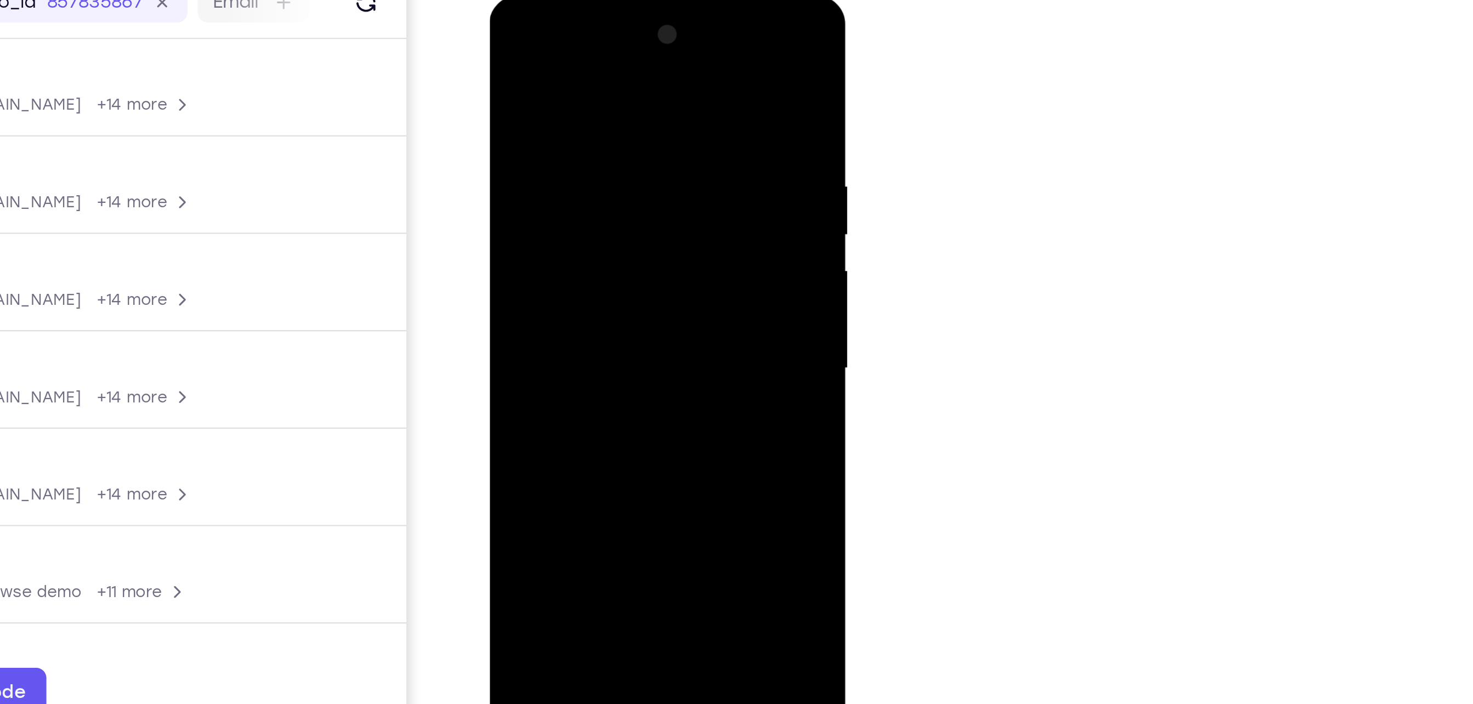
click at [607, 287] on div at bounding box center [566, 158] width 138 height 307
click at [510, 243] on div at bounding box center [566, 158] width 138 height 307
click at [506, 42] on div at bounding box center [566, 158] width 138 height 307
click at [545, 211] on div at bounding box center [566, 158] width 138 height 307
click at [563, 110] on div at bounding box center [566, 158] width 138 height 307
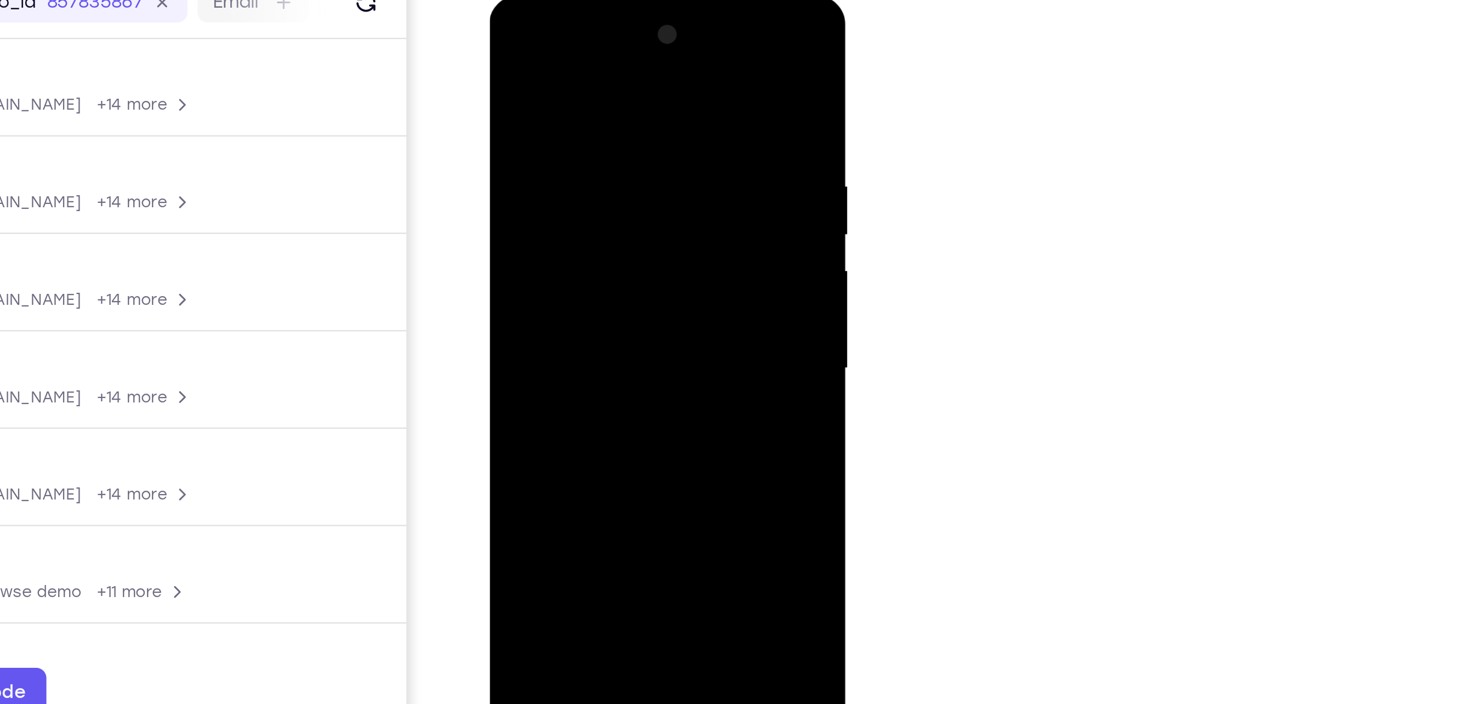
click at [608, 265] on div at bounding box center [566, 158] width 138 height 307
click at [613, 229] on div at bounding box center [566, 158] width 138 height 307
click at [566, 107] on div at bounding box center [566, 158] width 138 height 307
click at [608, 262] on div at bounding box center [566, 158] width 138 height 307
click at [614, 226] on div at bounding box center [566, 158] width 138 height 307
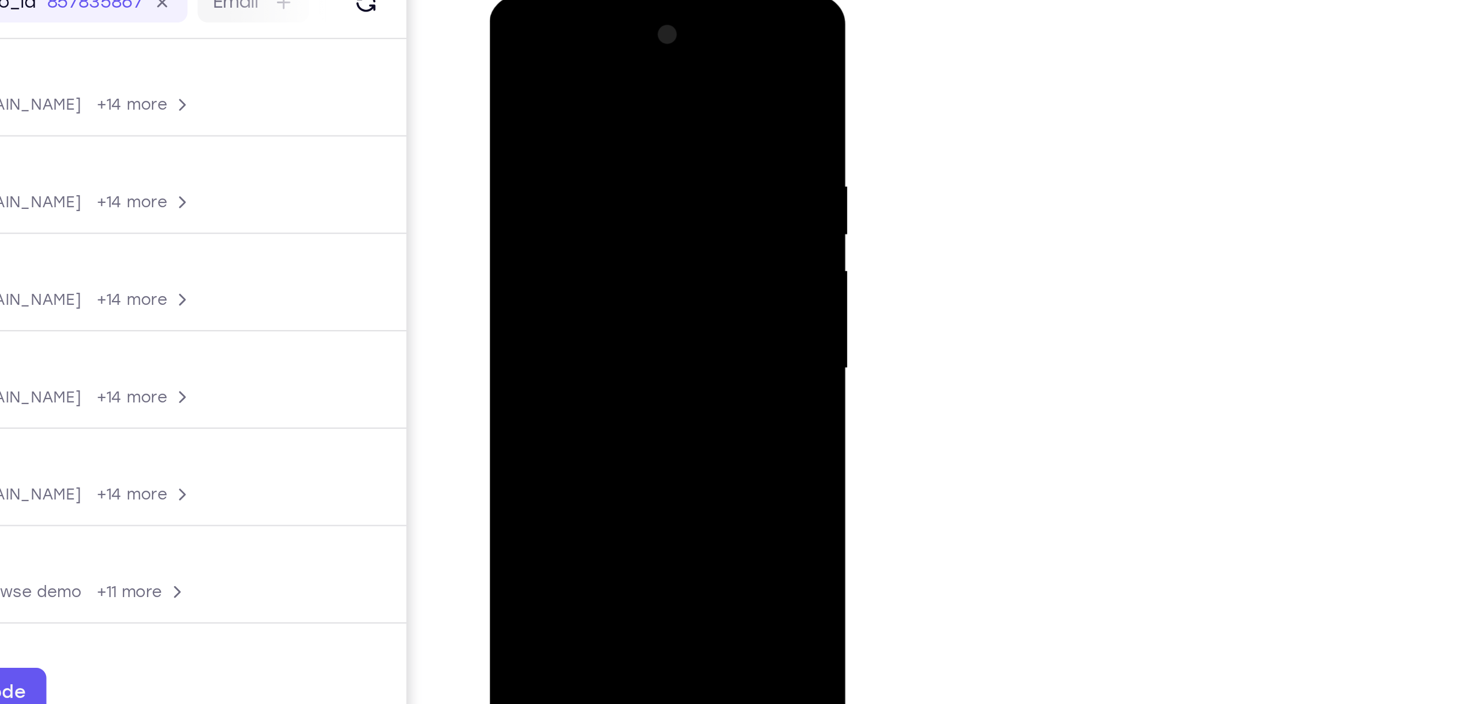
click at [510, 244] on div at bounding box center [566, 158] width 138 height 307
click at [524, 268] on div at bounding box center [566, 158] width 138 height 307
click at [605, 284] on div at bounding box center [566, 158] width 138 height 307
click at [511, 245] on div at bounding box center [566, 158] width 138 height 307
click at [568, 149] on div at bounding box center [566, 158] width 138 height 307
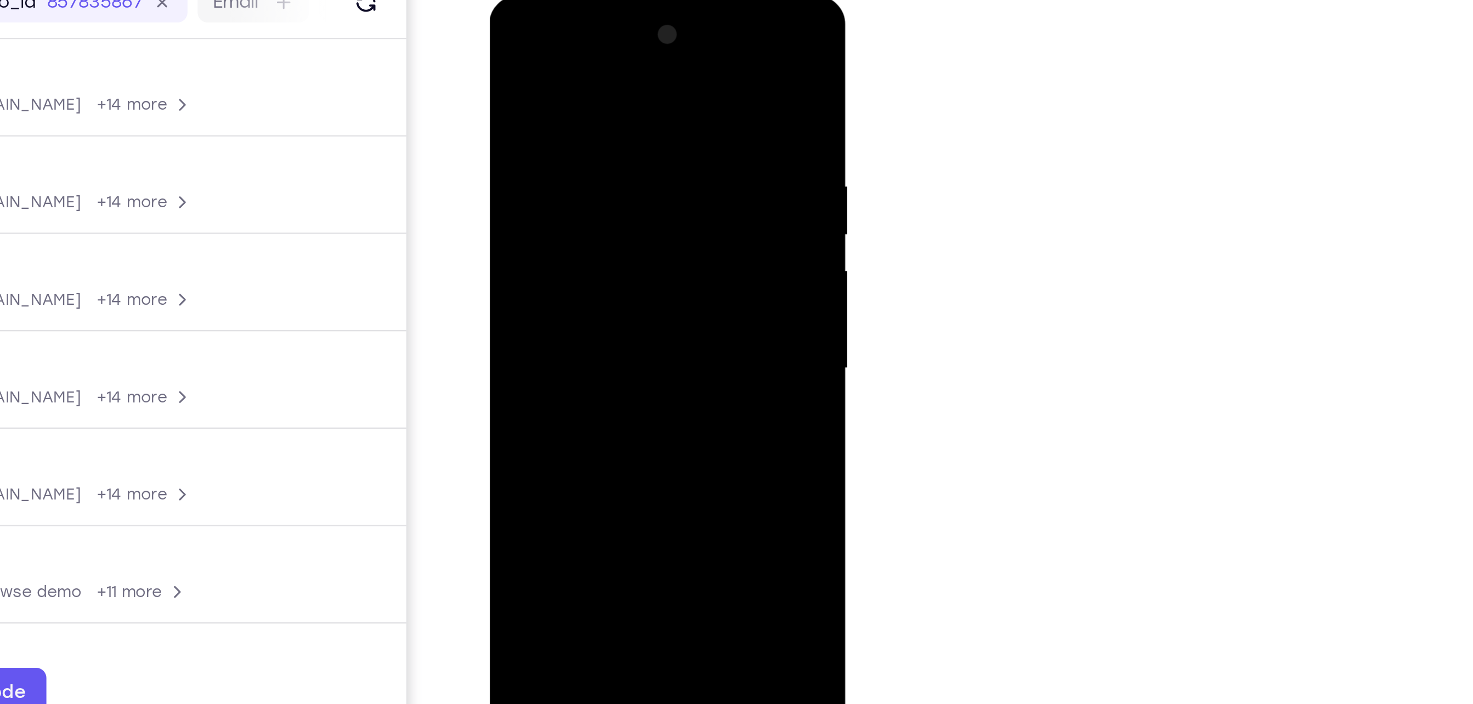
click at [576, 288] on div at bounding box center [566, 158] width 138 height 307
click at [534, 118] on div at bounding box center [566, 158] width 138 height 307
click at [627, 67] on div at bounding box center [566, 158] width 138 height 307
drag, startPoint x: 599, startPoint y: 217, endPoint x: 599, endPoint y: 169, distance: 47.7
click at [599, 169] on div at bounding box center [566, 158] width 138 height 307
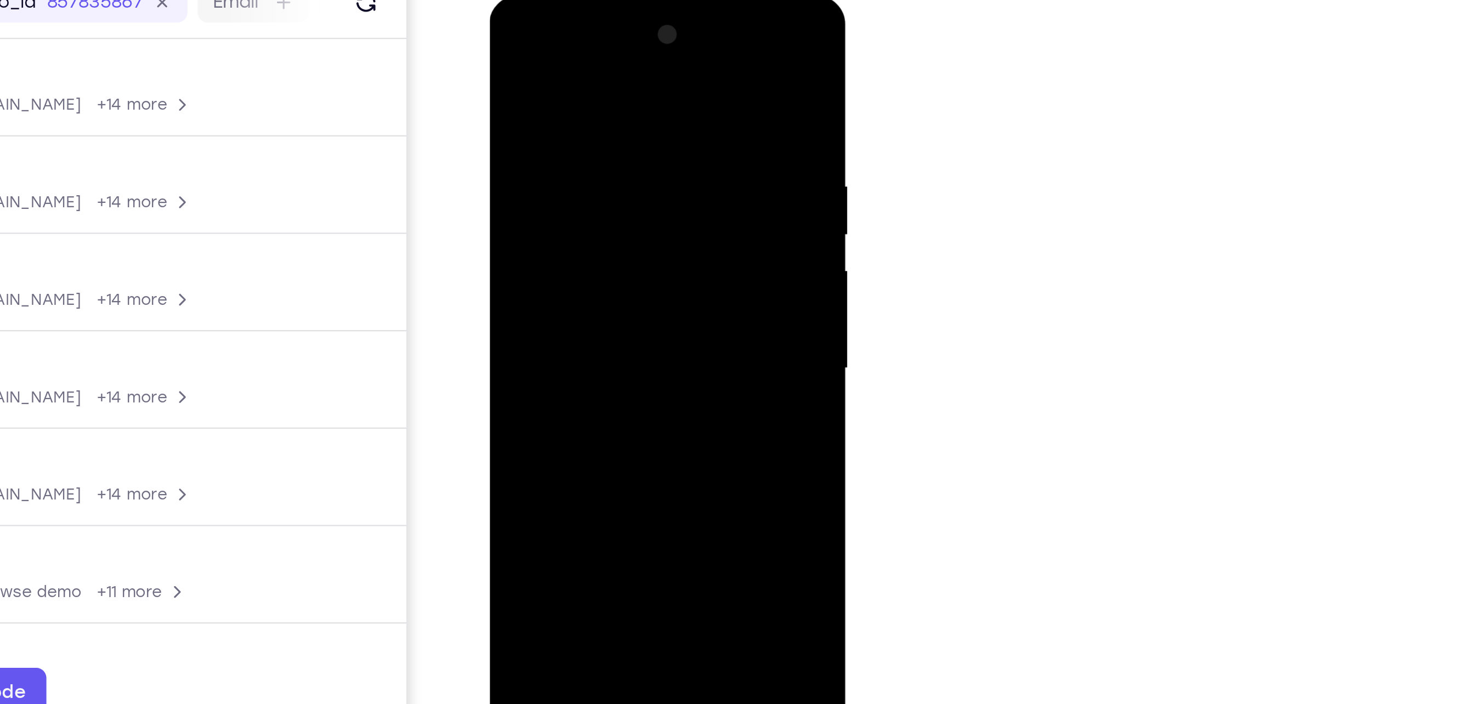
click at [594, 288] on div at bounding box center [566, 158] width 138 height 307
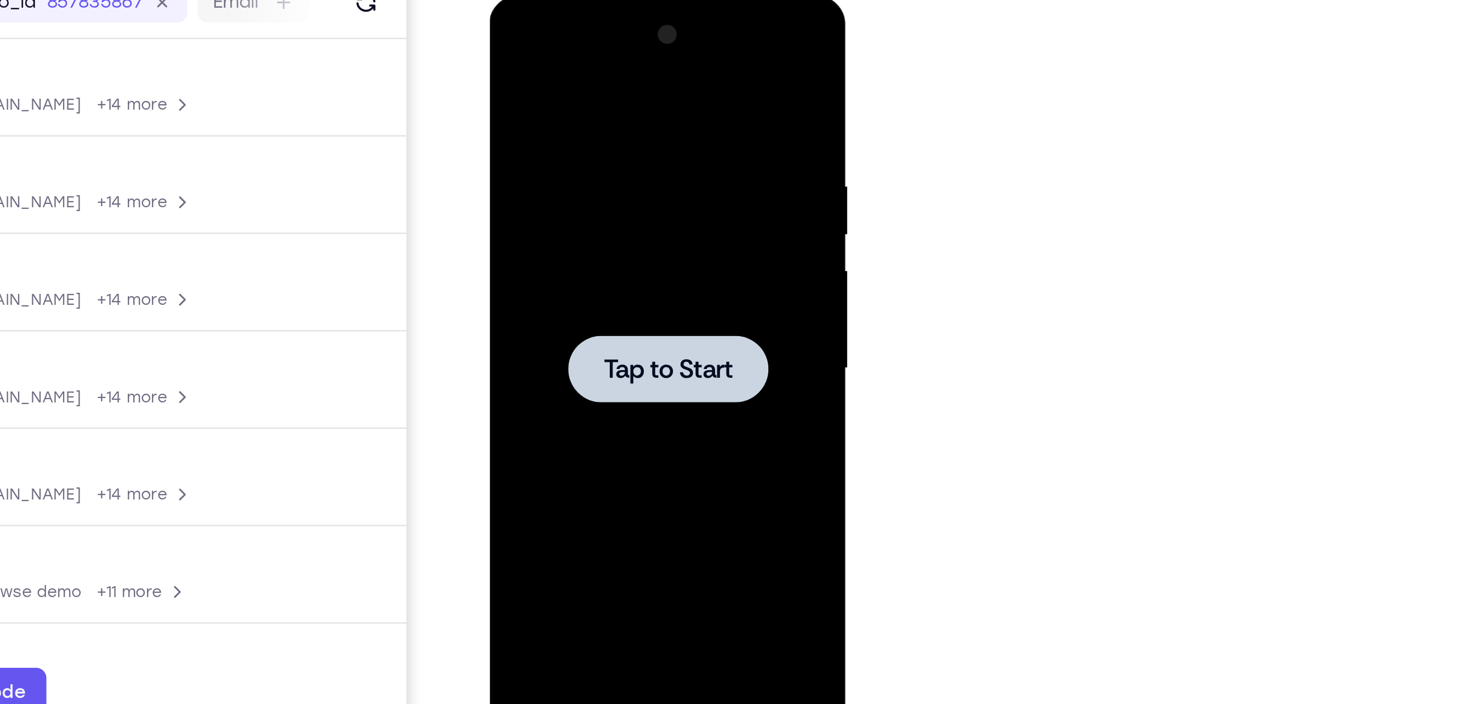
click at [582, 173] on div at bounding box center [566, 158] width 138 height 307
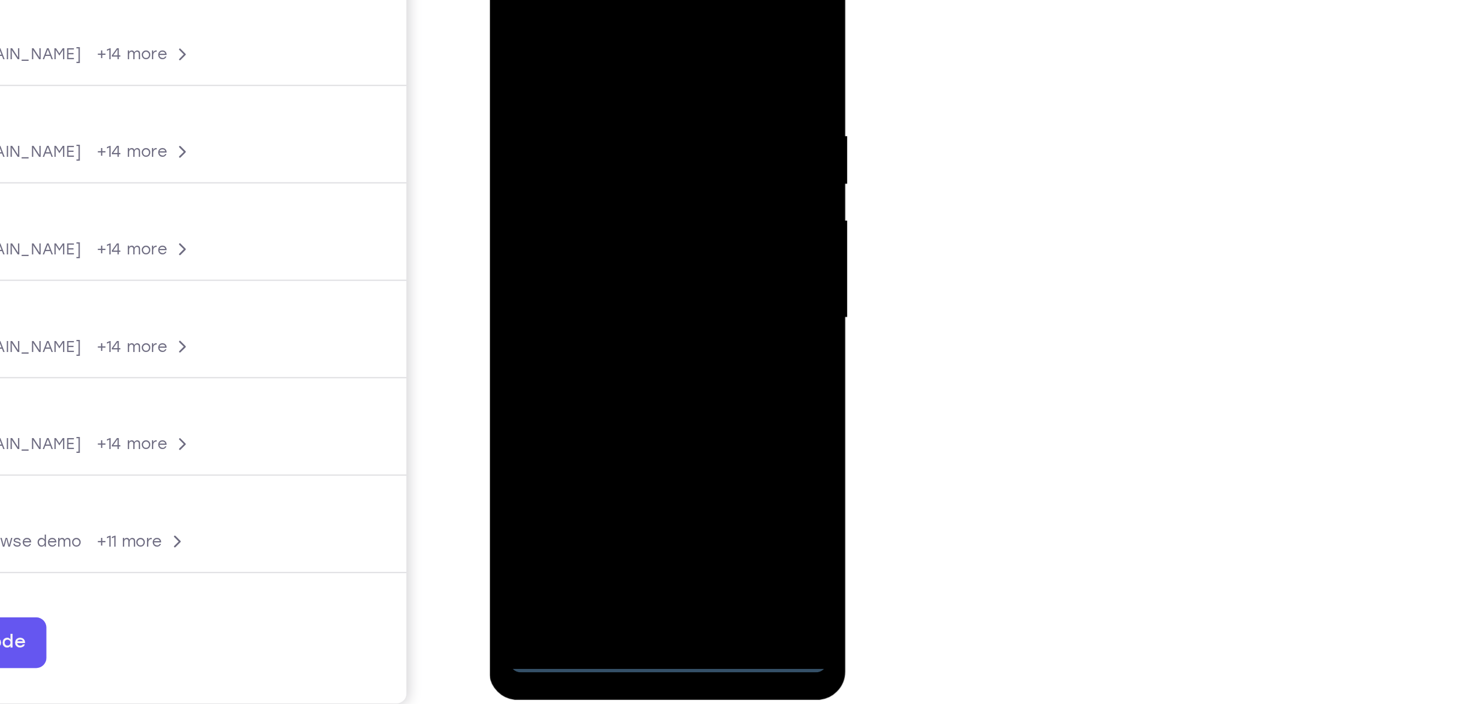
click at [563, 251] on div at bounding box center [566, 107] width 138 height 307
click at [611, 204] on div at bounding box center [566, 107] width 138 height 307
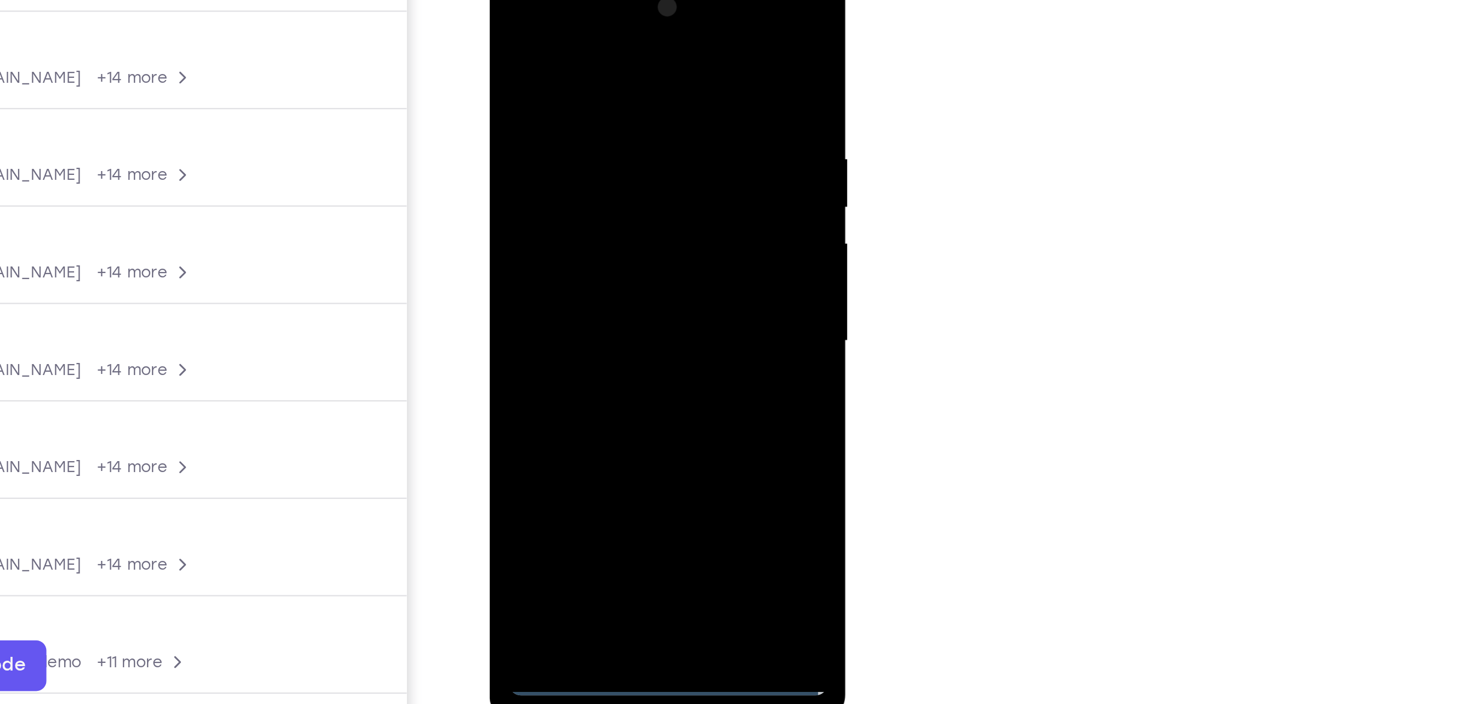
click at [549, 21] on div at bounding box center [566, 130] width 138 height 307
click at [607, 126] on div at bounding box center [566, 130] width 138 height 307
click at [556, 151] on div at bounding box center [566, 130] width 138 height 307
click at [562, 184] on div at bounding box center [566, 130] width 138 height 307
click at [562, 78] on div at bounding box center [566, 130] width 138 height 307
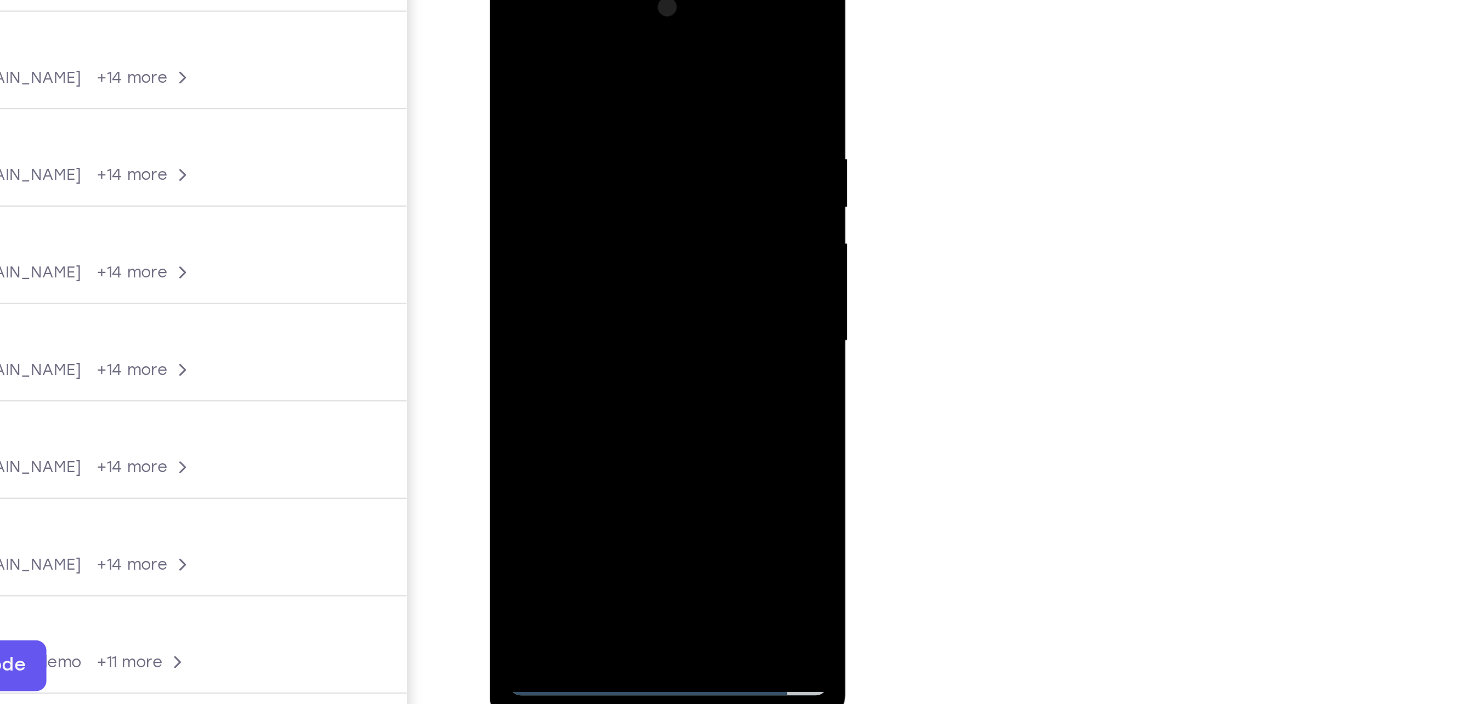
click at [576, 112] on div at bounding box center [566, 130] width 138 height 307
click at [551, 261] on div at bounding box center [566, 130] width 138 height 307
click at [553, 87] on div at bounding box center [566, 130] width 138 height 307
click at [625, 39] on div at bounding box center [566, 130] width 138 height 307
click at [592, 256] on div at bounding box center [566, 130] width 138 height 307
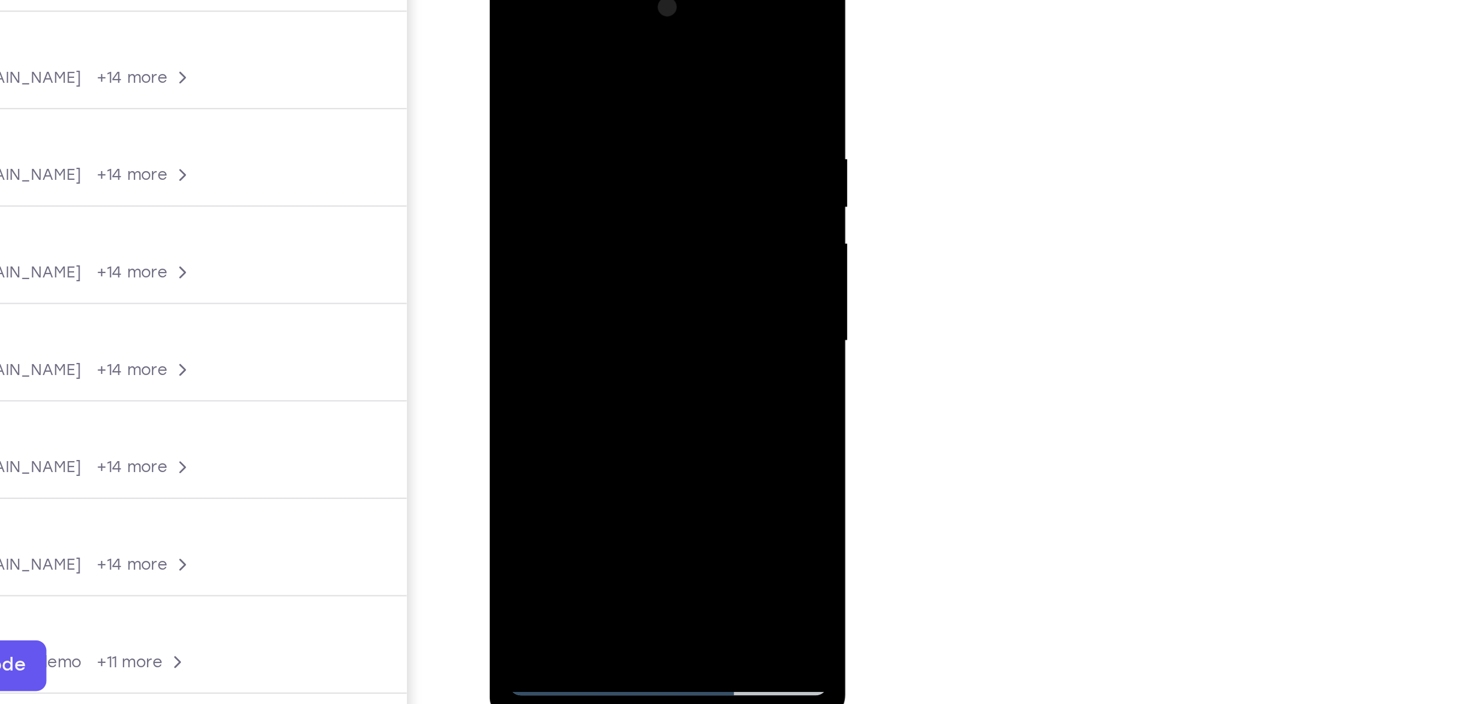
click at [573, 191] on div at bounding box center [566, 130] width 138 height 307
click at [581, 143] on div at bounding box center [566, 130] width 138 height 307
click at [502, 19] on div at bounding box center [566, 130] width 138 height 307
click at [572, 120] on div at bounding box center [566, 130] width 138 height 307
click at [504, 21] on div at bounding box center [566, 130] width 138 height 307
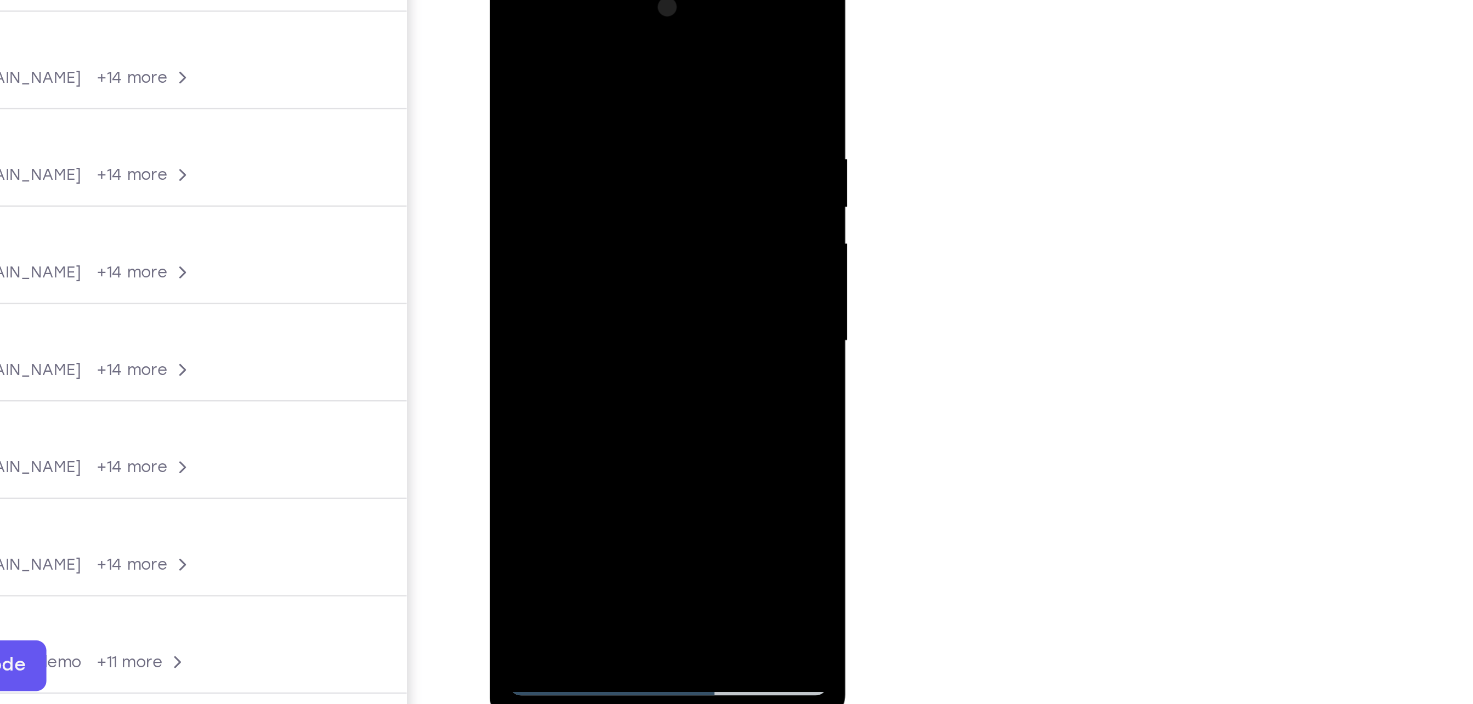
click at [504, 21] on div at bounding box center [566, 130] width 138 height 307
click at [557, 52] on div at bounding box center [566, 130] width 138 height 307
click at [624, 97] on div at bounding box center [566, 130] width 138 height 307
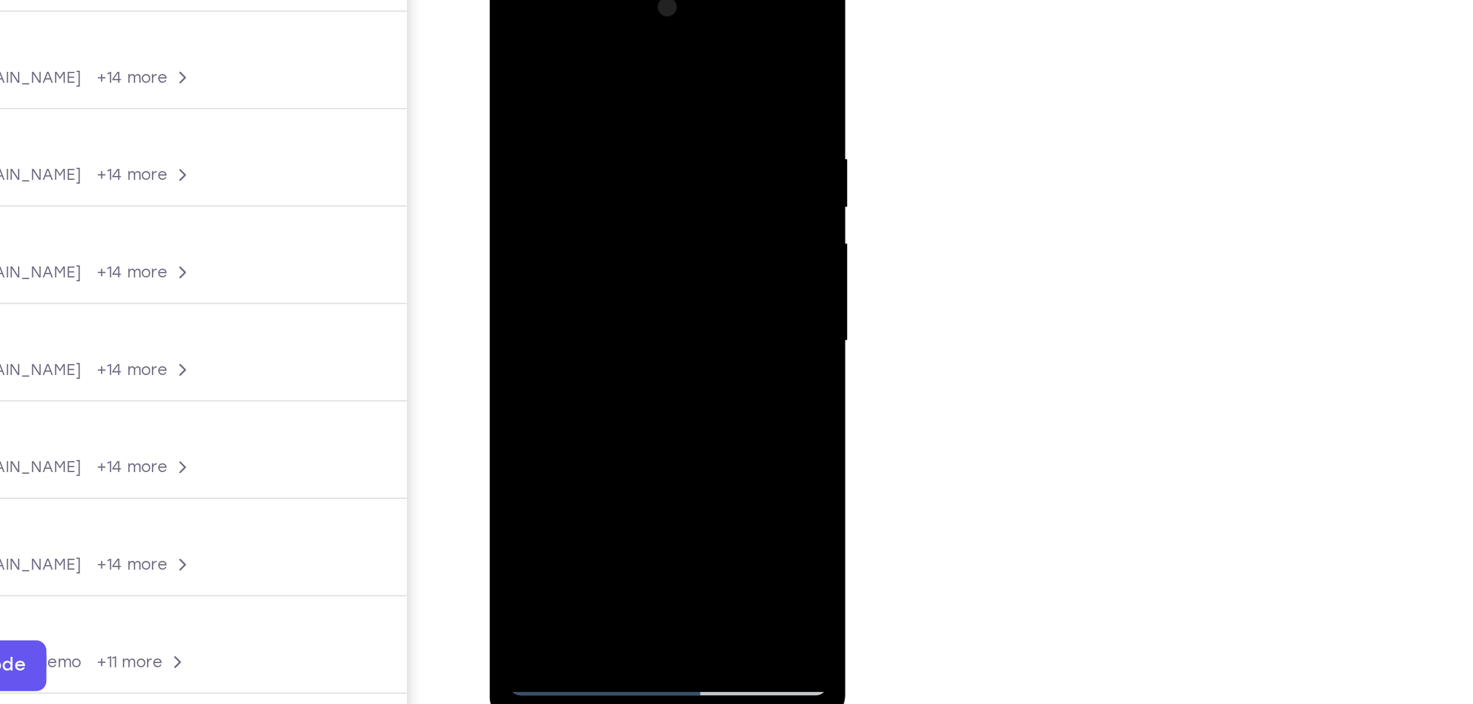
click at [624, 97] on div at bounding box center [566, 130] width 138 height 307
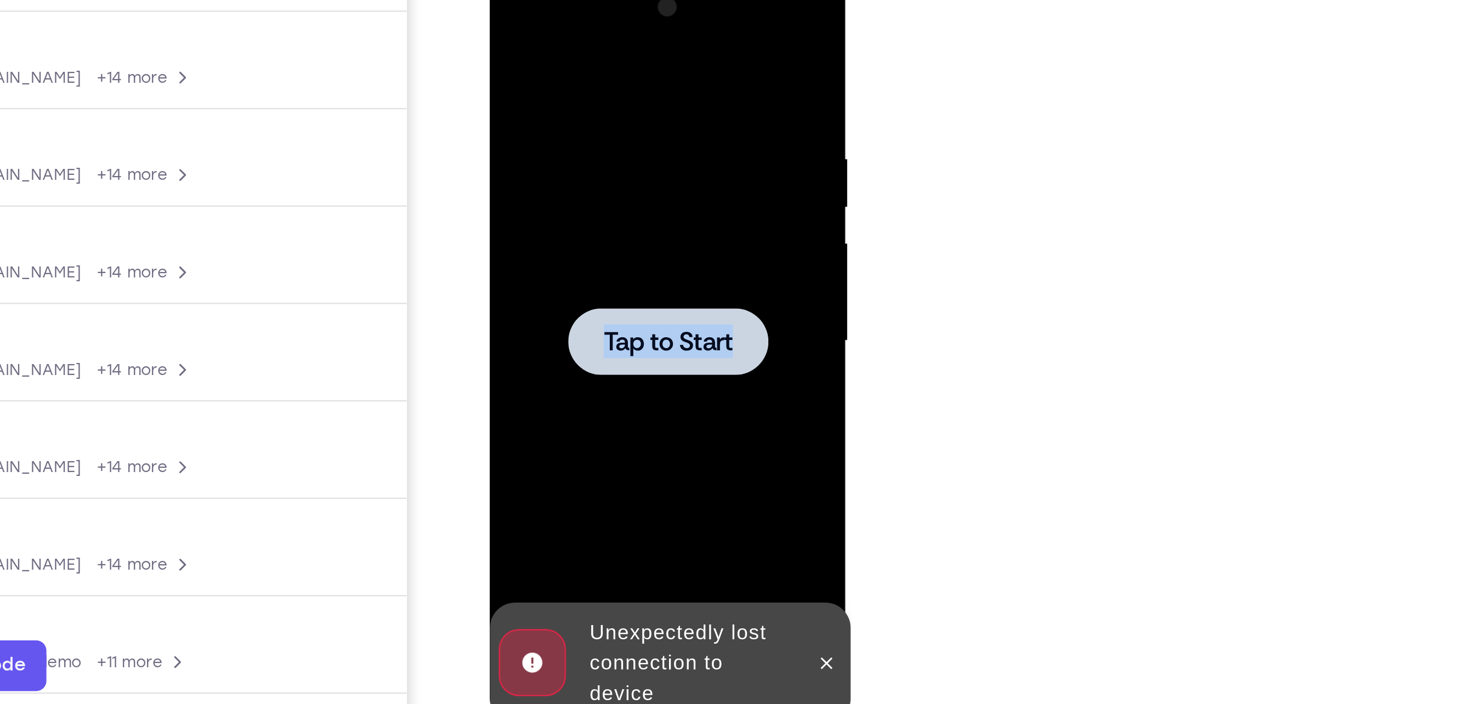
click at [624, 97] on div at bounding box center [566, 130] width 138 height 307
